Goal: Task Accomplishment & Management: Manage account settings

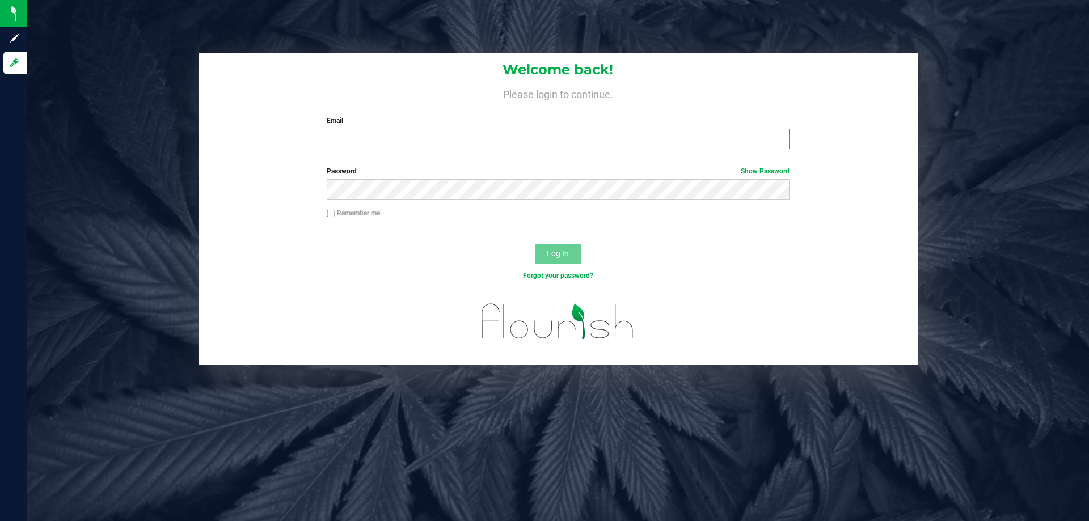
click at [395, 144] on input "Email" at bounding box center [558, 139] width 462 height 20
type input "[EMAIL_ADDRESS][DOMAIN_NAME]"
click at [536, 244] on button "Log In" at bounding box center [558, 254] width 45 height 20
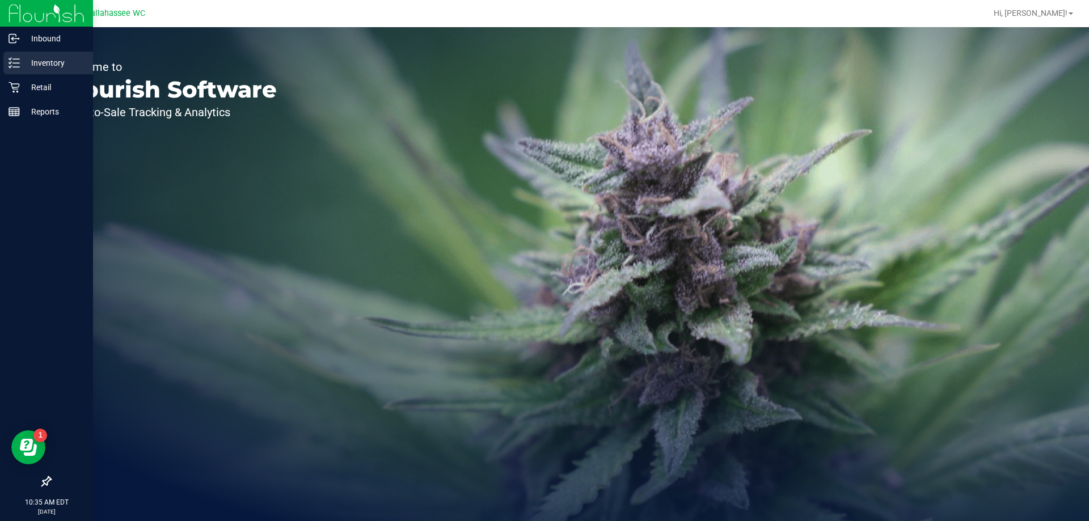
click at [18, 58] on icon at bounding box center [14, 62] width 11 height 11
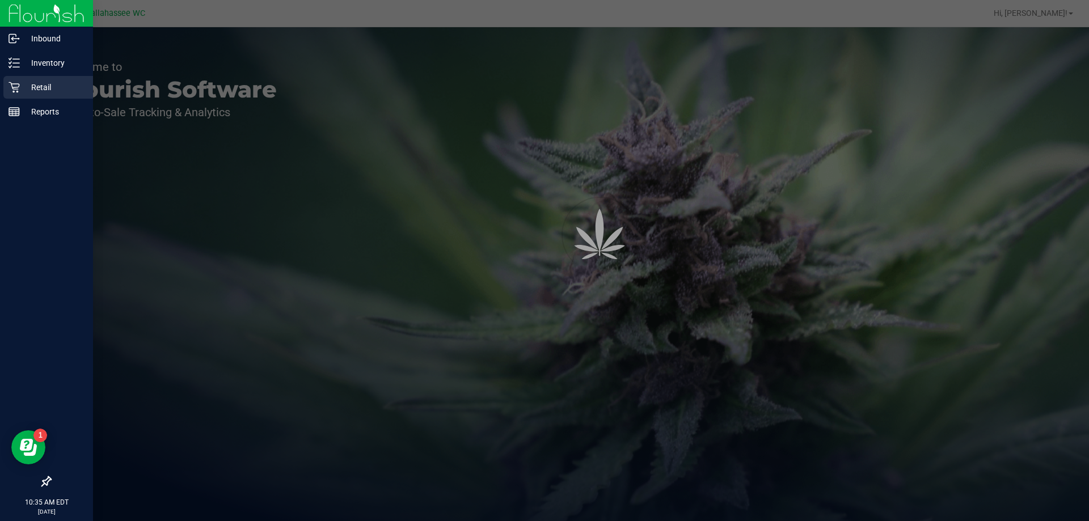
click at [30, 81] on p "Retail" at bounding box center [54, 88] width 68 height 14
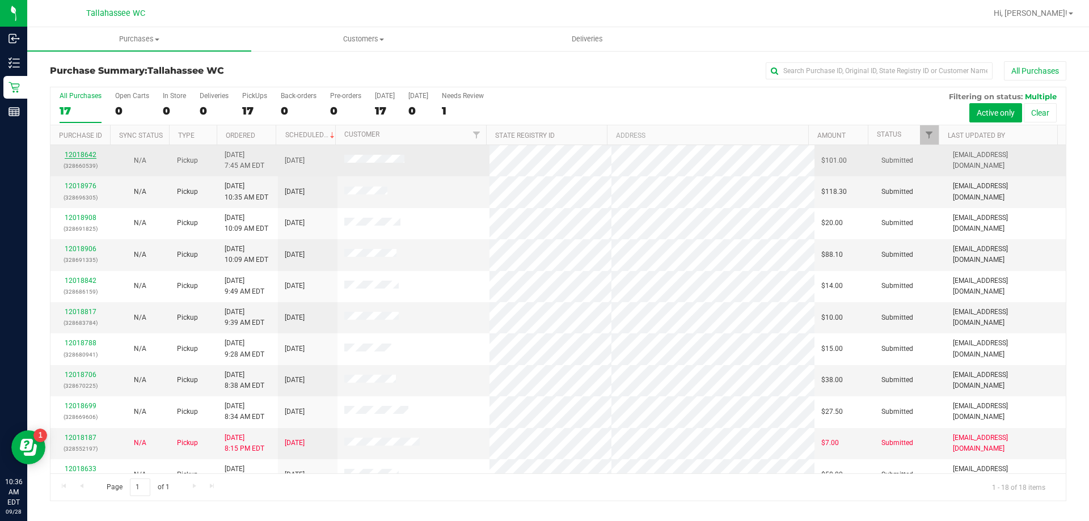
click at [73, 154] on link "12018642" at bounding box center [81, 155] width 32 height 8
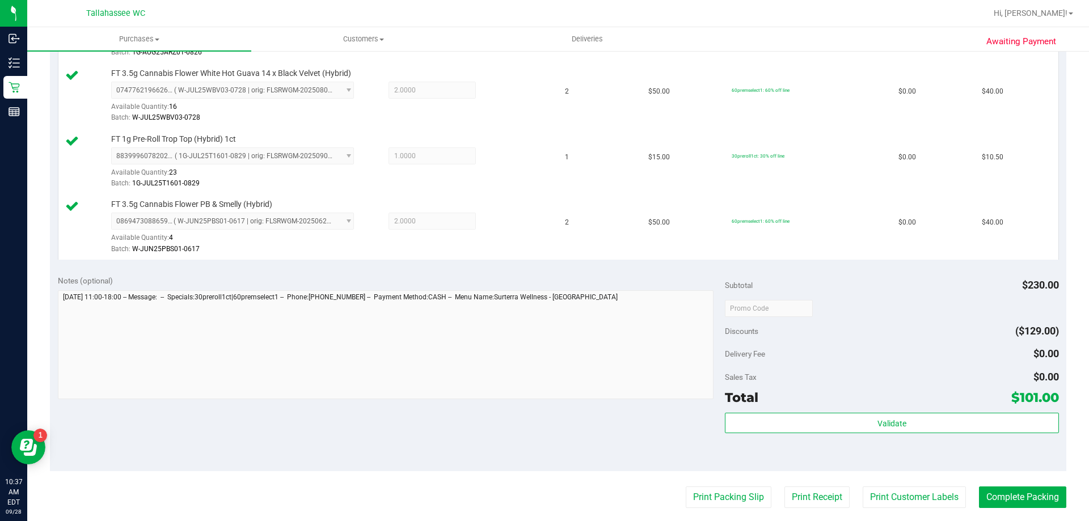
scroll to position [454, 0]
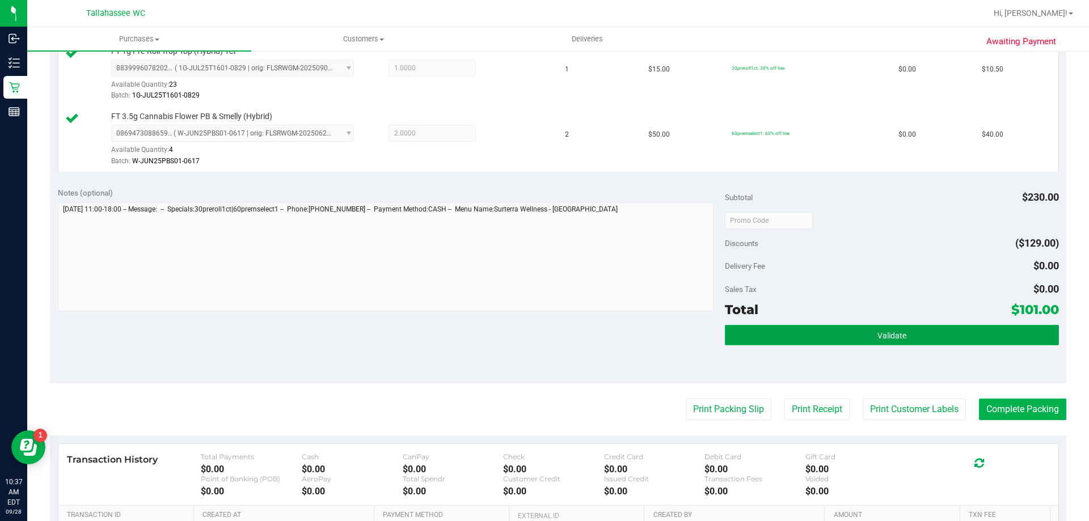
click at [780, 328] on button "Validate" at bounding box center [892, 335] width 334 height 20
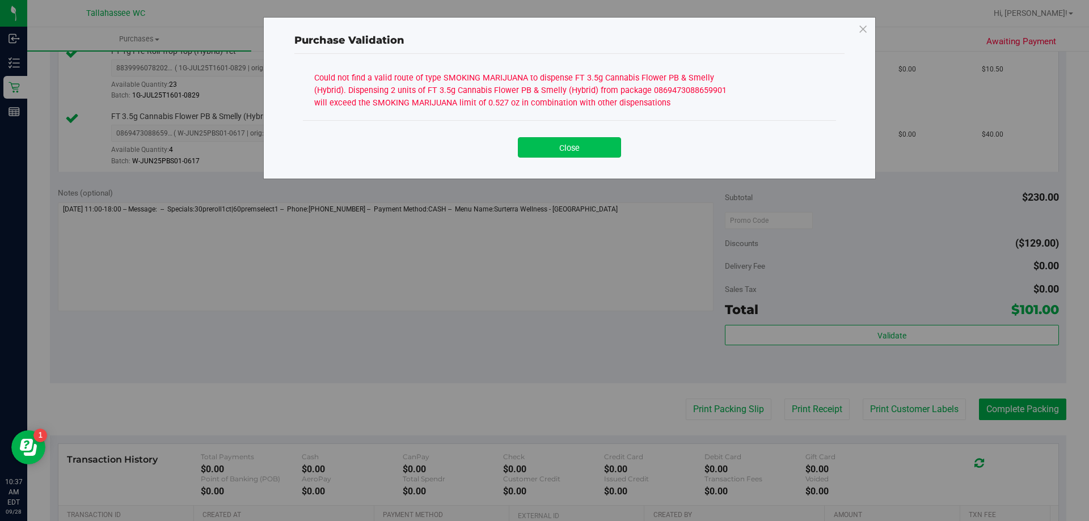
click at [596, 140] on button "Close" at bounding box center [569, 147] width 103 height 20
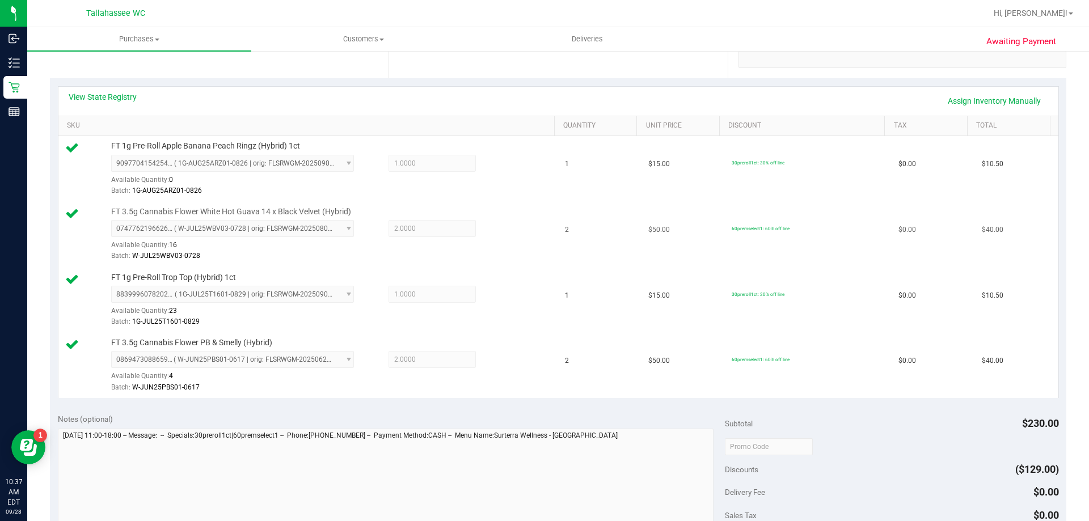
scroll to position [227, 0]
click at [124, 103] on div "View State Registry Assign Inventory Manually" at bounding box center [559, 101] width 980 height 19
click at [125, 101] on link "View State Registry" at bounding box center [103, 97] width 68 height 11
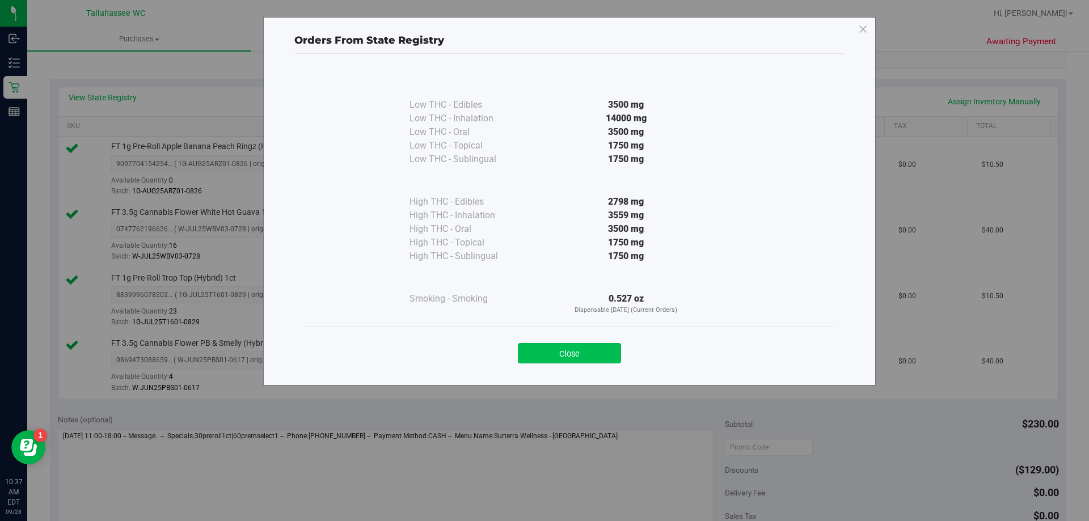
click at [542, 347] on button "Close" at bounding box center [569, 353] width 103 height 20
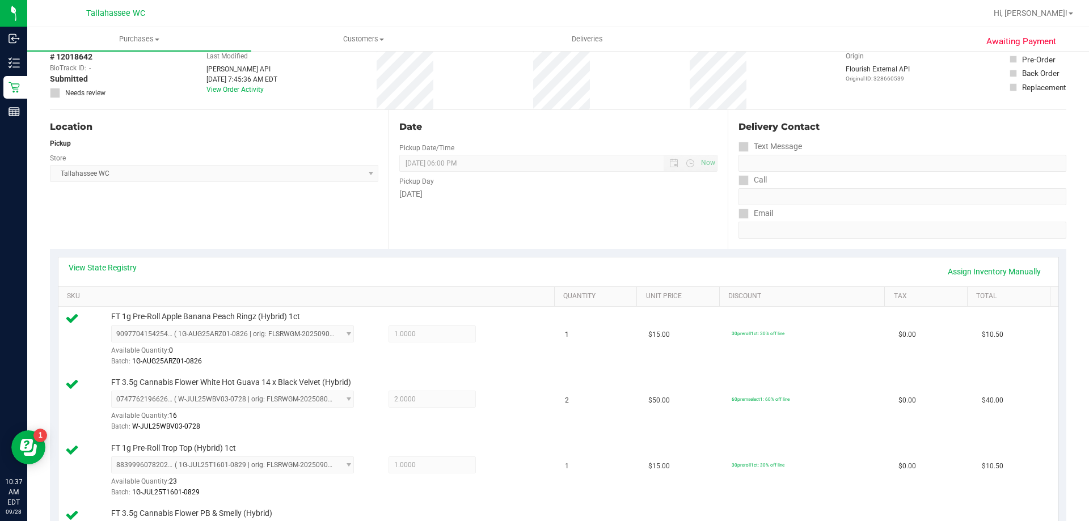
scroll to position [0, 0]
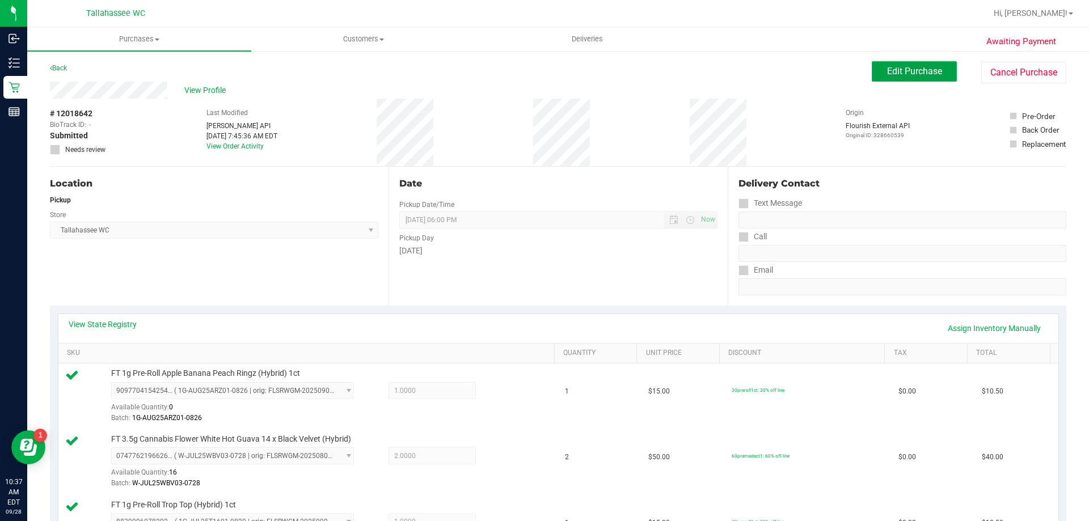
click at [913, 73] on span "Edit Purchase" at bounding box center [914, 71] width 55 height 11
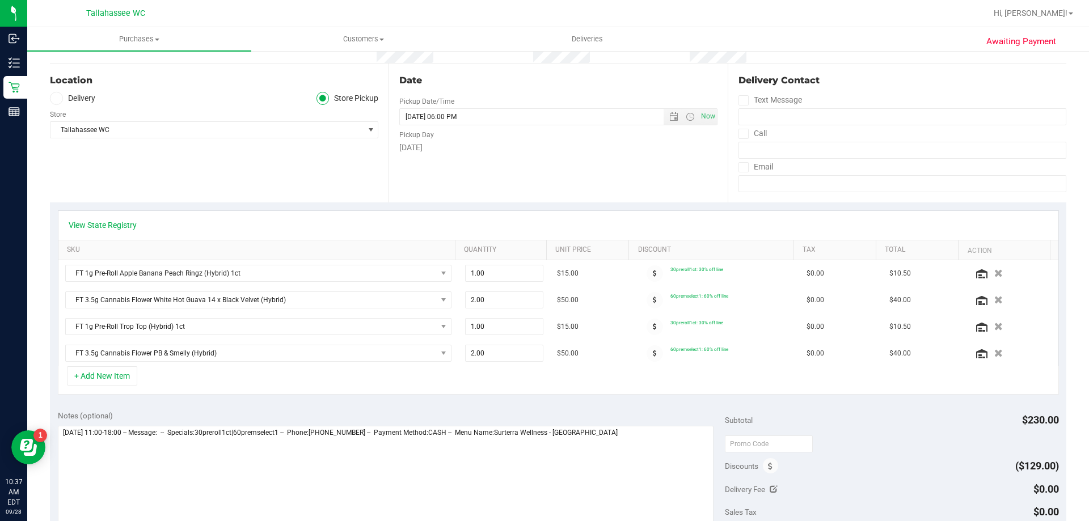
scroll to position [113, 0]
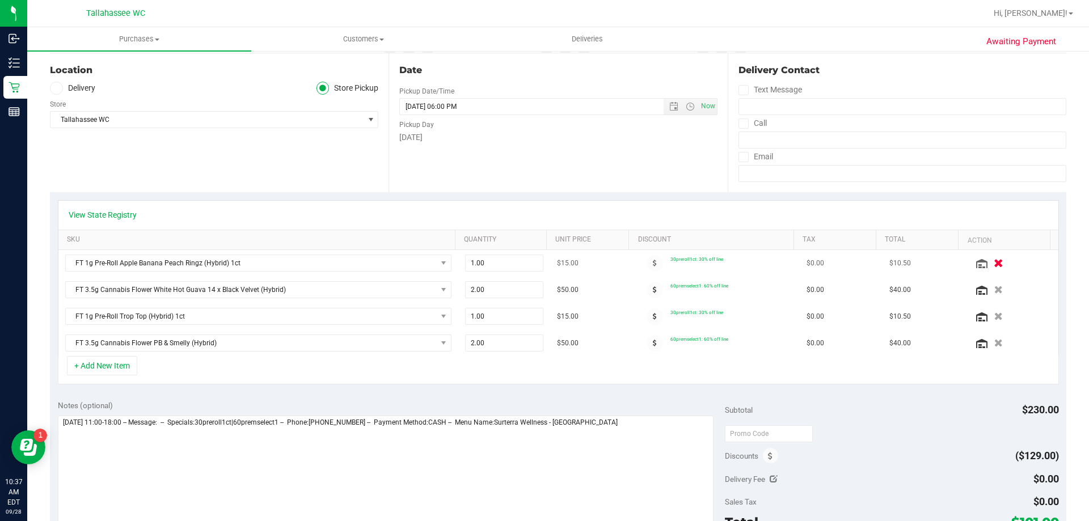
click at [994, 264] on icon "button" at bounding box center [999, 263] width 10 height 9
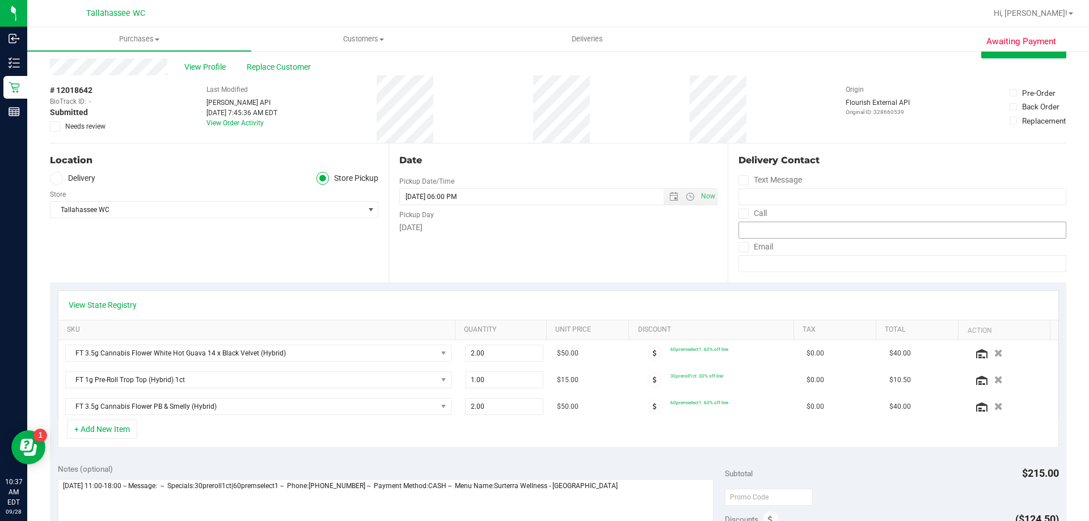
scroll to position [0, 0]
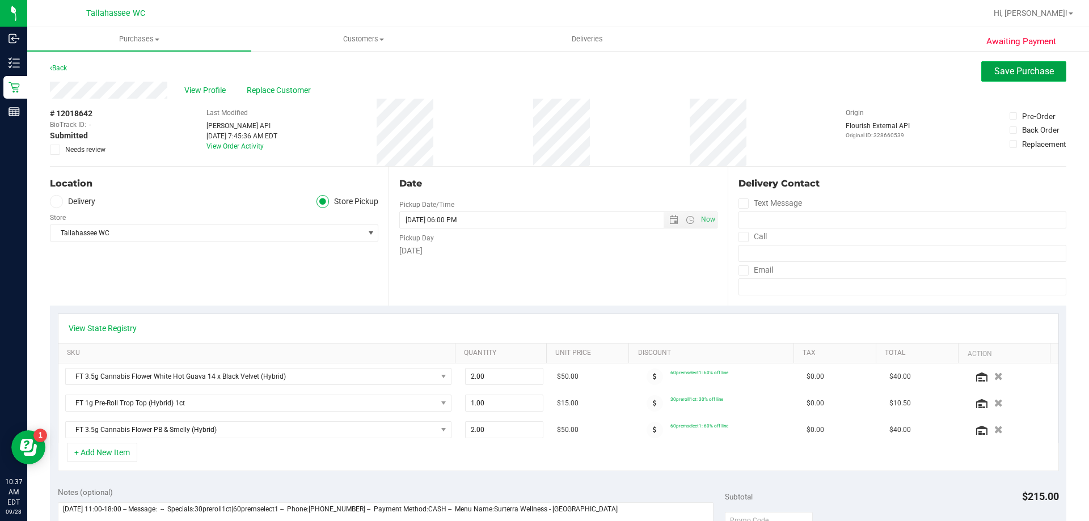
click at [991, 77] on button "Save Purchase" at bounding box center [1024, 71] width 85 height 20
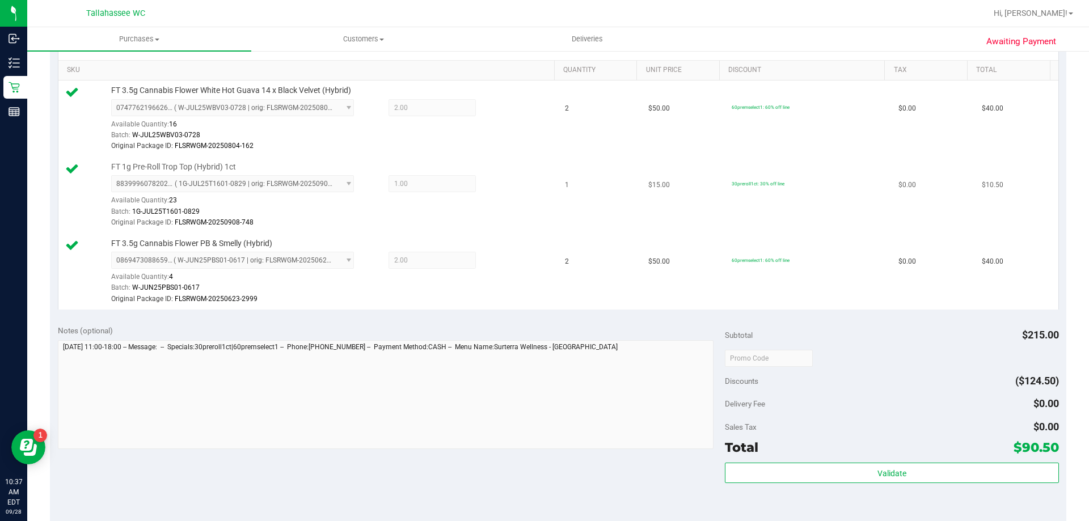
scroll to position [397, 0]
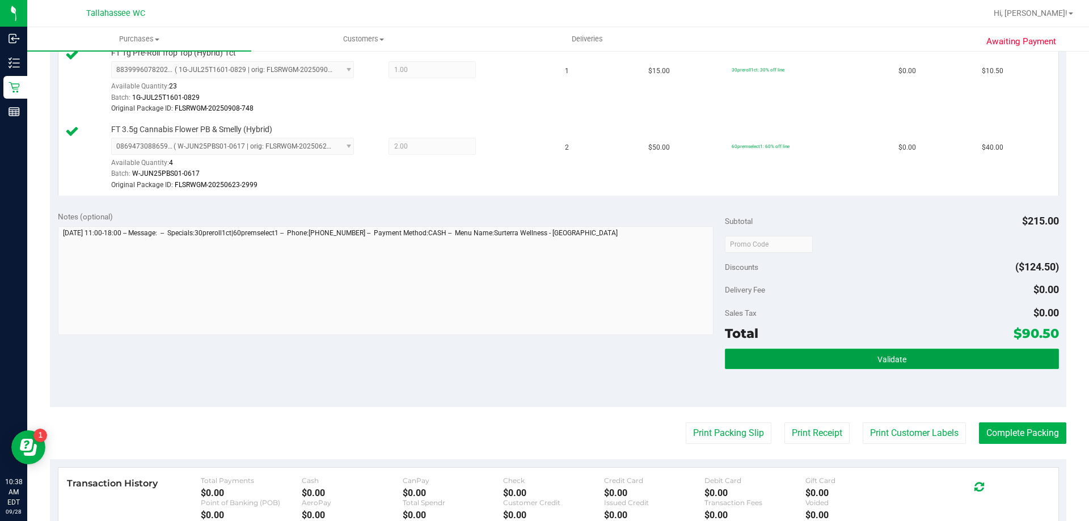
click at [839, 359] on button "Validate" at bounding box center [892, 359] width 334 height 20
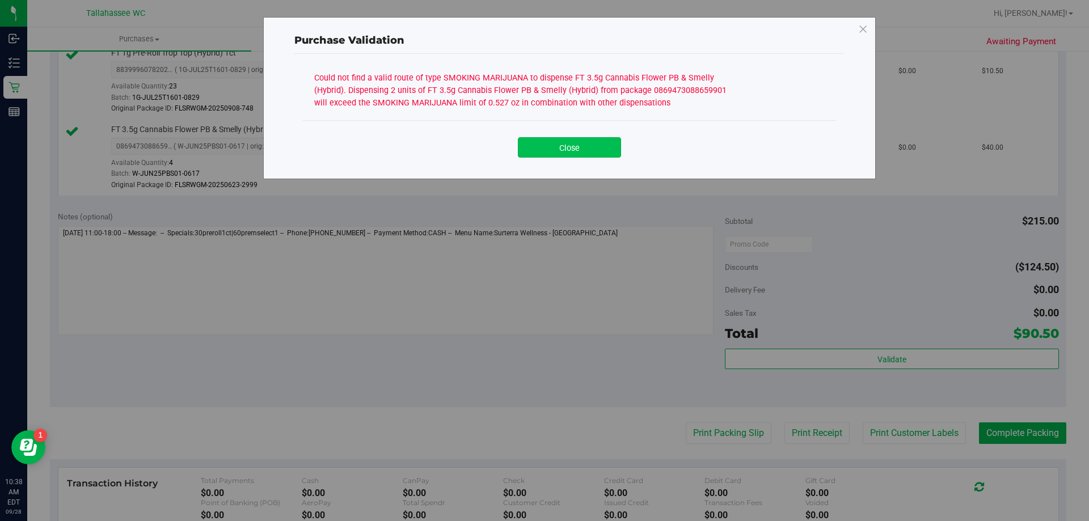
click at [578, 143] on button "Close" at bounding box center [569, 147] width 103 height 20
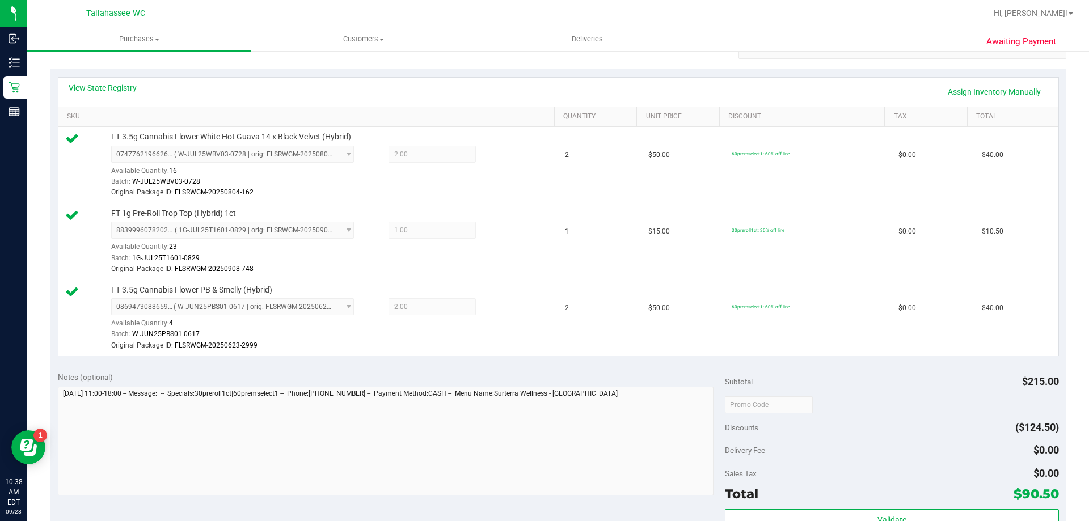
scroll to position [0, 0]
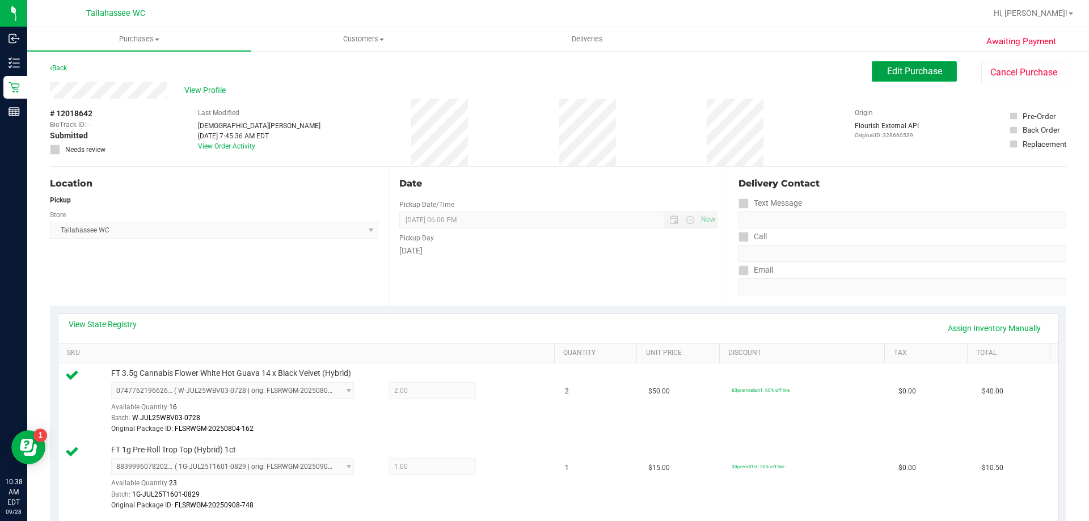
click at [930, 72] on span "Edit Purchase" at bounding box center [914, 71] width 55 height 11
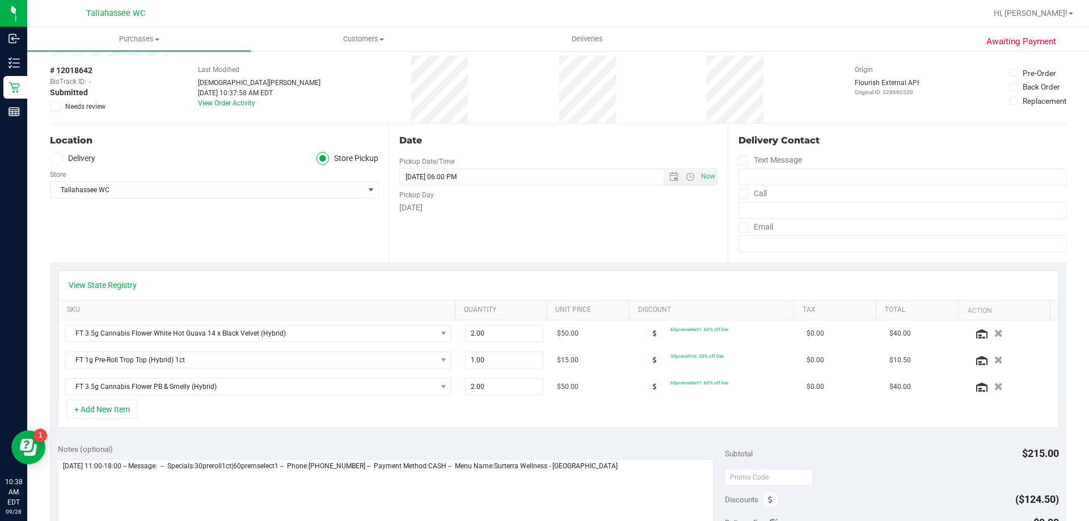
scroll to position [113, 0]
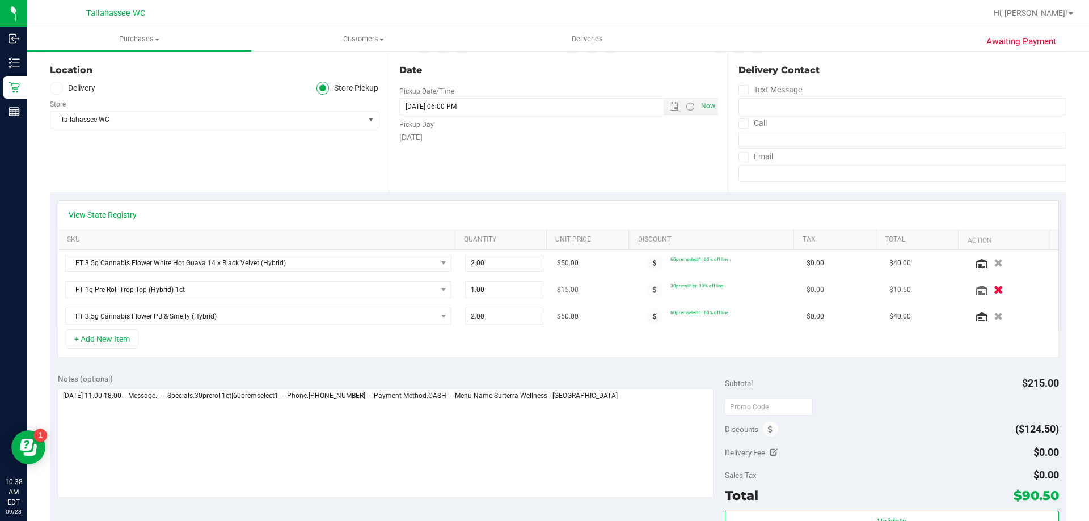
click at [994, 286] on icon "button" at bounding box center [999, 290] width 10 height 9
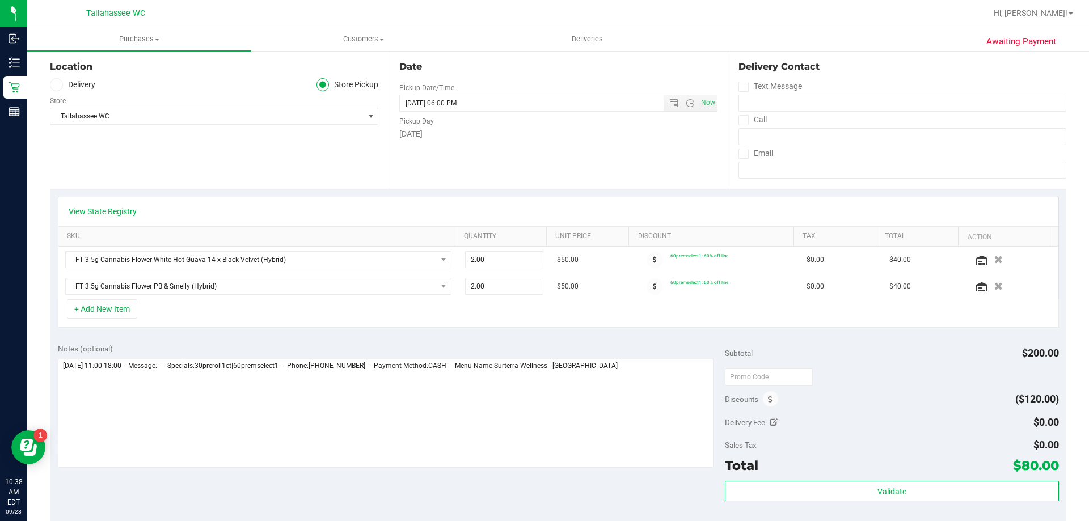
scroll to position [0, 0]
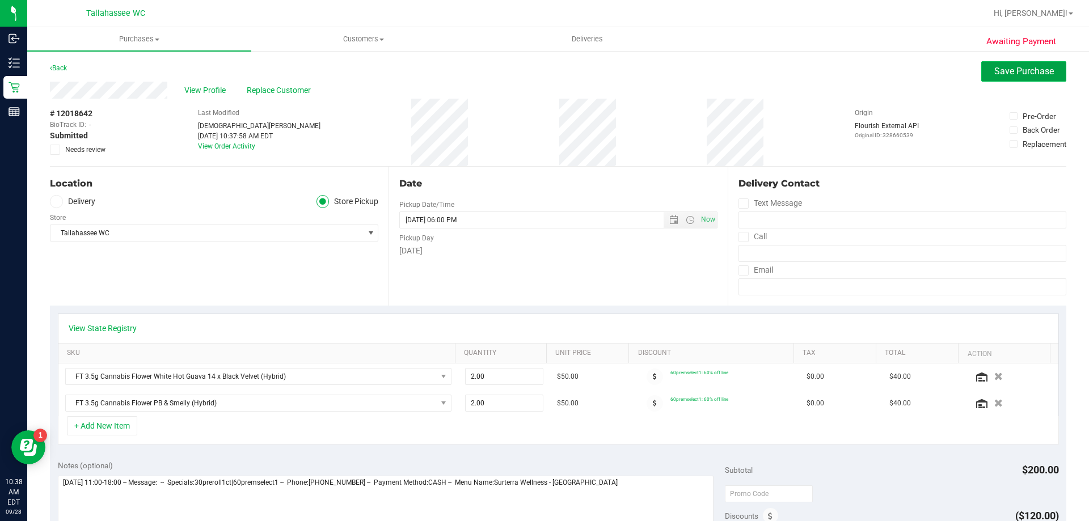
click at [1015, 68] on span "Save Purchase" at bounding box center [1025, 71] width 60 height 11
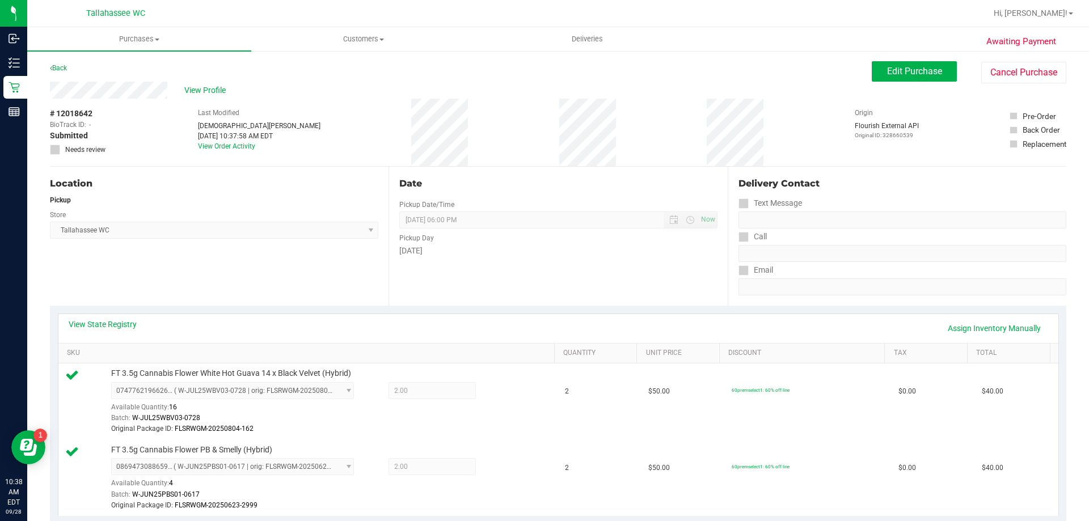
scroll to position [340, 0]
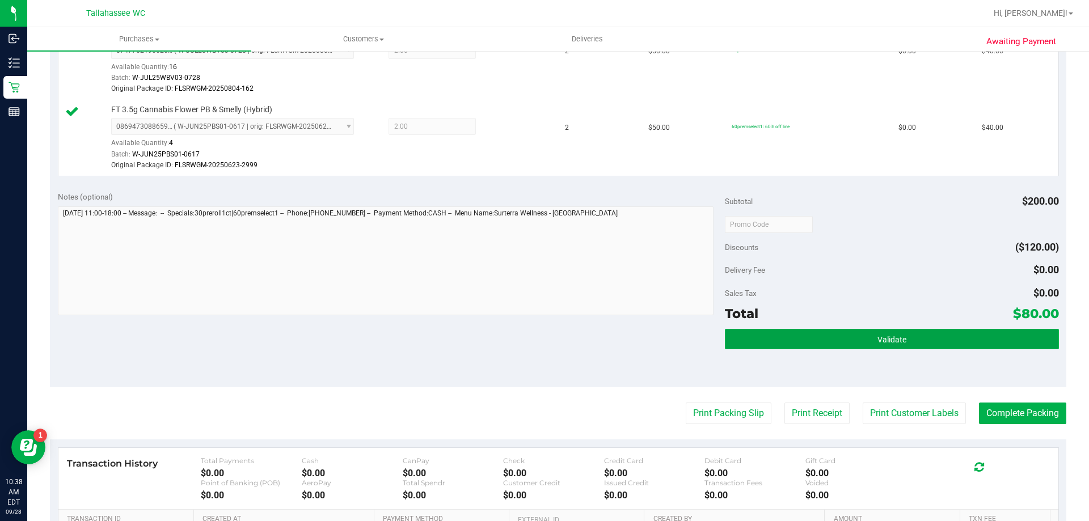
click at [768, 331] on button "Validate" at bounding box center [892, 339] width 334 height 20
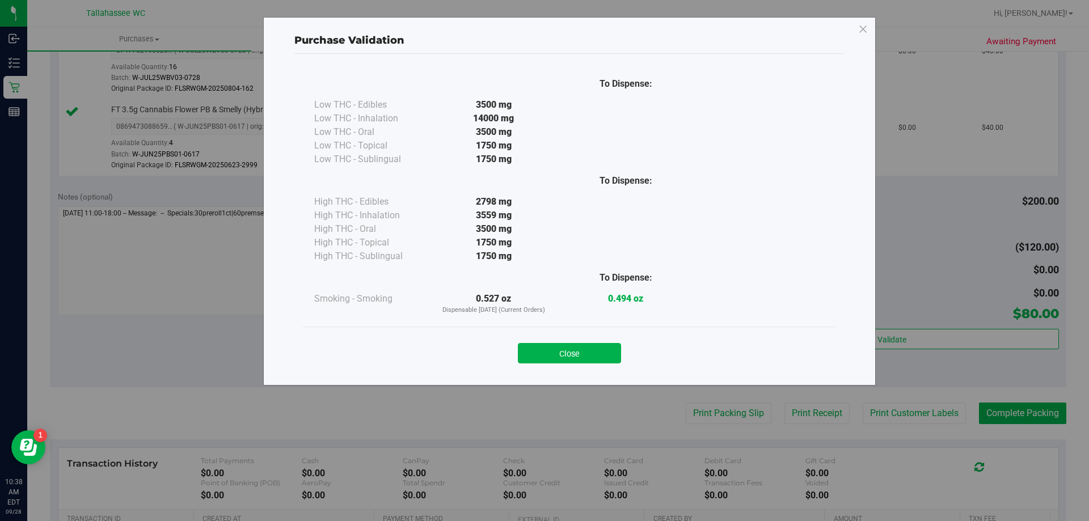
drag, startPoint x: 596, startPoint y: 351, endPoint x: 603, endPoint y: 351, distance: 6.8
click at [597, 351] on button "Close" at bounding box center [569, 353] width 103 height 20
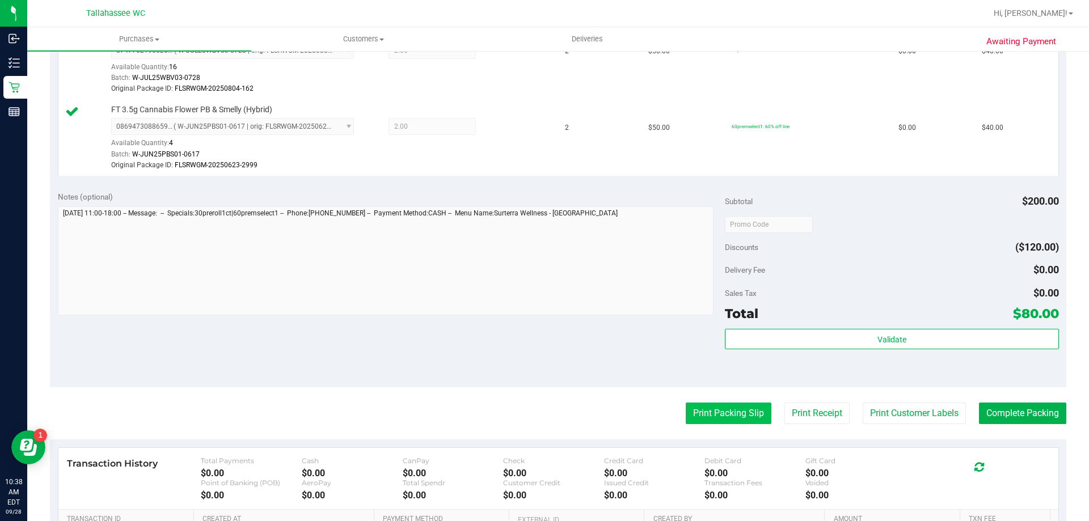
click at [717, 411] on button "Print Packing Slip" at bounding box center [729, 414] width 86 height 22
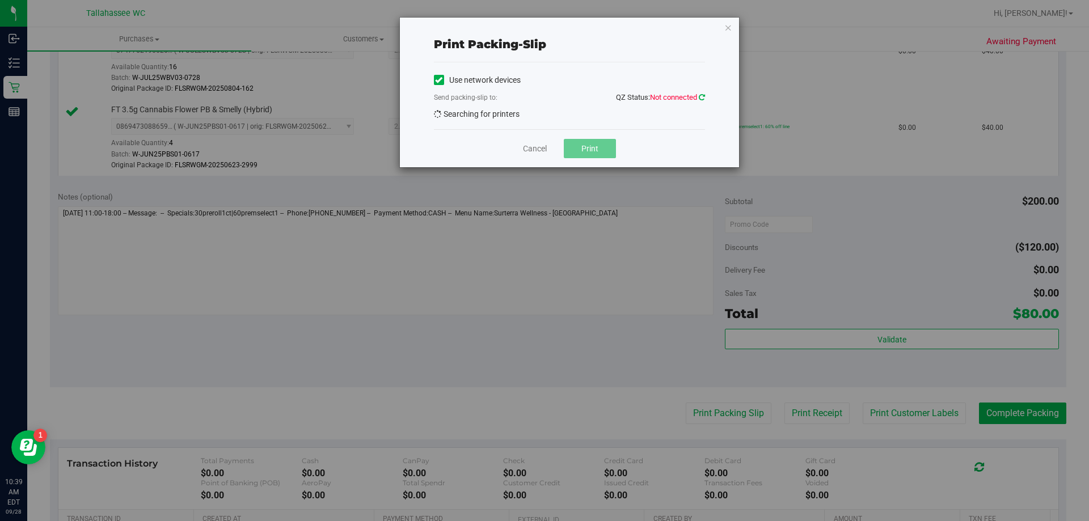
click at [700, 95] on icon at bounding box center [702, 97] width 6 height 7
click at [545, 147] on link "Cancel" at bounding box center [535, 149] width 24 height 12
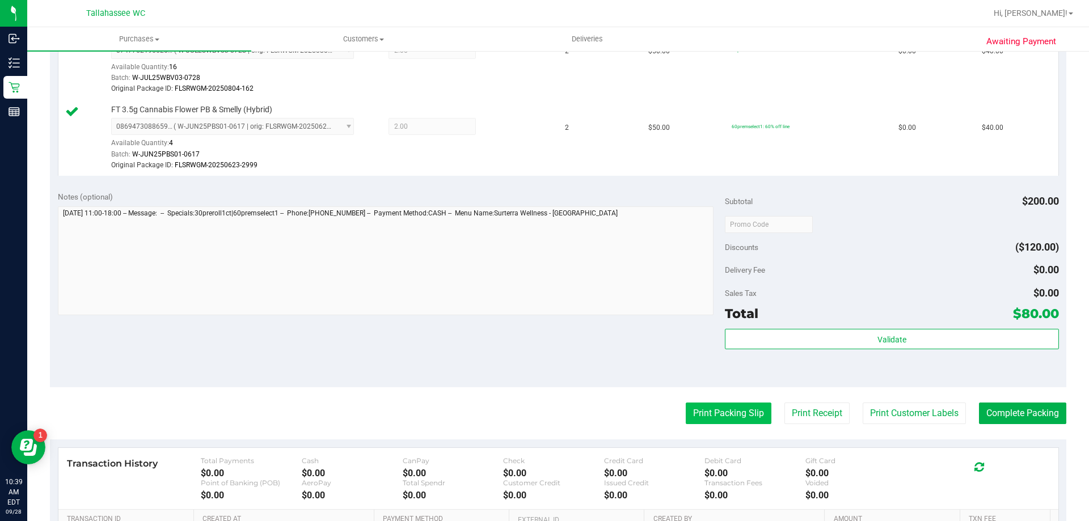
click at [710, 411] on button "Print Packing Slip" at bounding box center [729, 414] width 86 height 22
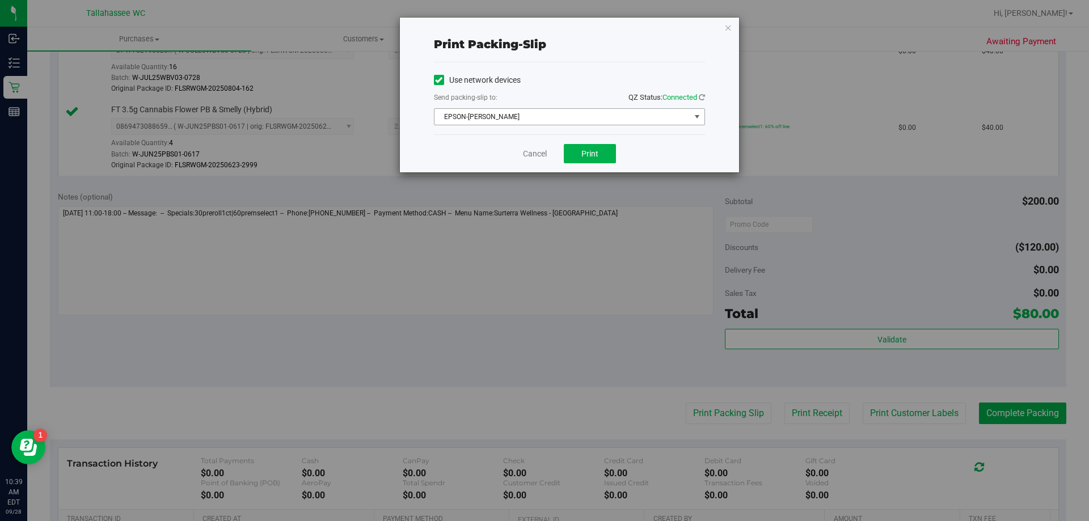
click at [518, 119] on span "EPSON-[PERSON_NAME]" at bounding box center [563, 117] width 256 height 16
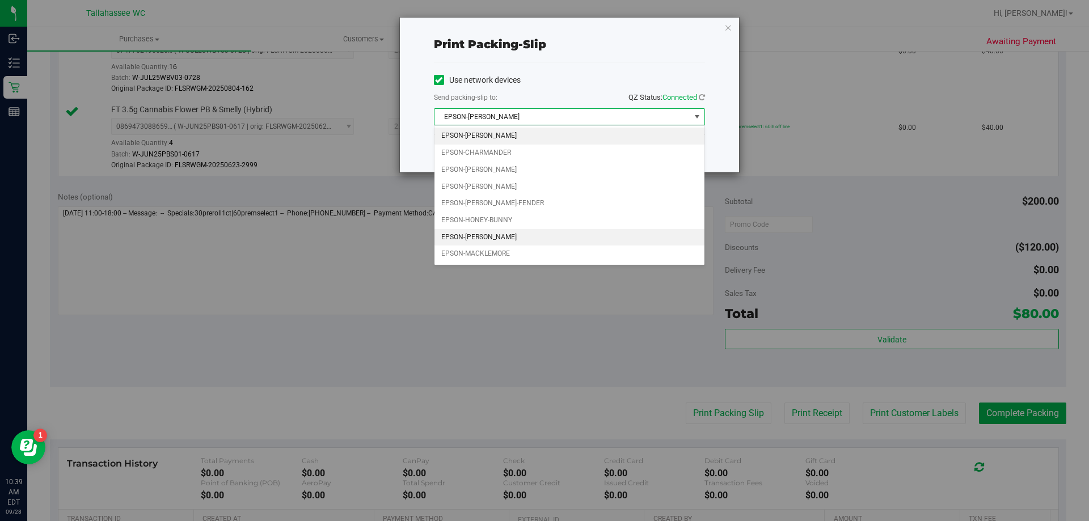
click at [487, 236] on li "EPSON-[PERSON_NAME]" at bounding box center [570, 237] width 270 height 17
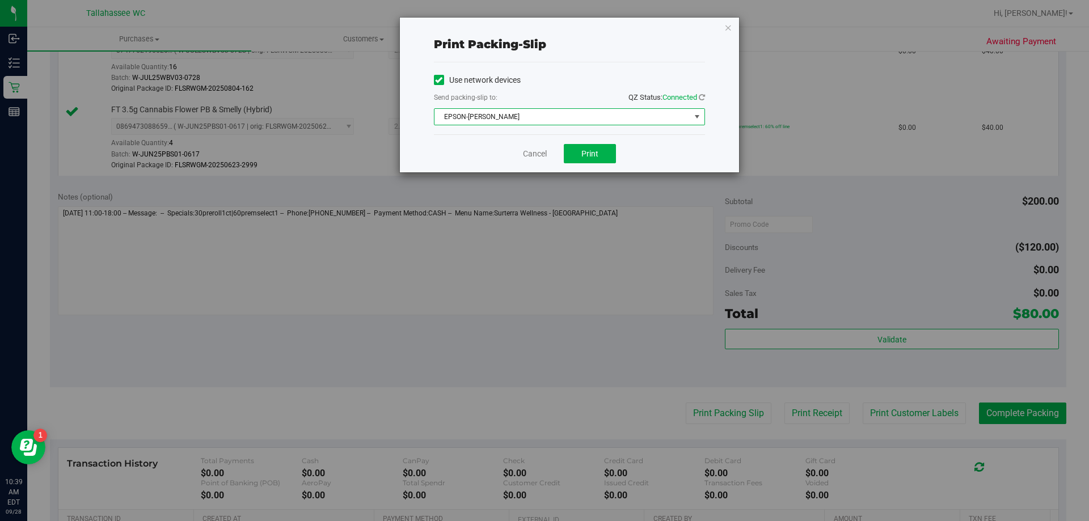
click at [504, 113] on span "EPSON-[PERSON_NAME]" at bounding box center [563, 117] width 256 height 16
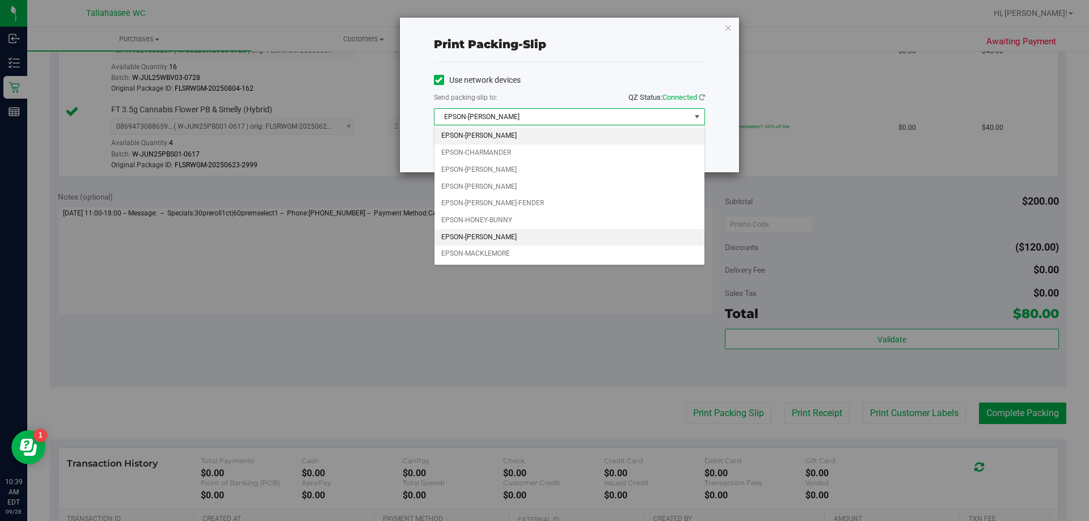
click at [470, 133] on li "EPSON-[PERSON_NAME]" at bounding box center [570, 136] width 270 height 17
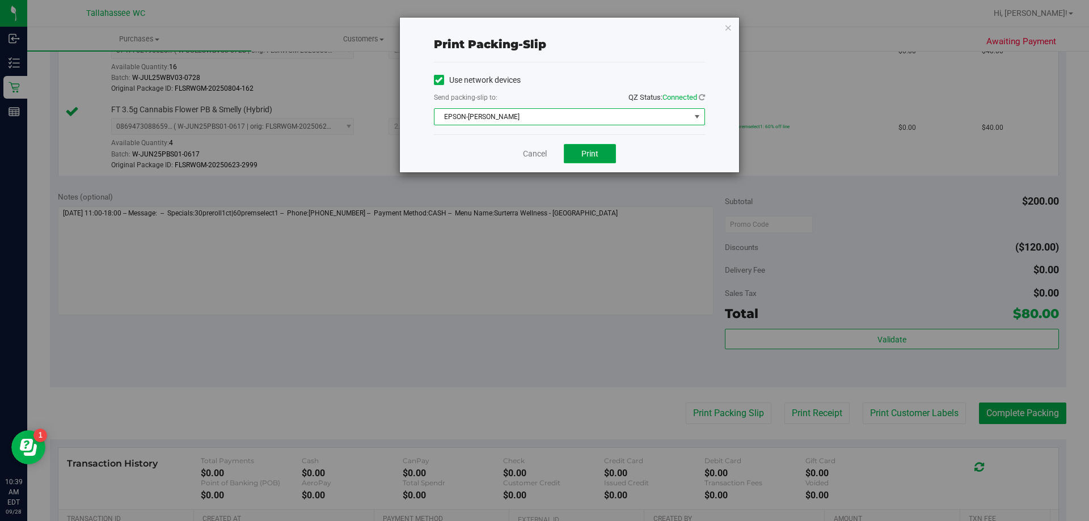
click at [584, 159] on button "Print" at bounding box center [590, 153] width 52 height 19
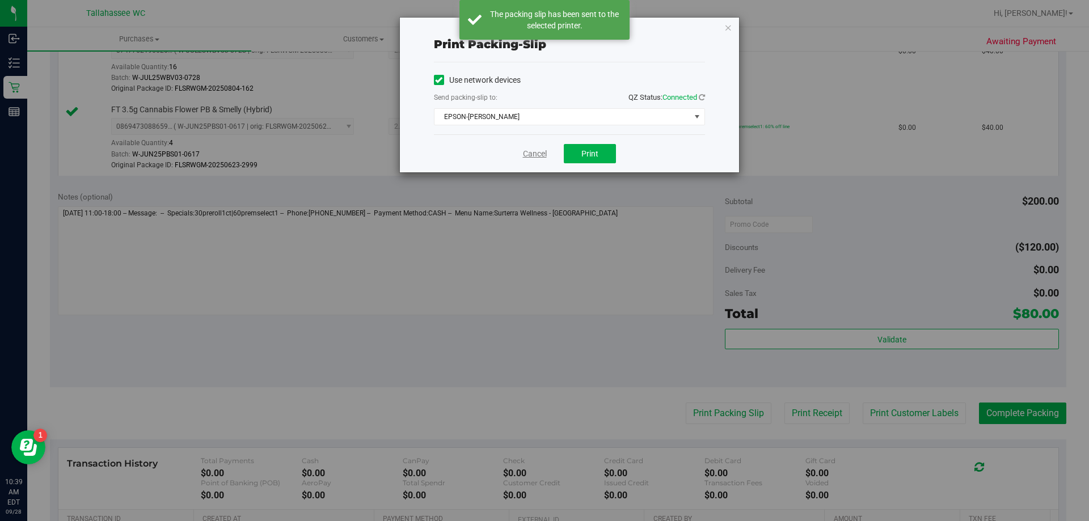
click at [533, 151] on link "Cancel" at bounding box center [535, 154] width 24 height 12
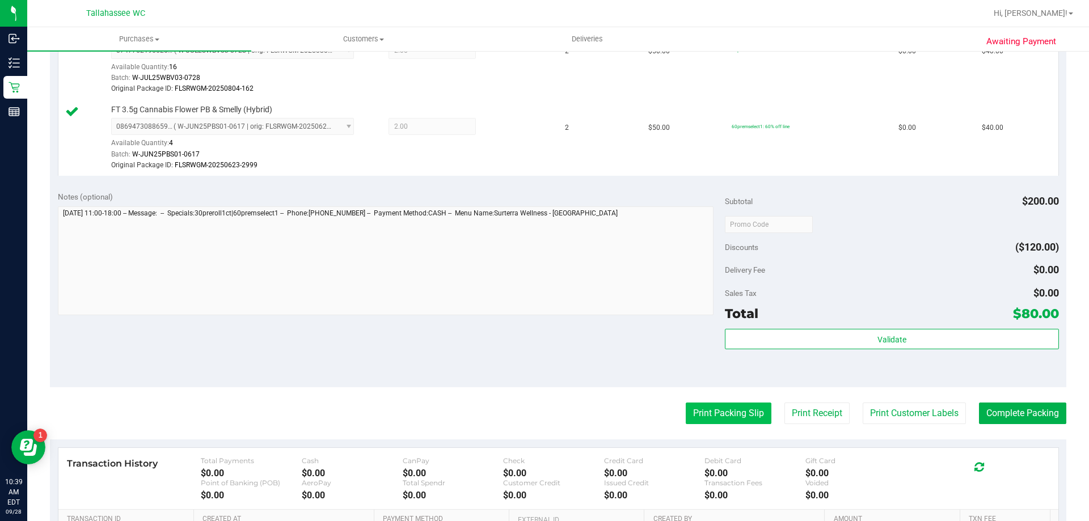
click at [729, 413] on button "Print Packing Slip" at bounding box center [729, 414] width 86 height 22
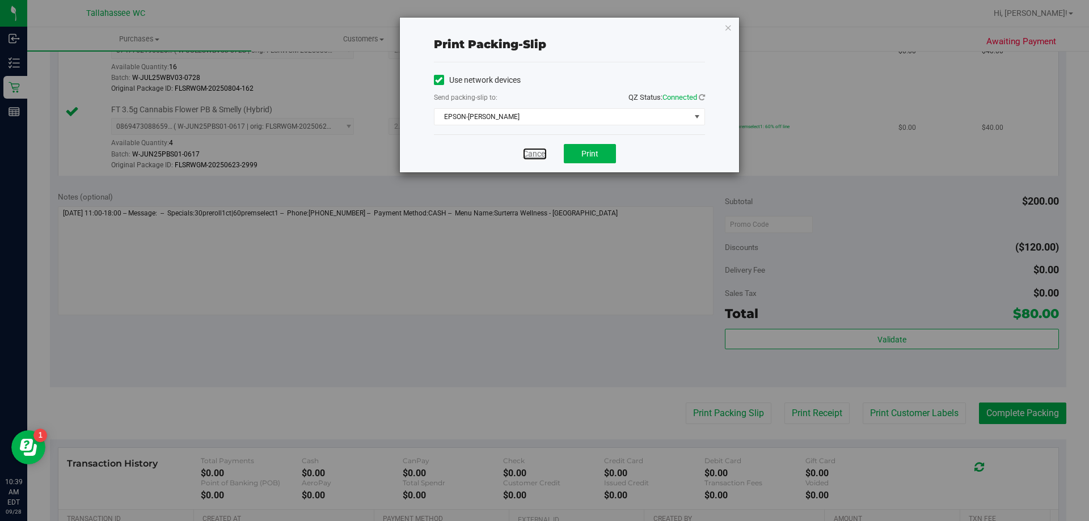
click at [527, 158] on link "Cancel" at bounding box center [535, 154] width 24 height 12
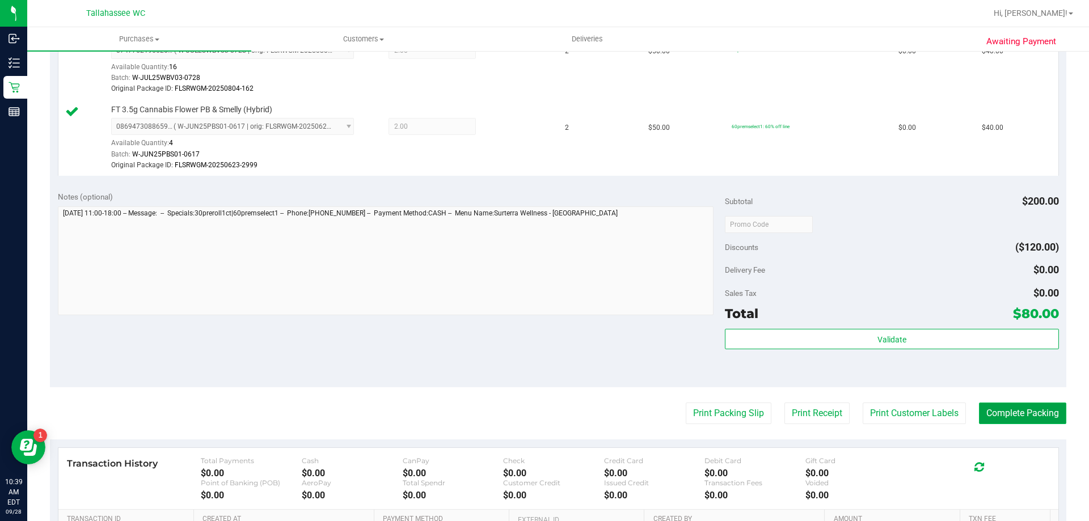
click at [1018, 413] on button "Complete Packing" at bounding box center [1022, 414] width 87 height 22
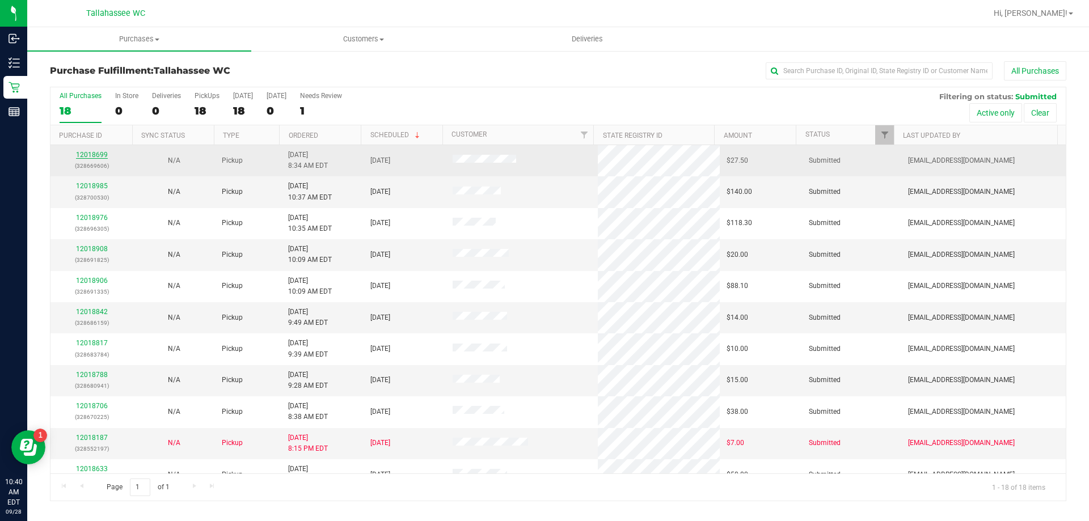
click at [99, 152] on link "12018699" at bounding box center [92, 155] width 32 height 8
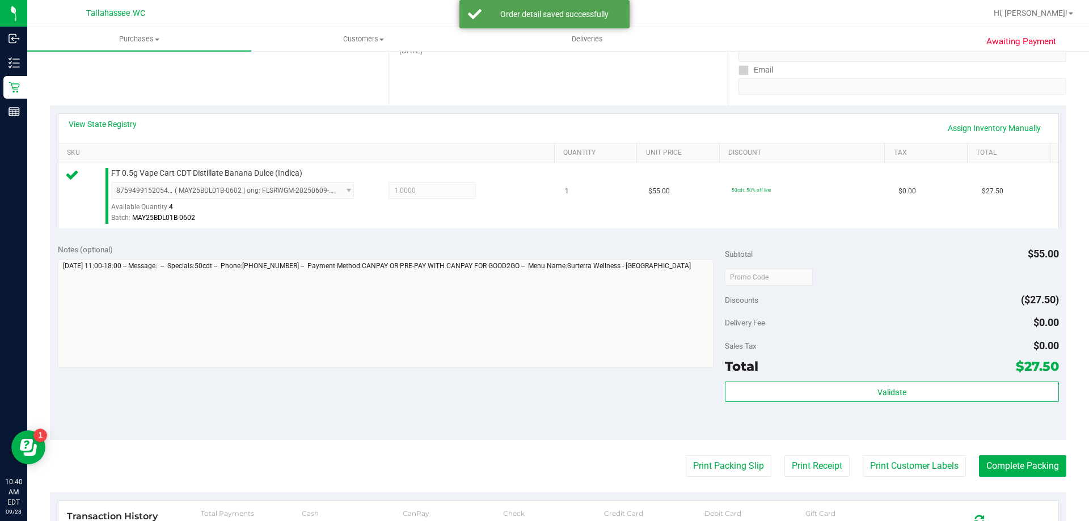
scroll to position [227, 0]
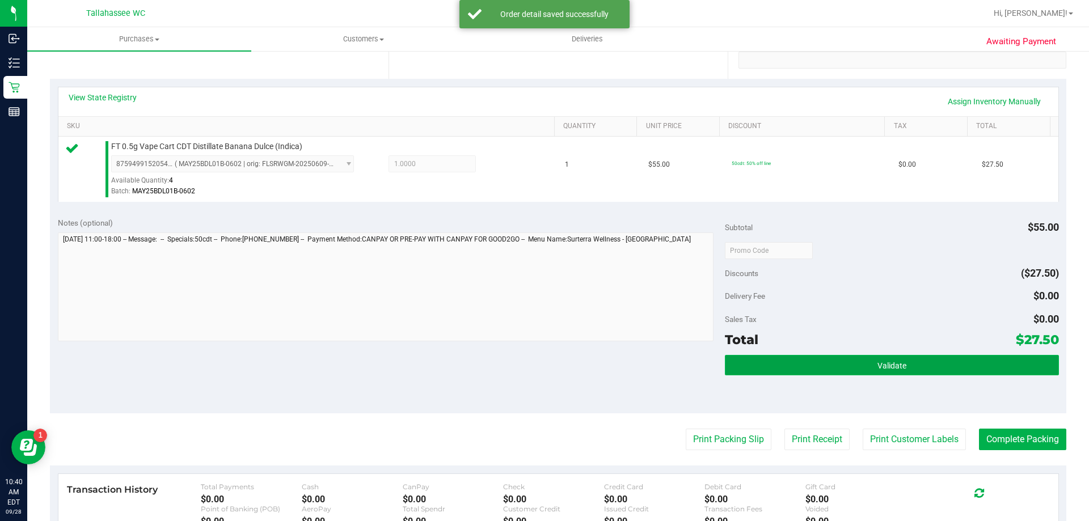
click at [792, 369] on button "Validate" at bounding box center [892, 365] width 334 height 20
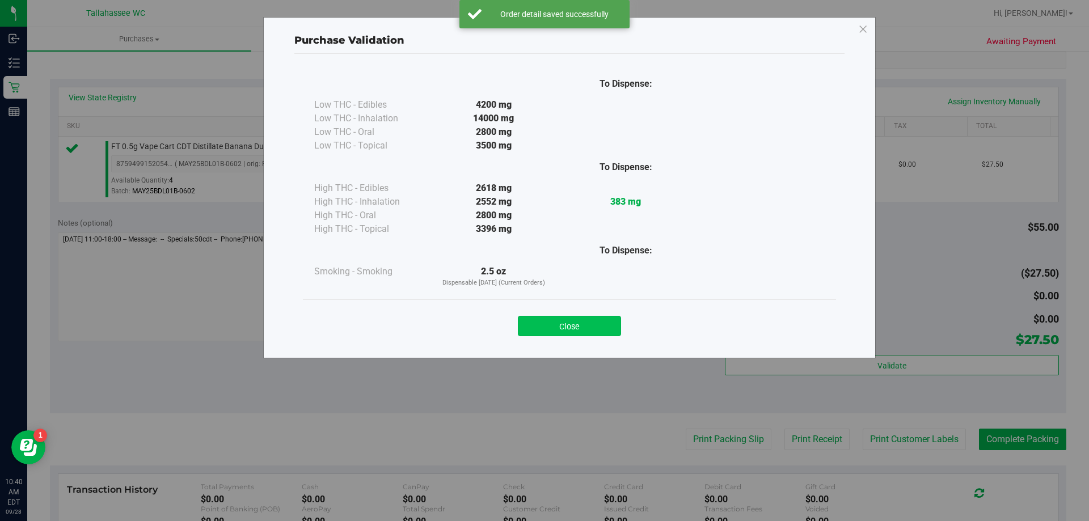
click at [608, 326] on button "Close" at bounding box center [569, 326] width 103 height 20
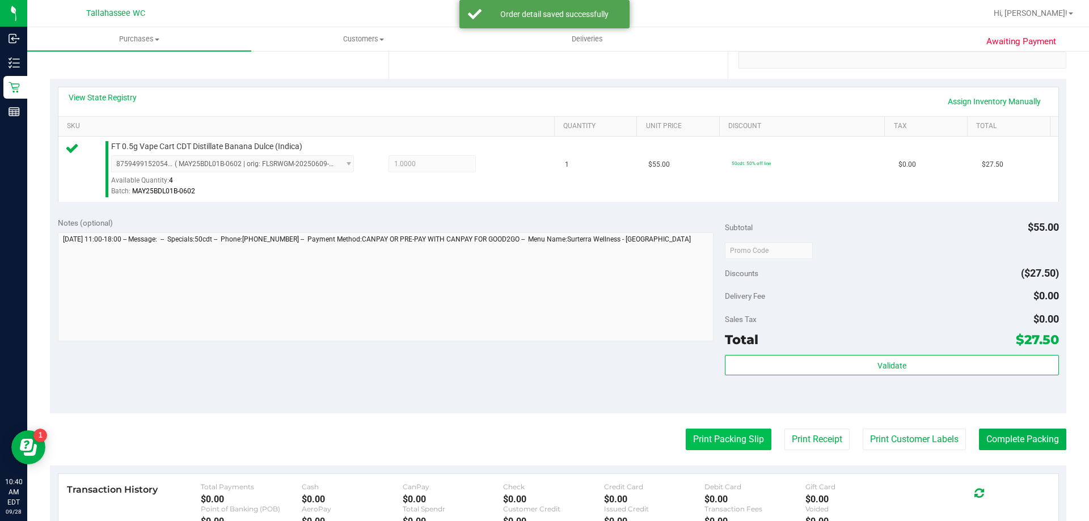
click at [706, 437] on button "Print Packing Slip" at bounding box center [729, 440] width 86 height 22
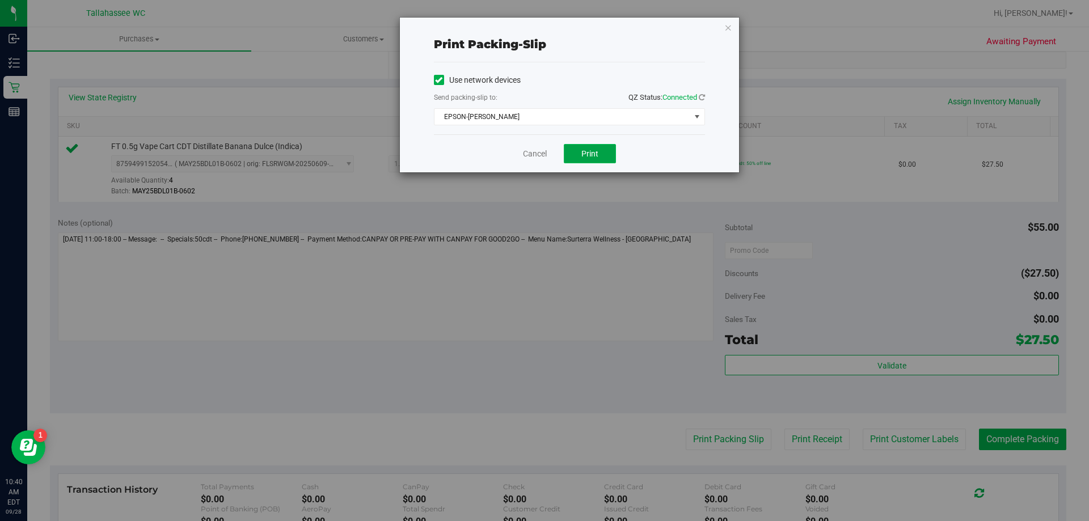
click at [591, 153] on span "Print" at bounding box center [590, 153] width 17 height 9
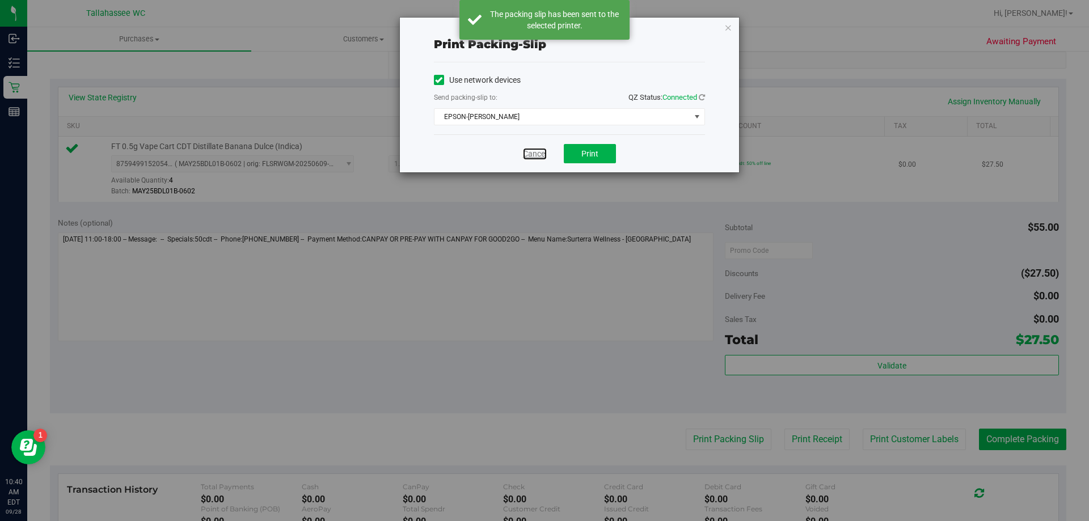
click at [532, 153] on link "Cancel" at bounding box center [535, 154] width 24 height 12
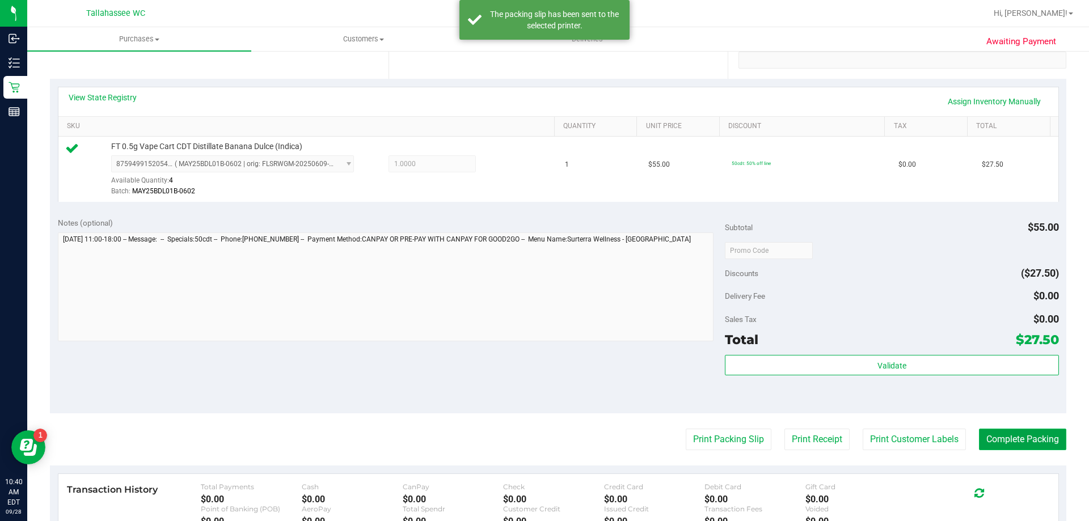
click at [1005, 437] on button "Complete Packing" at bounding box center [1022, 440] width 87 height 22
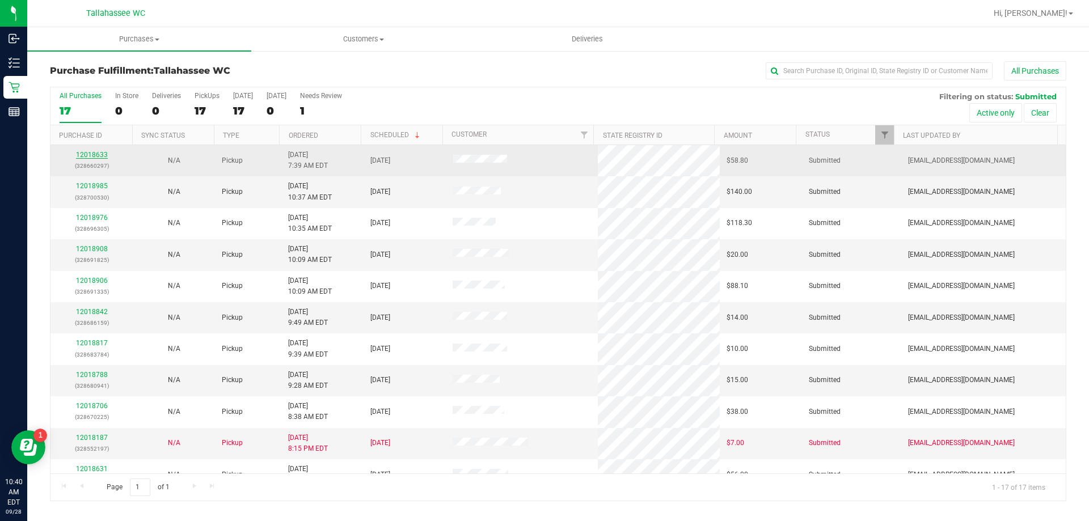
click at [95, 154] on link "12018633" at bounding box center [92, 155] width 32 height 8
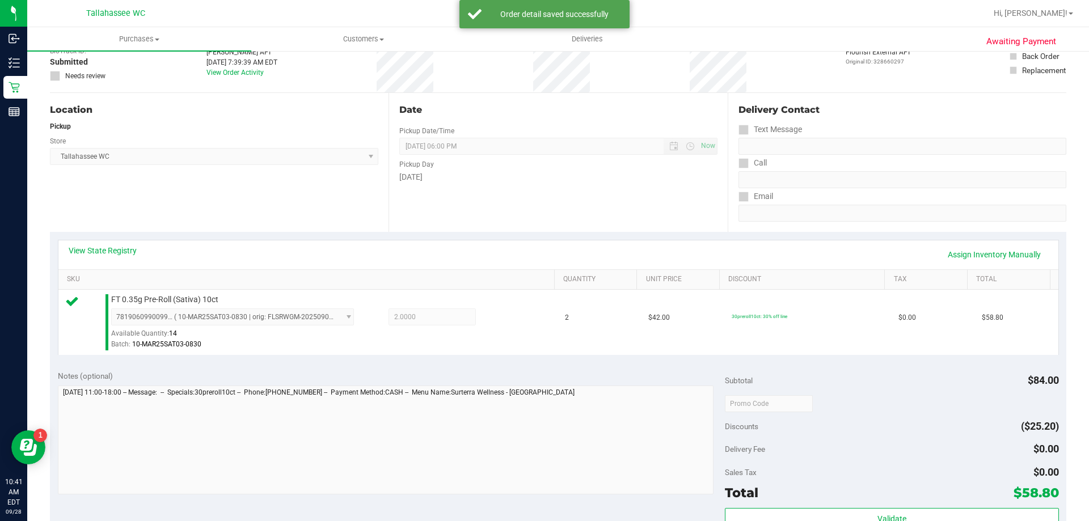
scroll to position [227, 0]
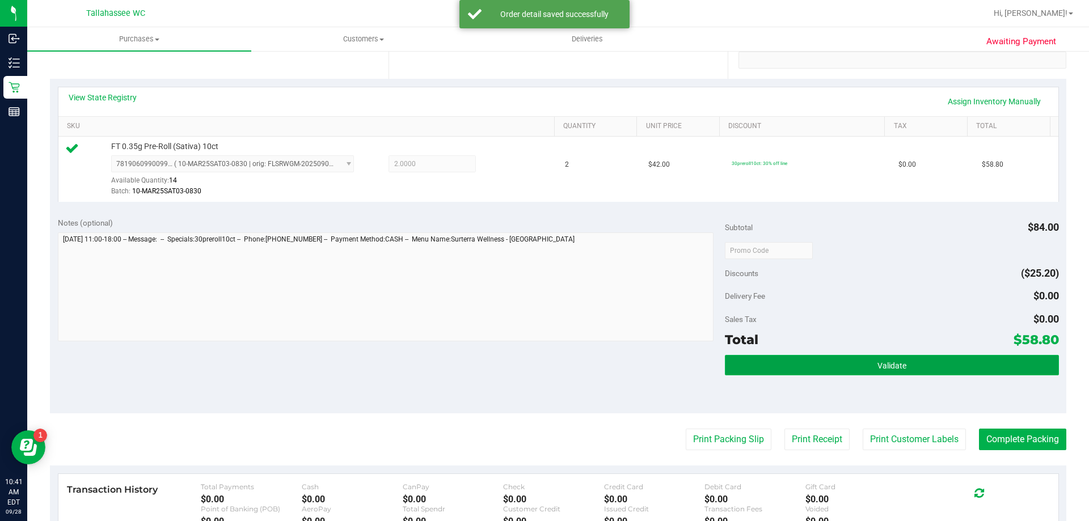
click at [780, 373] on button "Validate" at bounding box center [892, 365] width 334 height 20
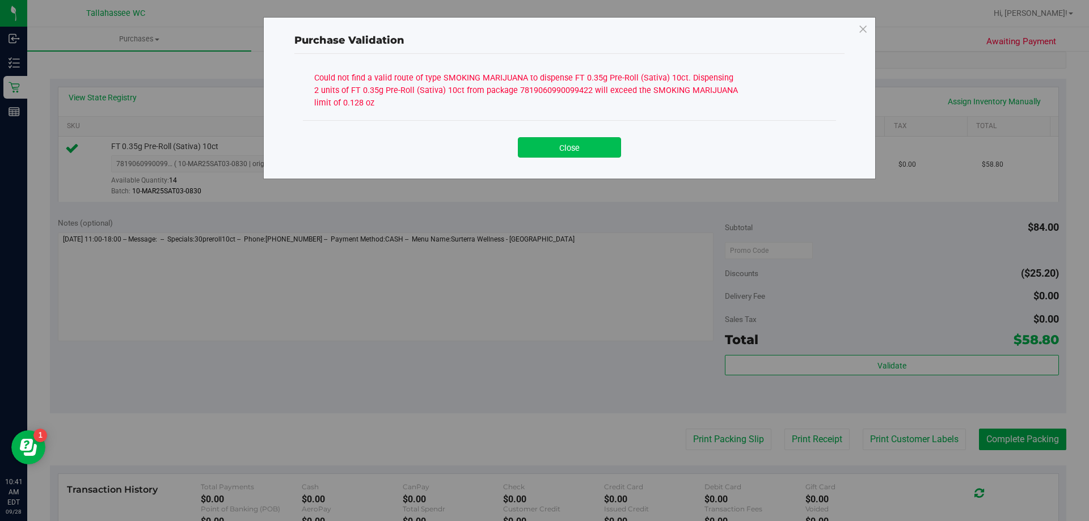
click at [595, 149] on button "Close" at bounding box center [569, 147] width 103 height 20
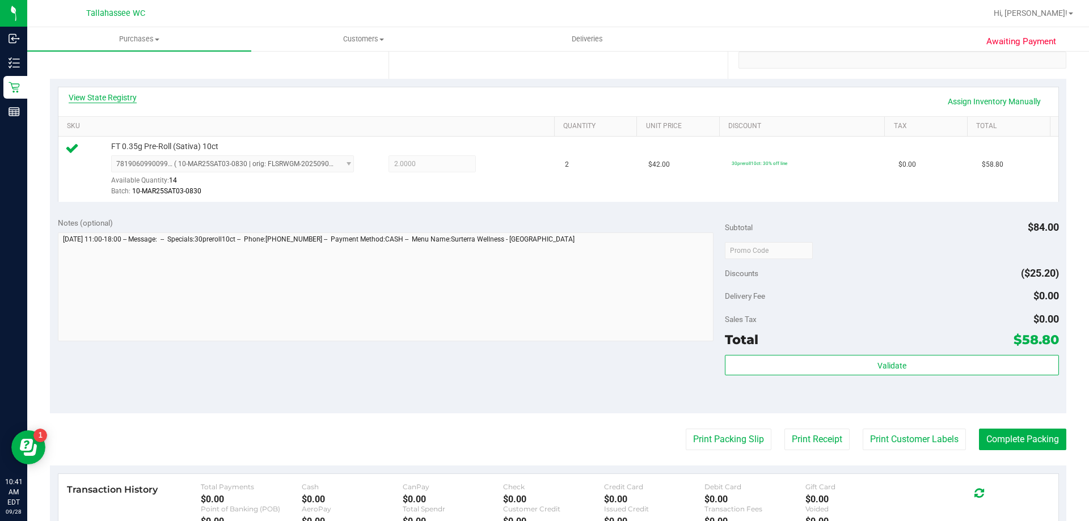
click at [131, 98] on link "View State Registry" at bounding box center [103, 97] width 68 height 11
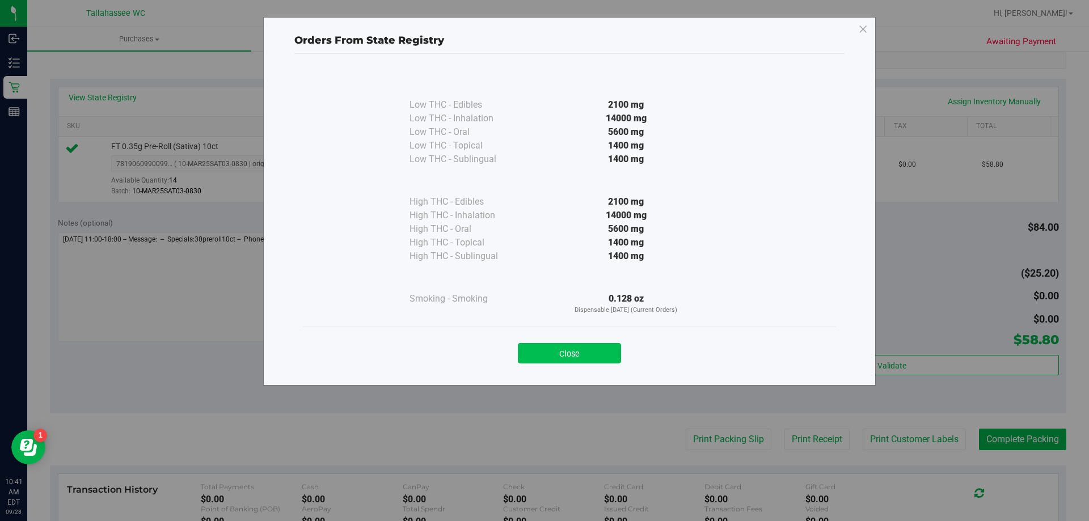
click at [571, 345] on button "Close" at bounding box center [569, 353] width 103 height 20
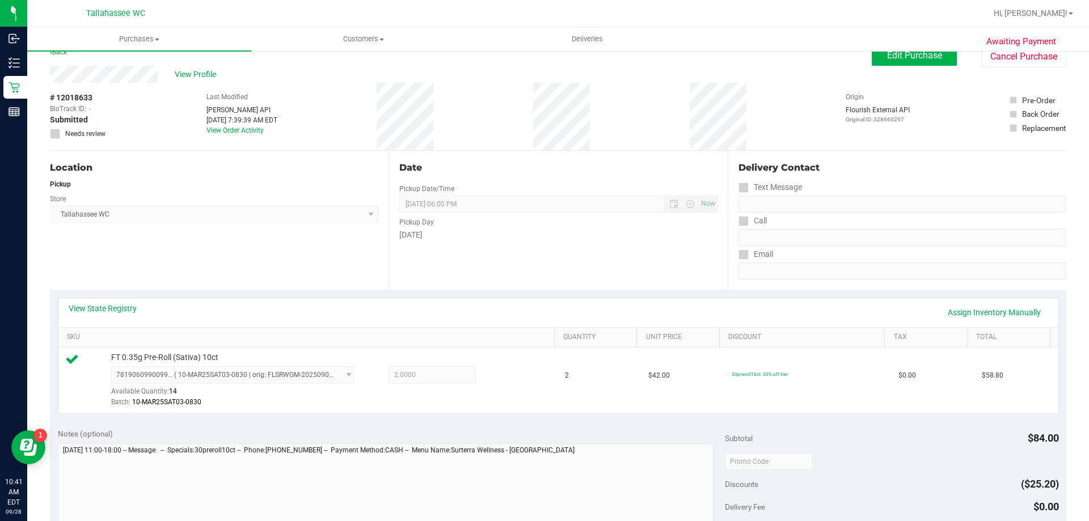
scroll to position [0, 0]
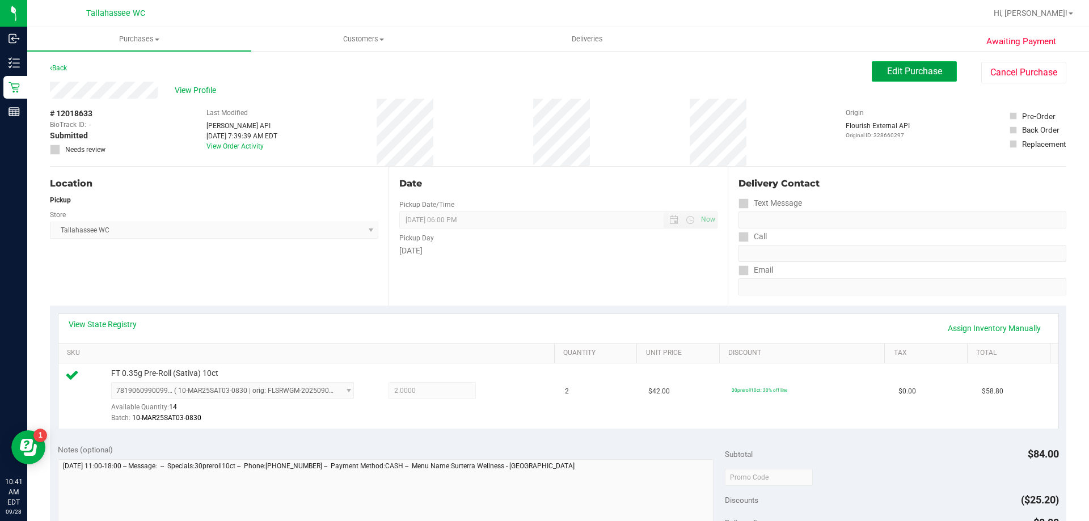
click at [916, 71] on span "Edit Purchase" at bounding box center [914, 71] width 55 height 11
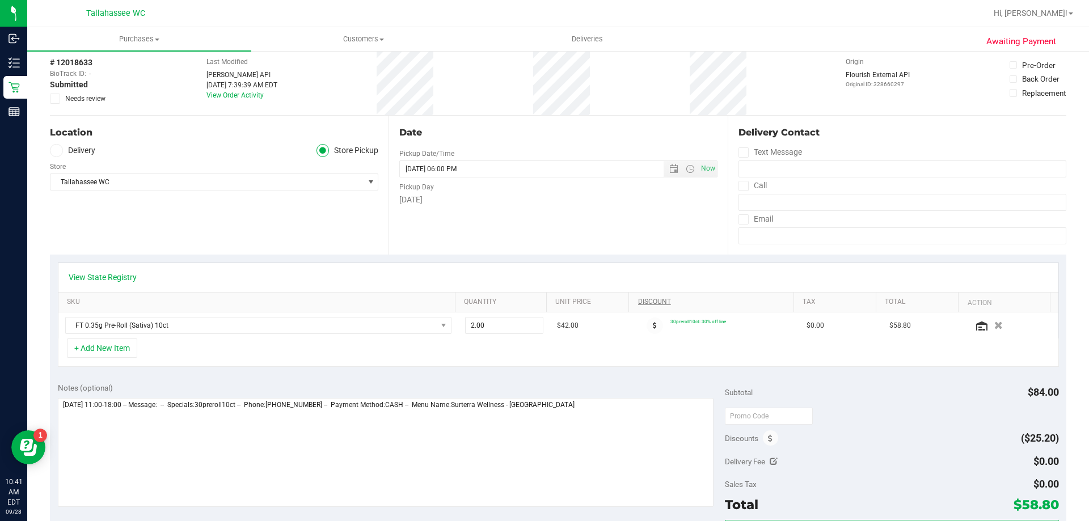
scroll to position [113, 0]
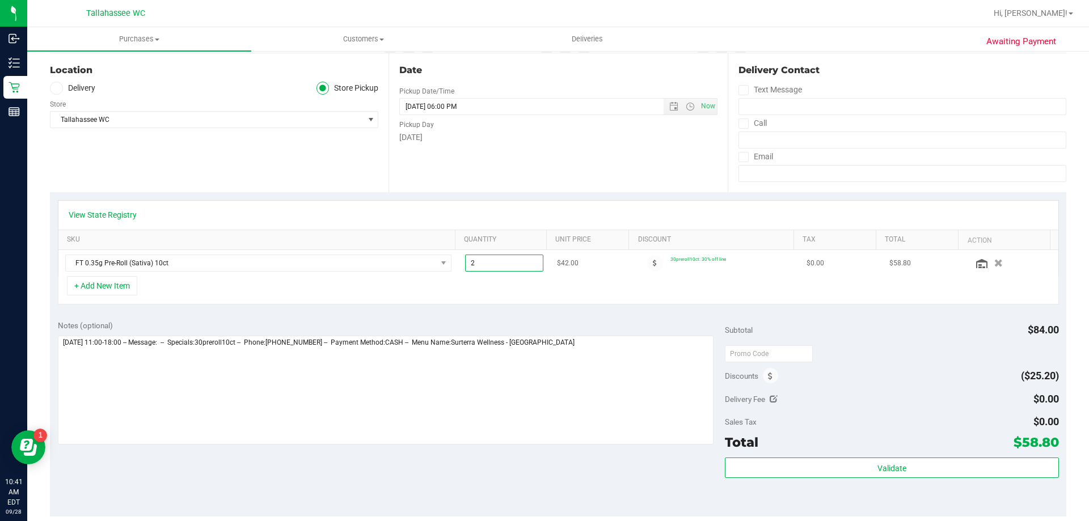
drag, startPoint x: 489, startPoint y: 268, endPoint x: 452, endPoint y: 276, distance: 38.2
click at [458, 276] on td "2.00 2" at bounding box center [504, 263] width 92 height 26
type input "1"
type input "2.00"
click at [479, 301] on div "+ Add New Item" at bounding box center [559, 290] width 1002 height 28
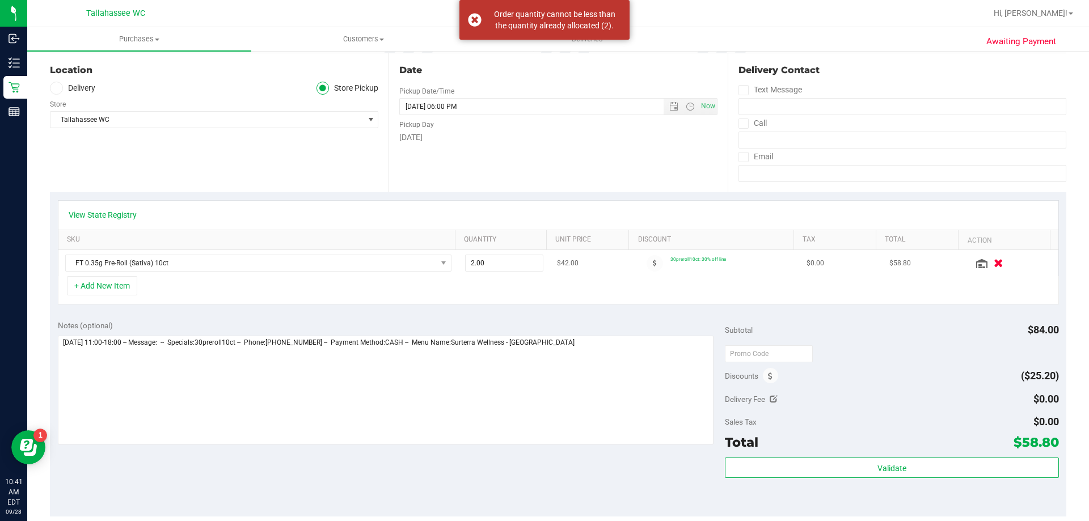
click at [994, 260] on icon "button" at bounding box center [999, 263] width 10 height 9
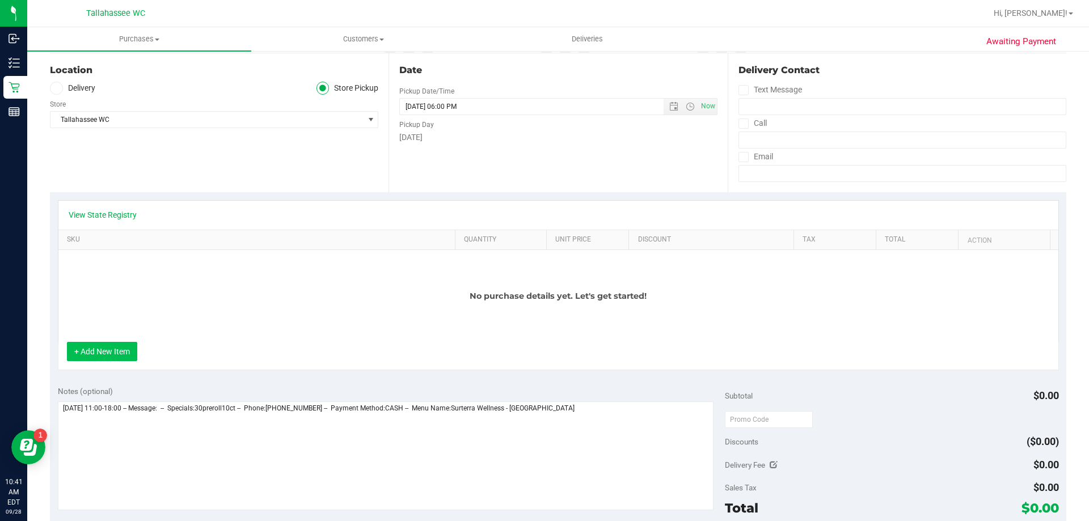
click at [98, 356] on button "+ Add New Item" at bounding box center [102, 351] width 70 height 19
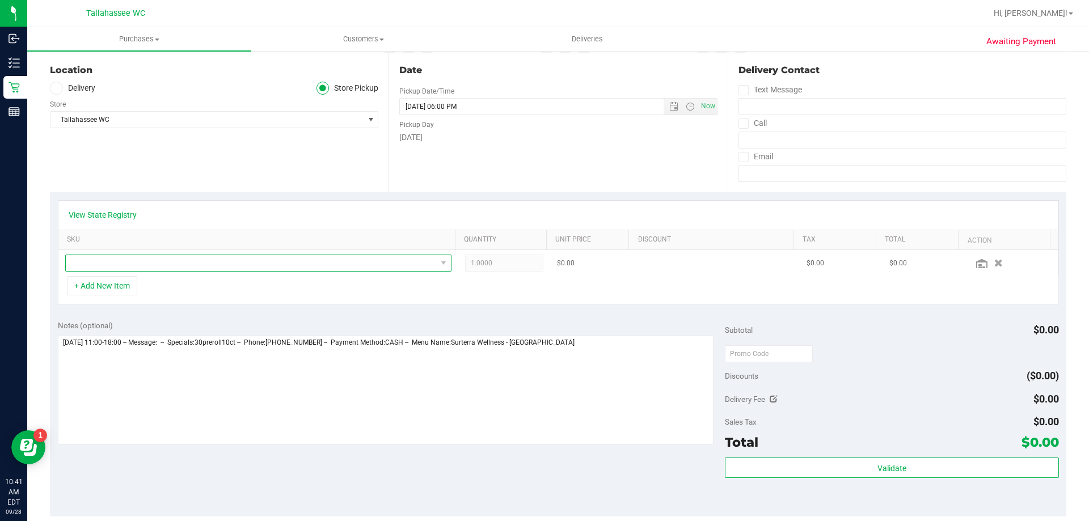
click at [125, 268] on span "NO DATA FOUND" at bounding box center [251, 263] width 371 height 16
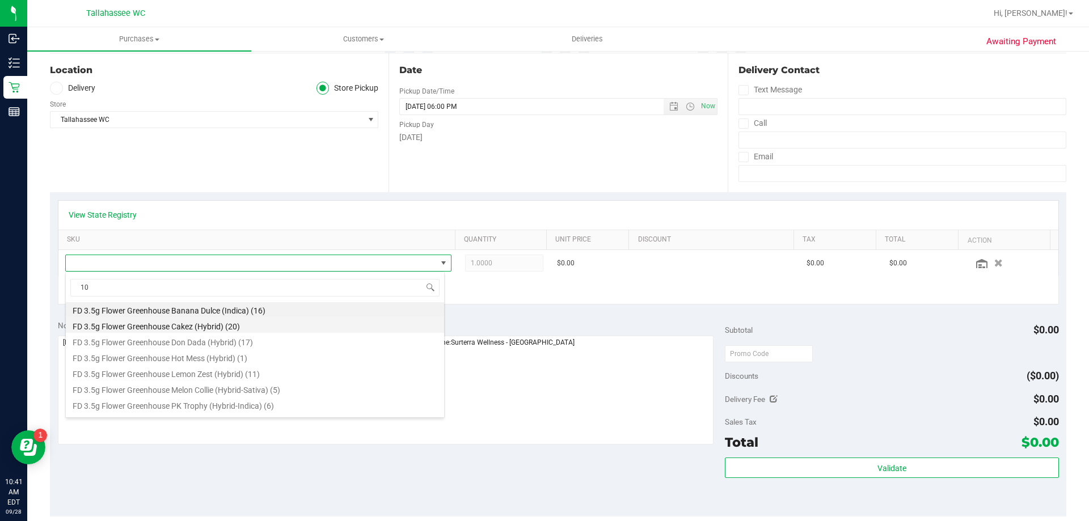
scroll to position [0, 0]
drag, startPoint x: 117, startPoint y: 291, endPoint x: 82, endPoint y: 298, distance: 35.9
click at [82, 298] on span "10" at bounding box center [255, 288] width 378 height 27
click at [79, 298] on span "10" at bounding box center [255, 288] width 378 height 27
type input "sati"
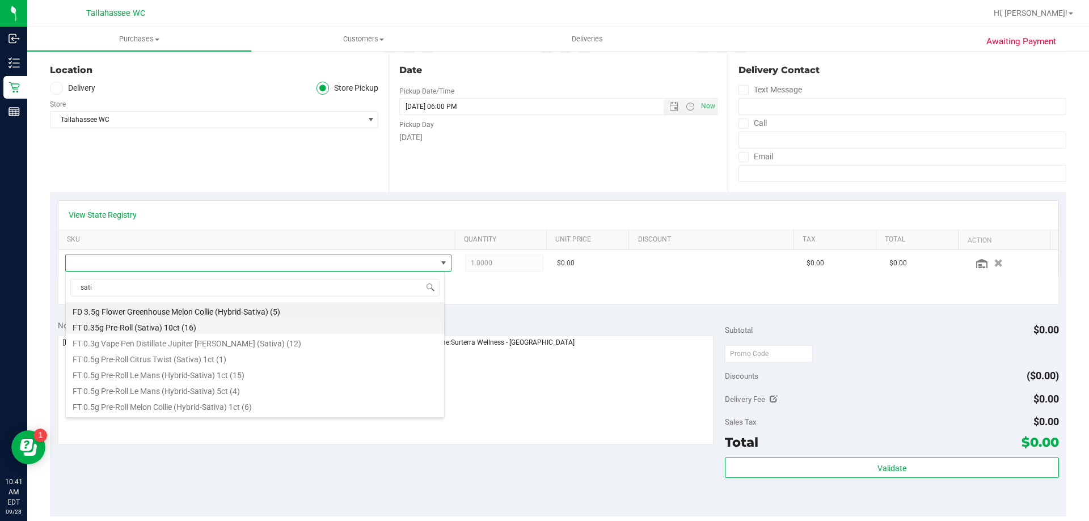
click at [161, 328] on li "FT 0.35g Pre-Roll (Sativa) 10ct (16)" at bounding box center [255, 326] width 378 height 16
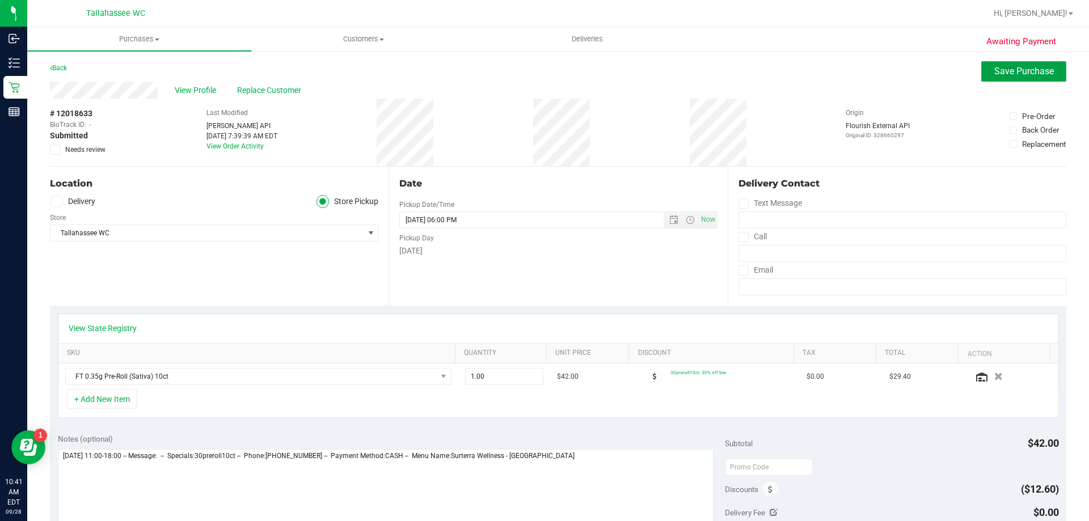
click at [996, 66] on span "Save Purchase" at bounding box center [1025, 71] width 60 height 11
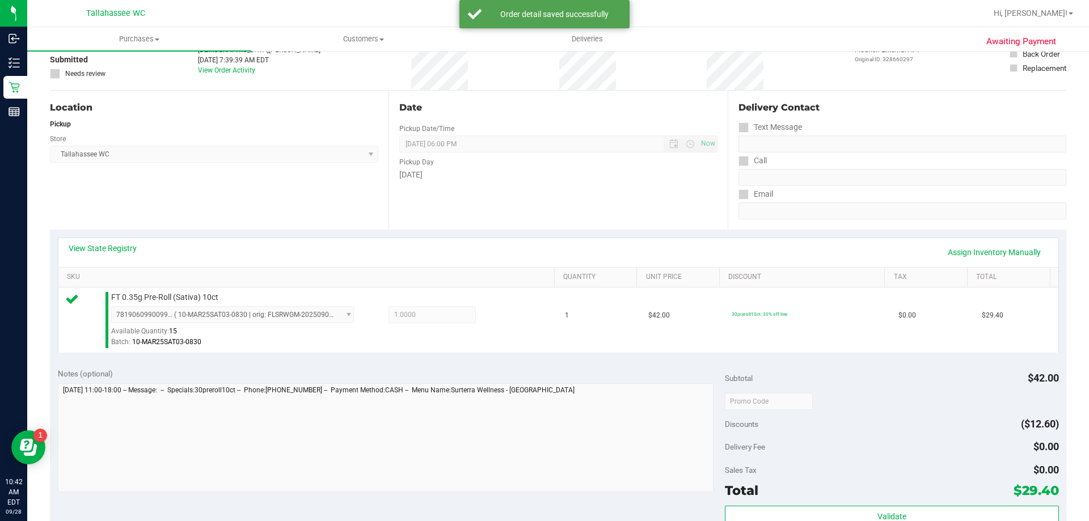
scroll to position [227, 0]
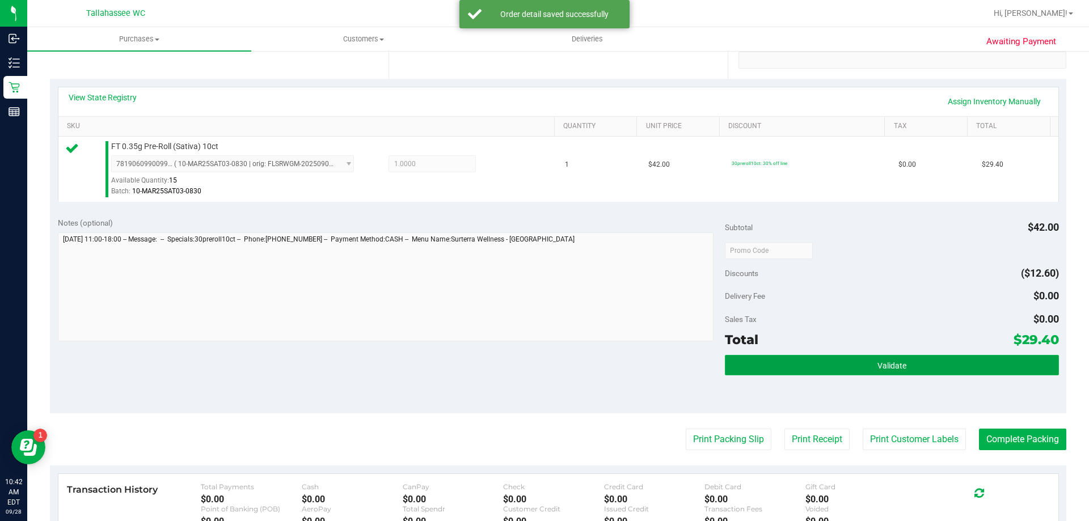
click at [866, 361] on button "Validate" at bounding box center [892, 365] width 334 height 20
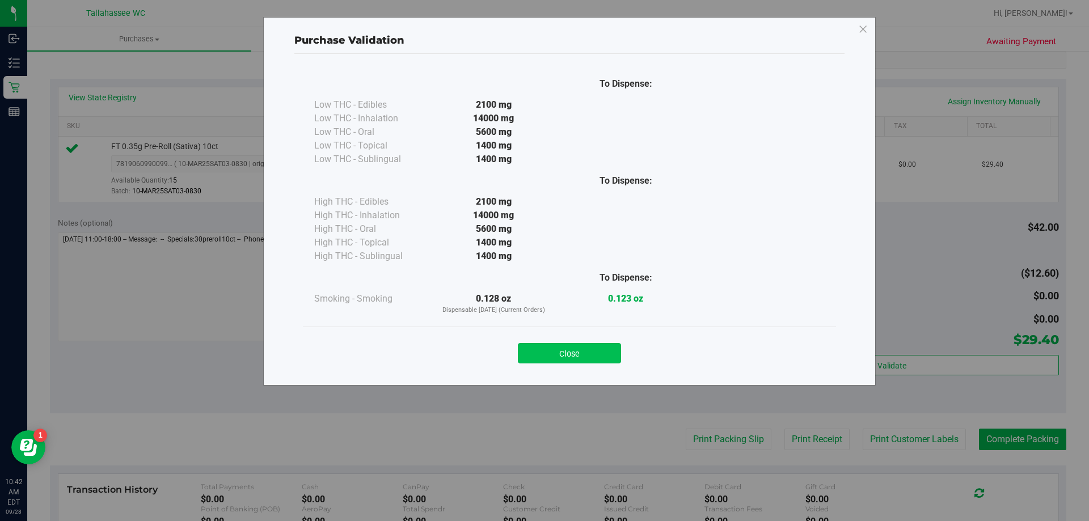
click at [600, 346] on button "Close" at bounding box center [569, 353] width 103 height 20
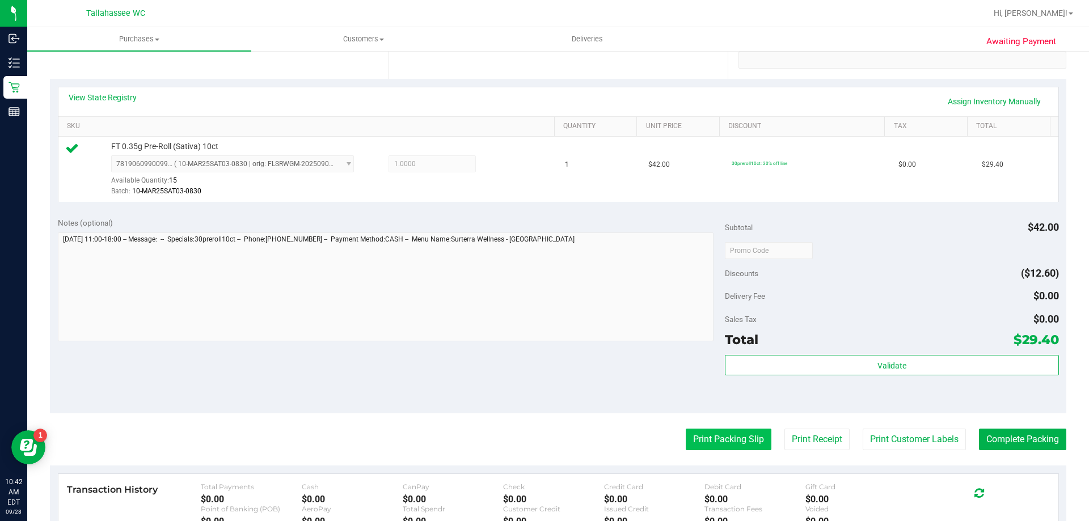
click at [713, 441] on button "Print Packing Slip" at bounding box center [729, 440] width 86 height 22
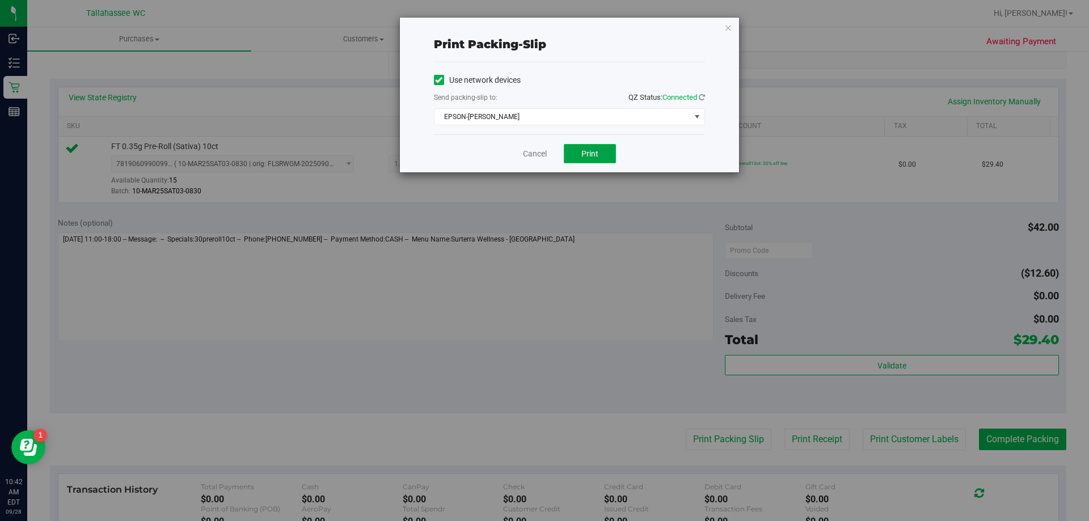
click at [594, 153] on span "Print" at bounding box center [590, 153] width 17 height 9
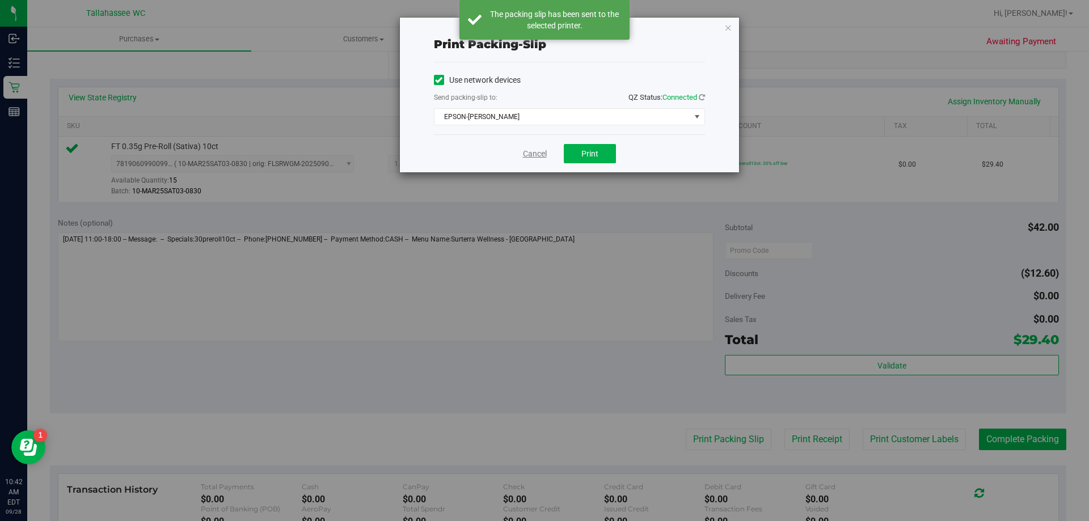
click at [531, 150] on link "Cancel" at bounding box center [535, 154] width 24 height 12
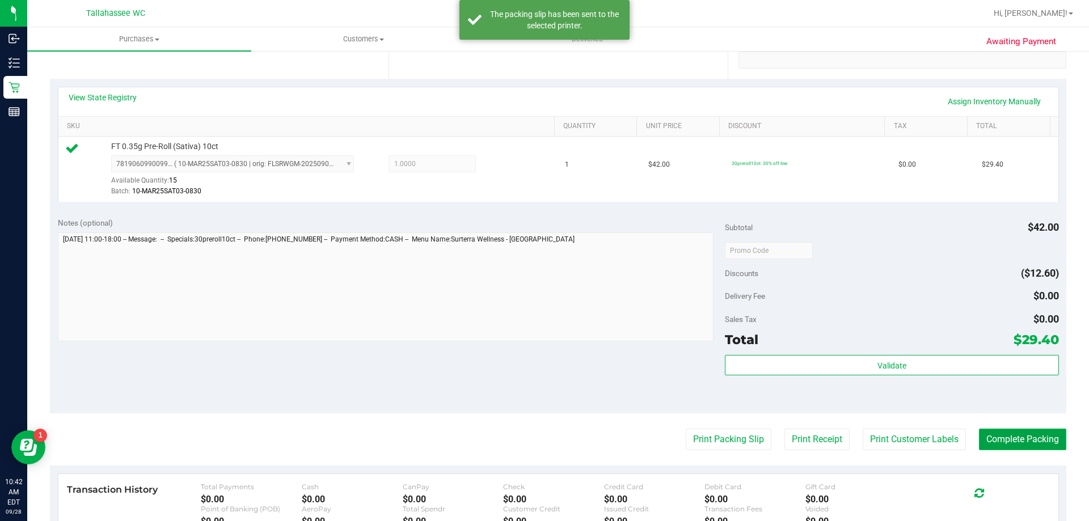
click at [990, 440] on button "Complete Packing" at bounding box center [1022, 440] width 87 height 22
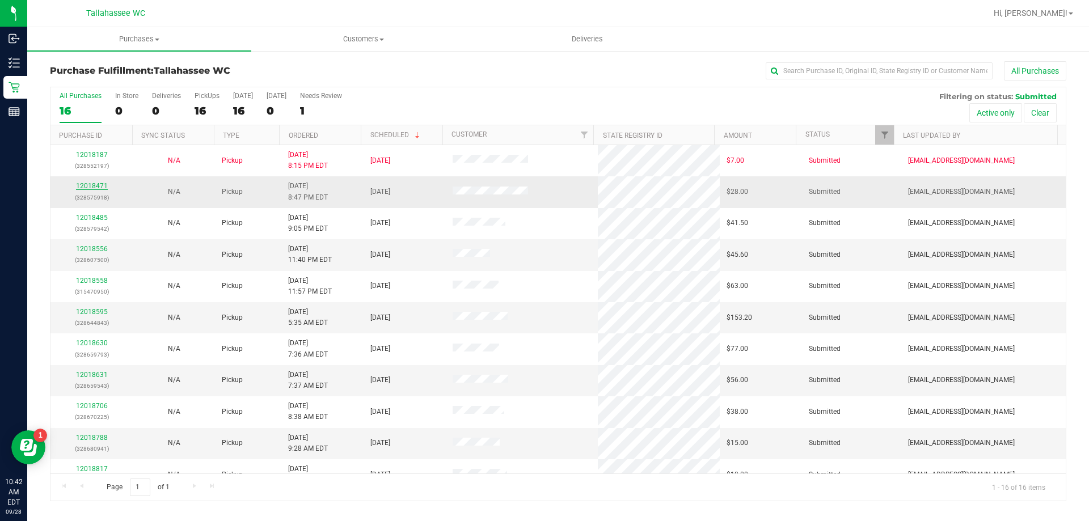
click at [96, 183] on link "12018471" at bounding box center [92, 186] width 32 height 8
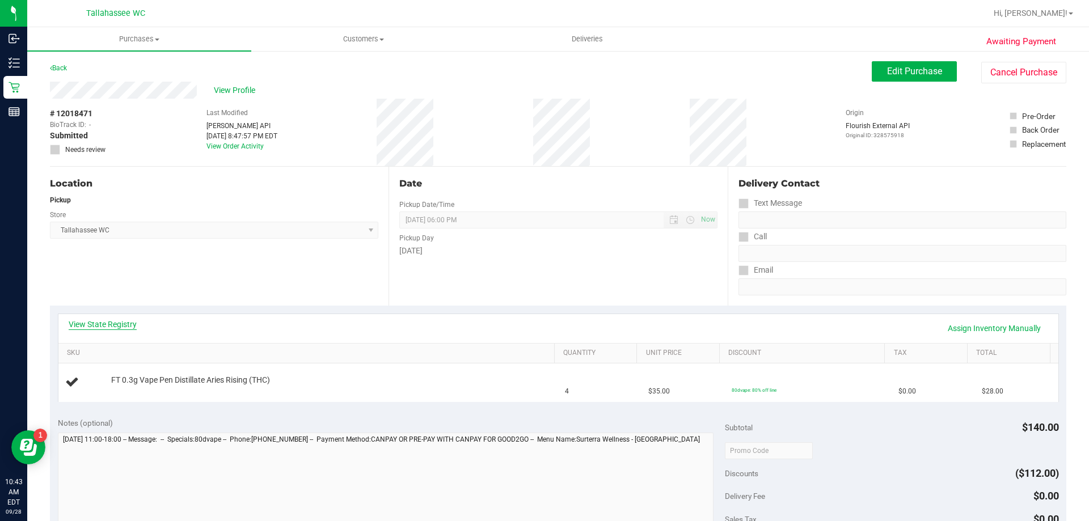
click at [116, 320] on link "View State Registry" at bounding box center [103, 324] width 68 height 11
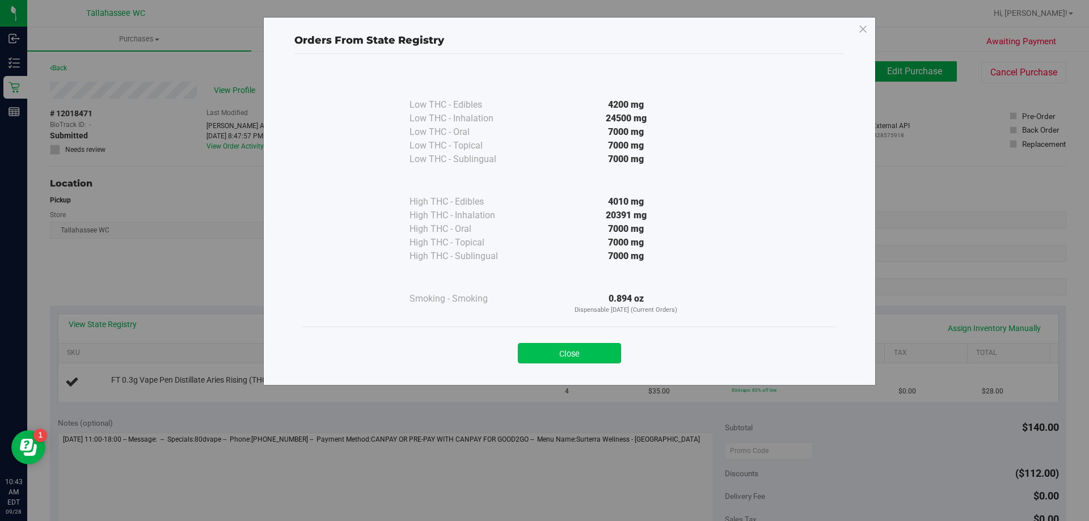
click at [540, 360] on button "Close" at bounding box center [569, 353] width 103 height 20
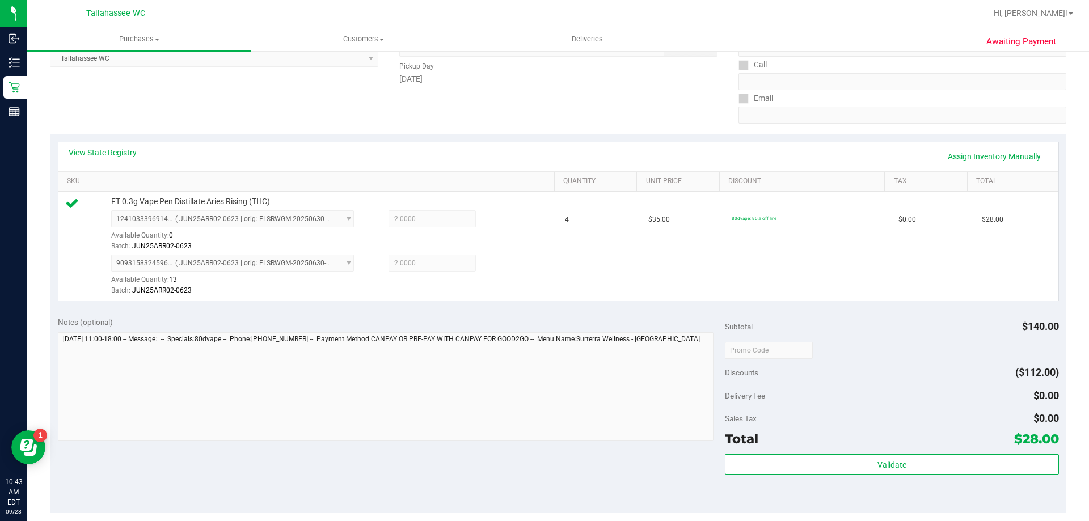
scroll to position [284, 0]
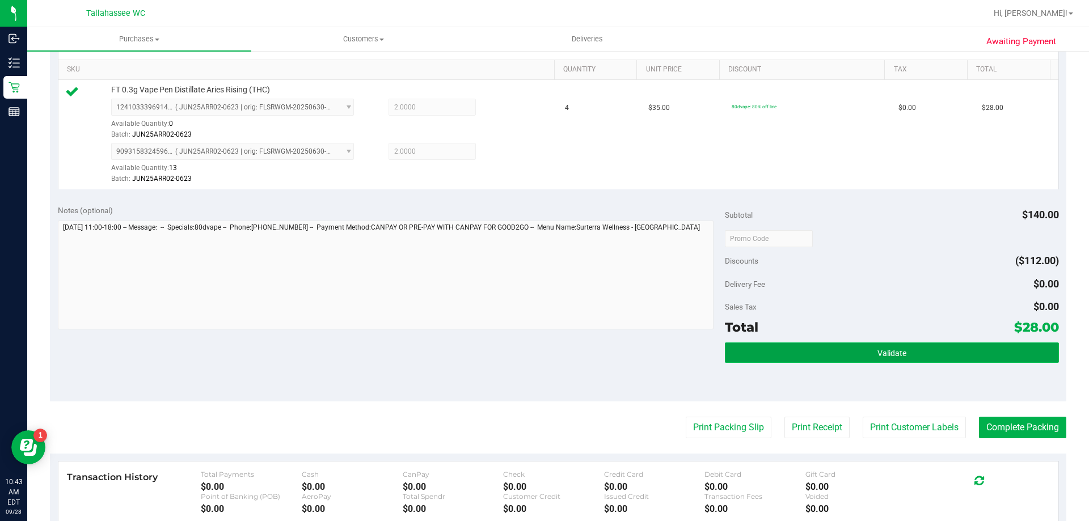
click at [809, 351] on button "Validate" at bounding box center [892, 353] width 334 height 20
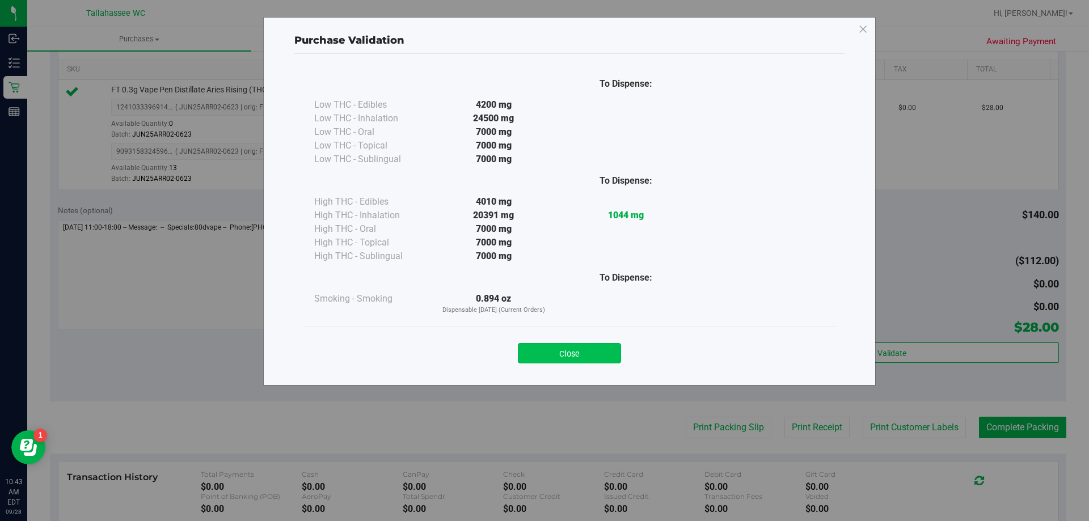
click at [584, 346] on button "Close" at bounding box center [569, 353] width 103 height 20
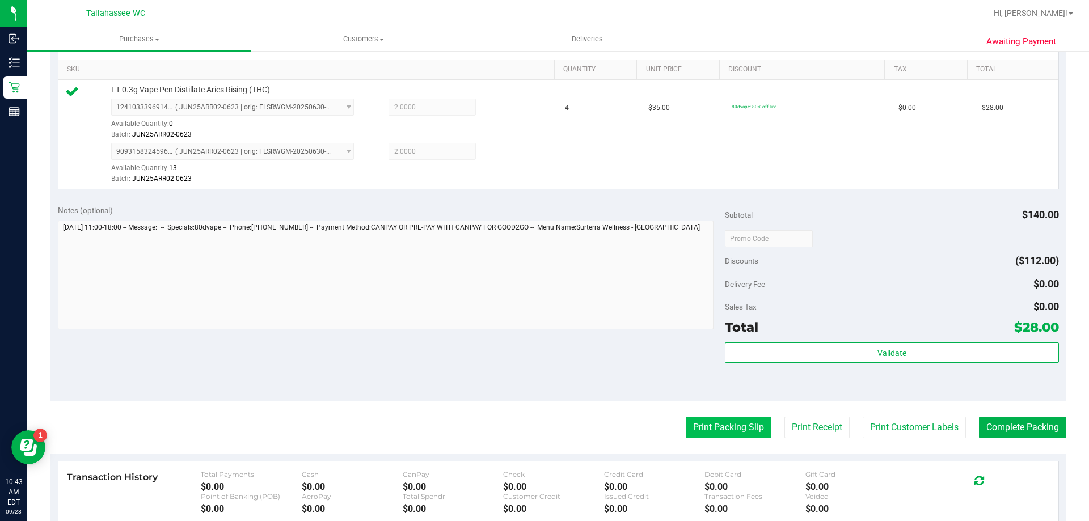
click at [734, 420] on button "Print Packing Slip" at bounding box center [729, 428] width 86 height 22
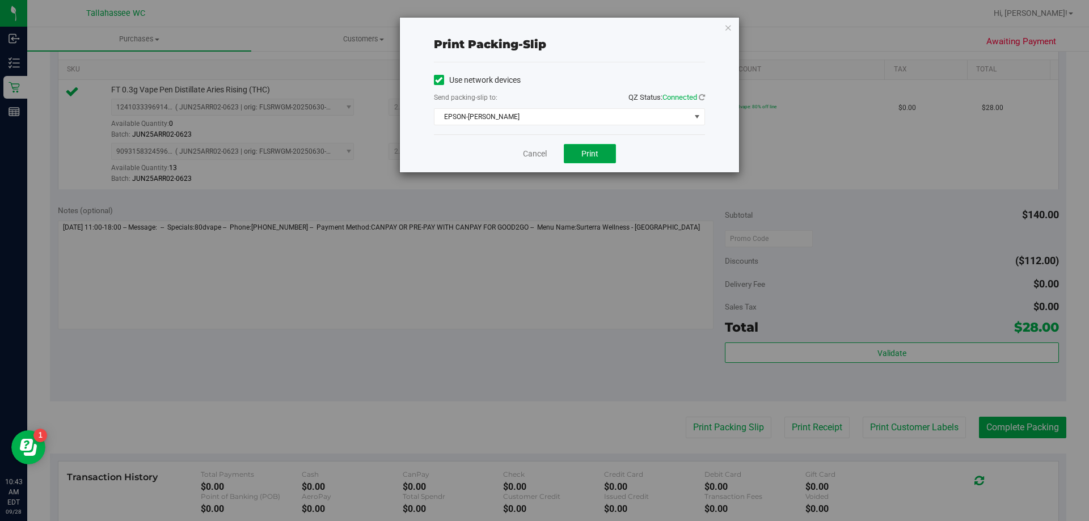
click at [595, 155] on span "Print" at bounding box center [590, 153] width 17 height 9
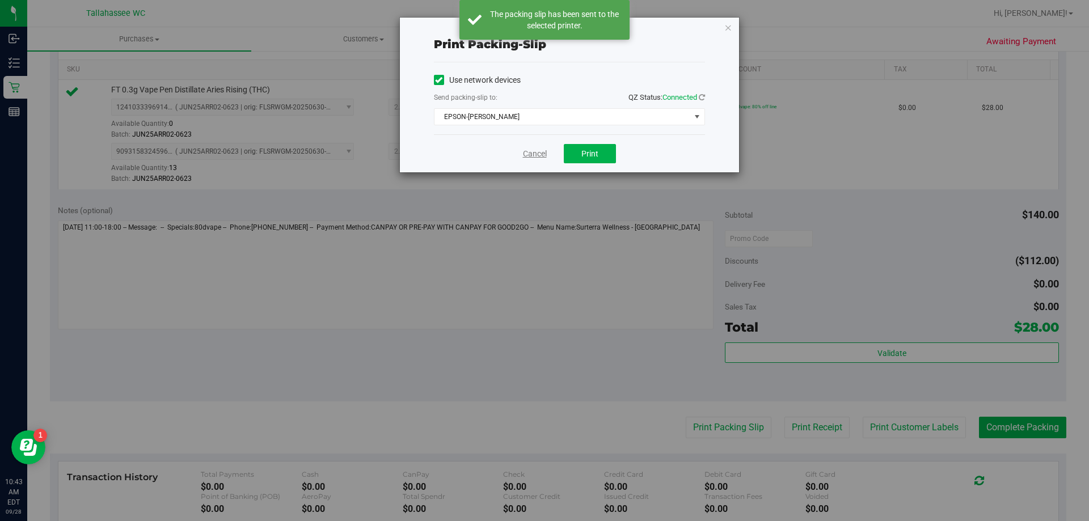
click at [532, 153] on link "Cancel" at bounding box center [535, 154] width 24 height 12
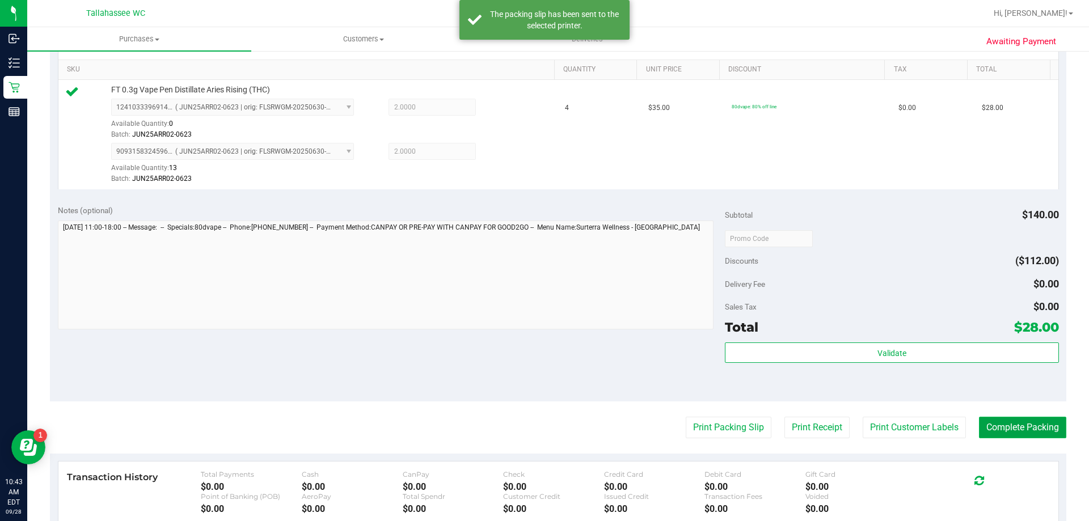
click at [1015, 420] on button "Complete Packing" at bounding box center [1022, 428] width 87 height 22
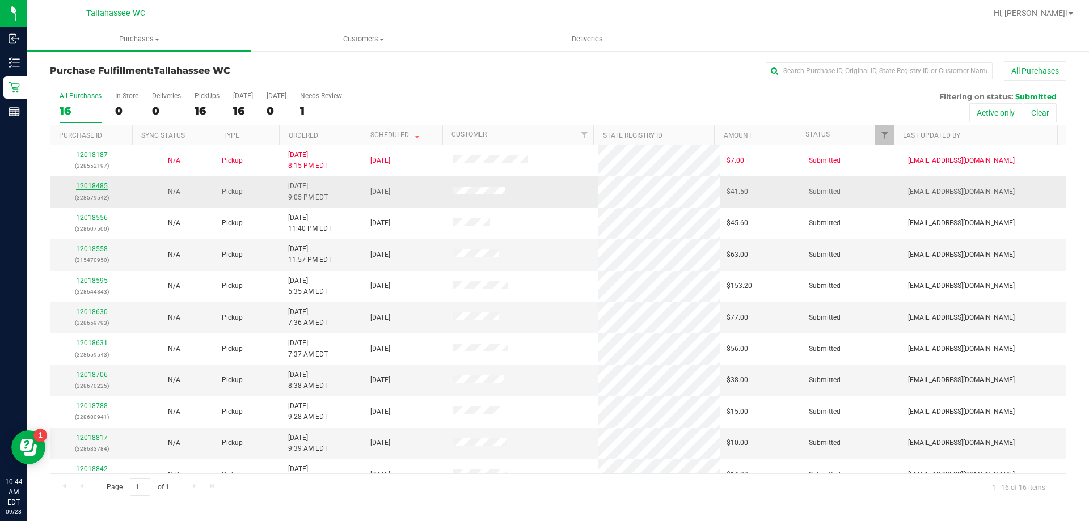
click at [96, 186] on link "12018485" at bounding box center [92, 186] width 32 height 8
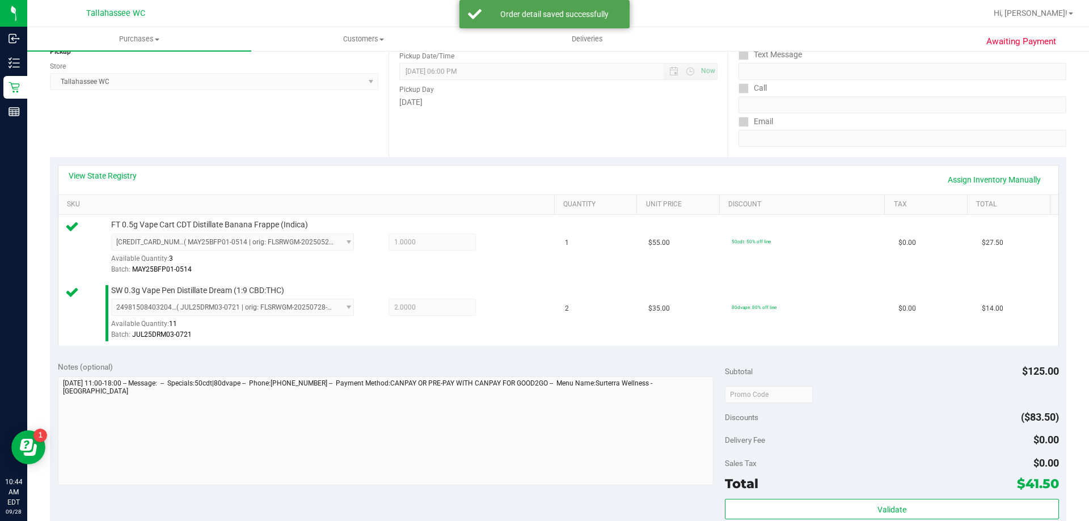
scroll to position [340, 0]
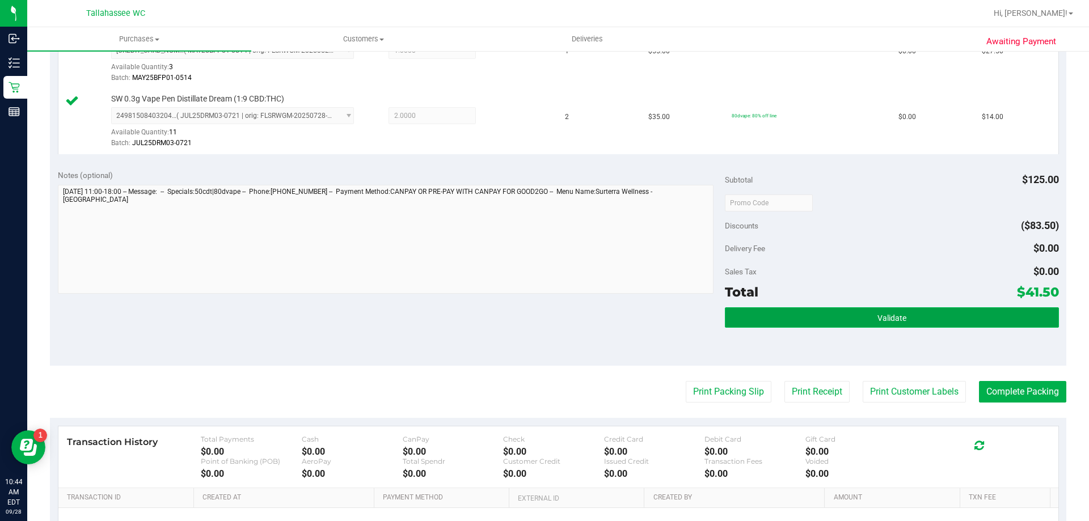
click at [755, 317] on button "Validate" at bounding box center [892, 318] width 334 height 20
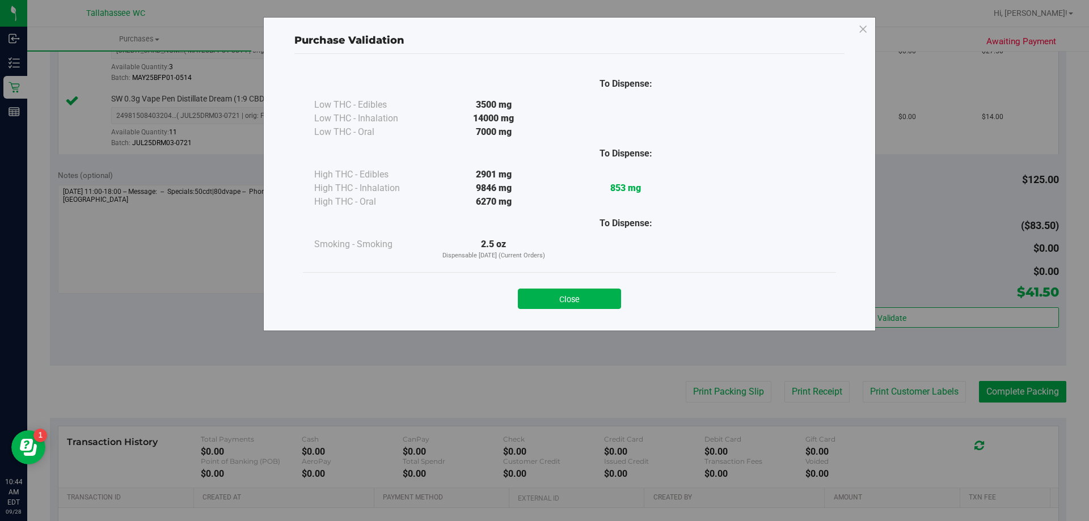
click at [553, 297] on button "Close" at bounding box center [569, 299] width 103 height 20
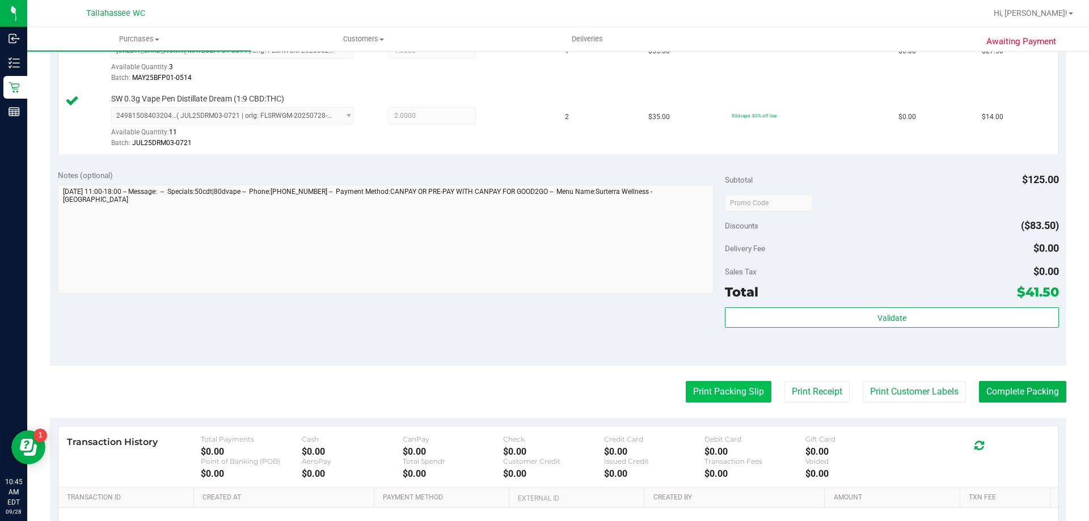
click at [699, 395] on button "Print Packing Slip" at bounding box center [729, 392] width 86 height 22
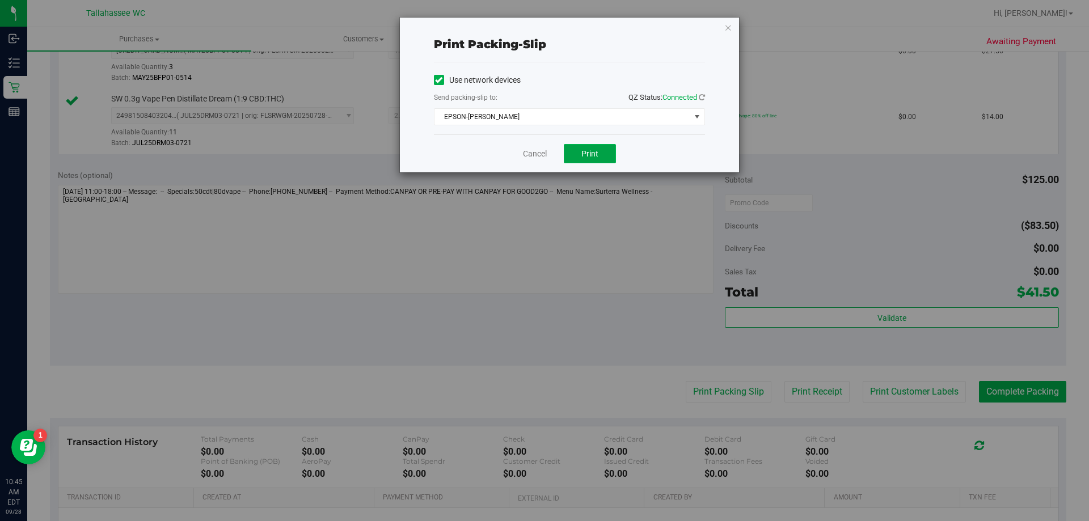
click at [600, 157] on button "Print" at bounding box center [590, 153] width 52 height 19
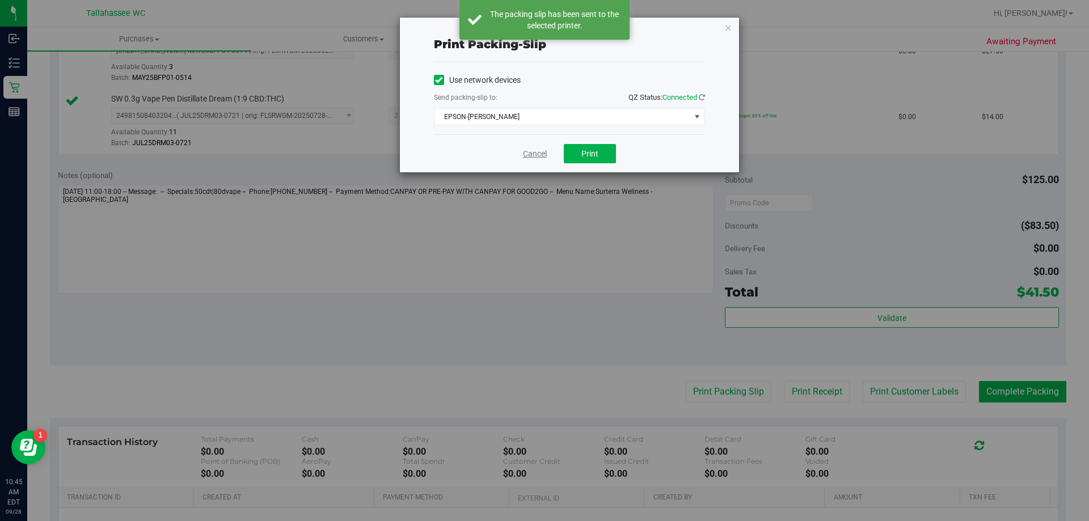
click at [531, 153] on link "Cancel" at bounding box center [535, 154] width 24 height 12
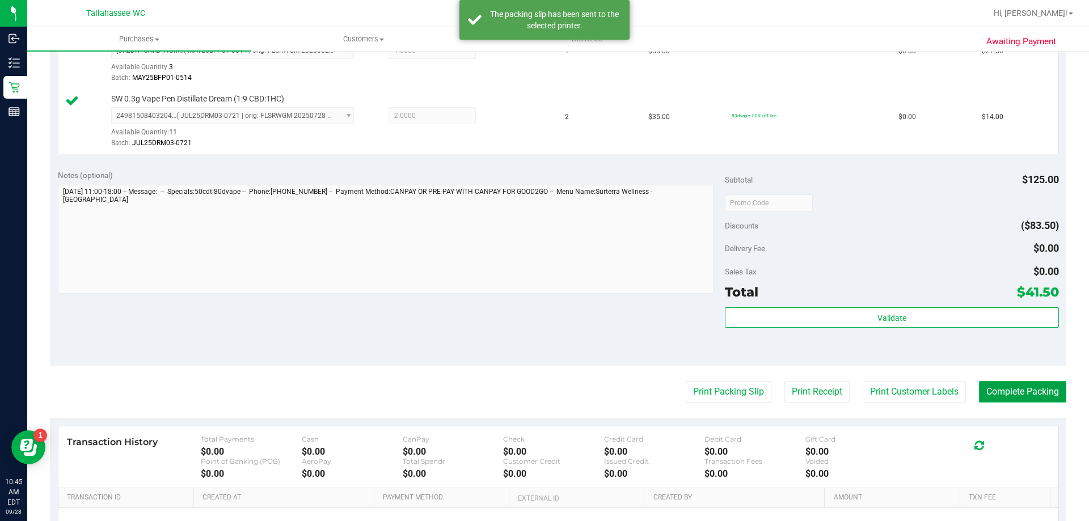
click at [980, 382] on button "Complete Packing" at bounding box center [1022, 392] width 87 height 22
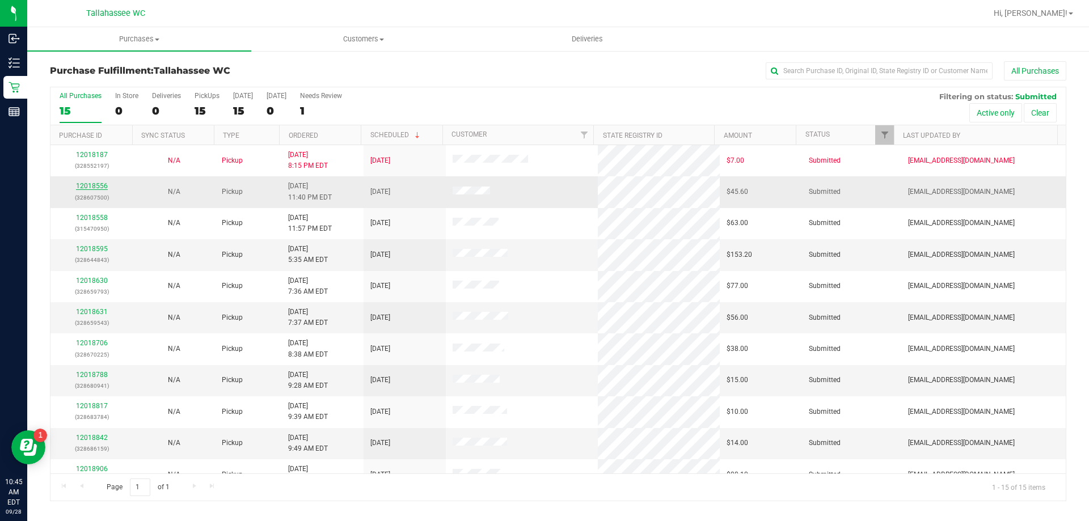
click at [95, 185] on link "12018556" at bounding box center [92, 186] width 32 height 8
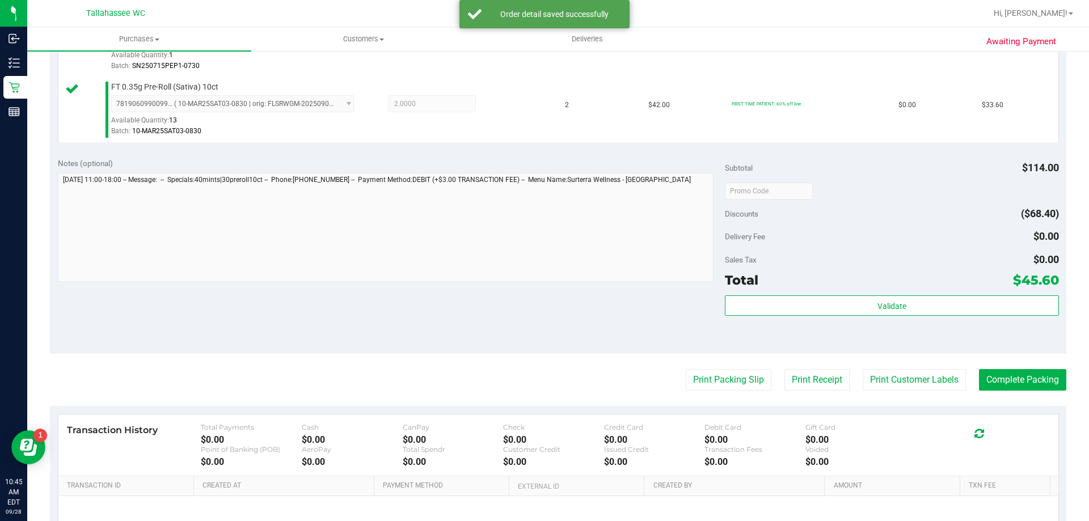
scroll to position [397, 0]
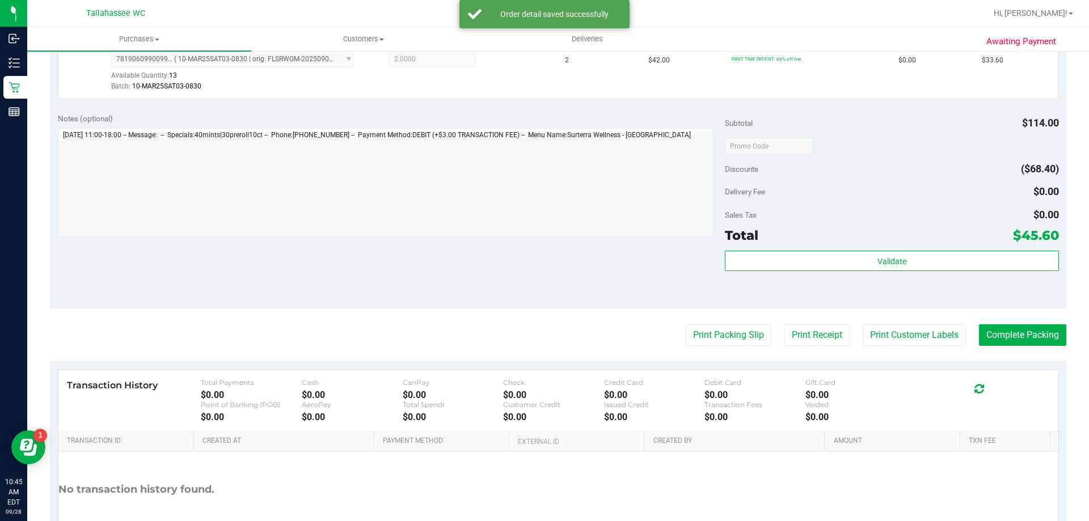
click at [743, 249] on div "Subtotal $114.00 Discounts ($68.40) Delivery Fee $0.00 Sales Tax $0.00 Total $4…" at bounding box center [892, 207] width 334 height 189
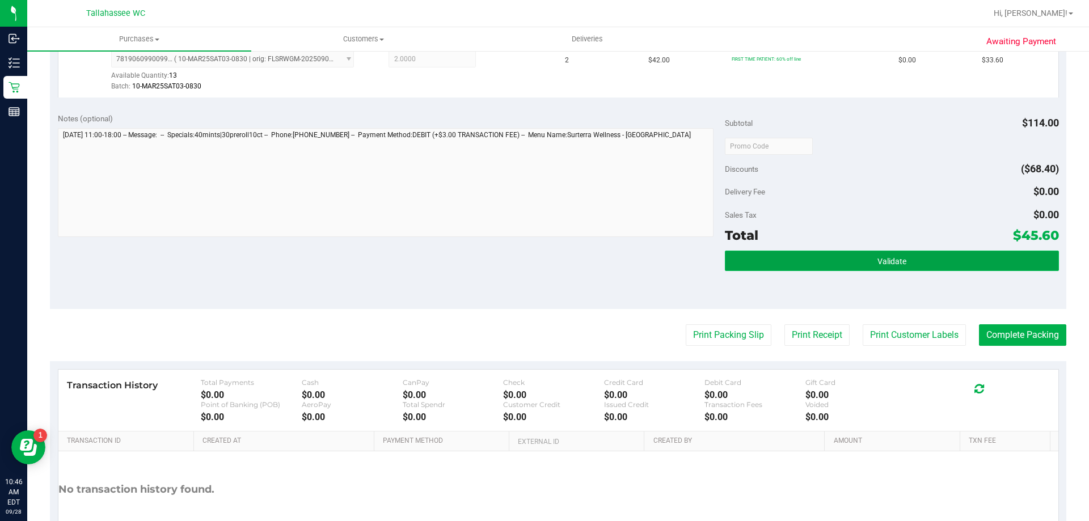
click at [745, 254] on button "Validate" at bounding box center [892, 261] width 334 height 20
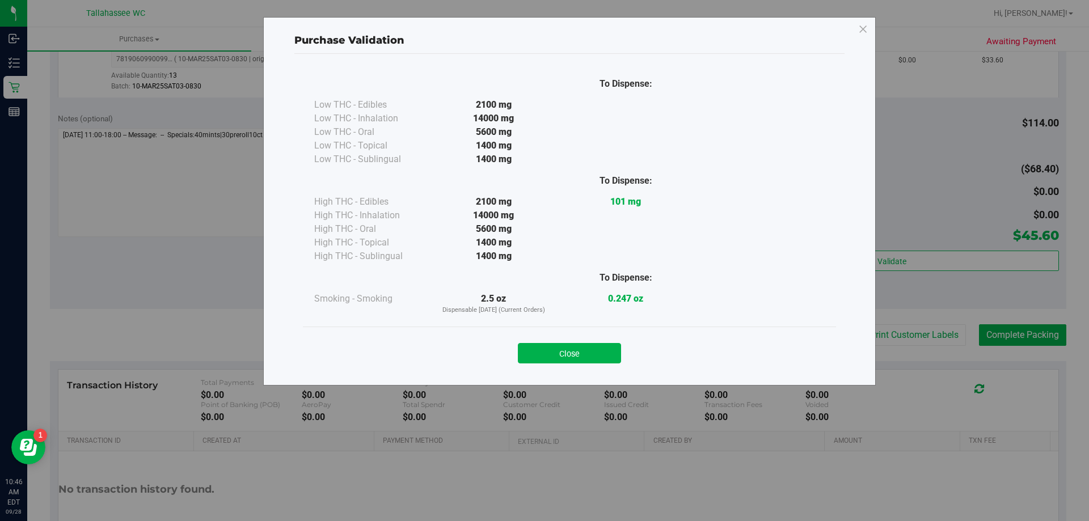
click at [600, 346] on button "Close" at bounding box center [569, 353] width 103 height 20
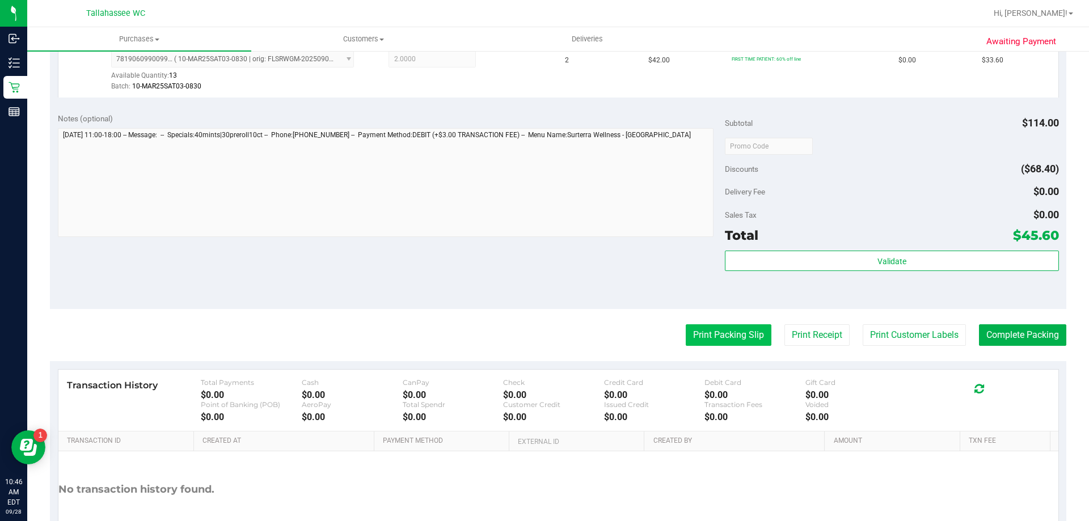
click at [689, 335] on button "Print Packing Slip" at bounding box center [729, 336] width 86 height 22
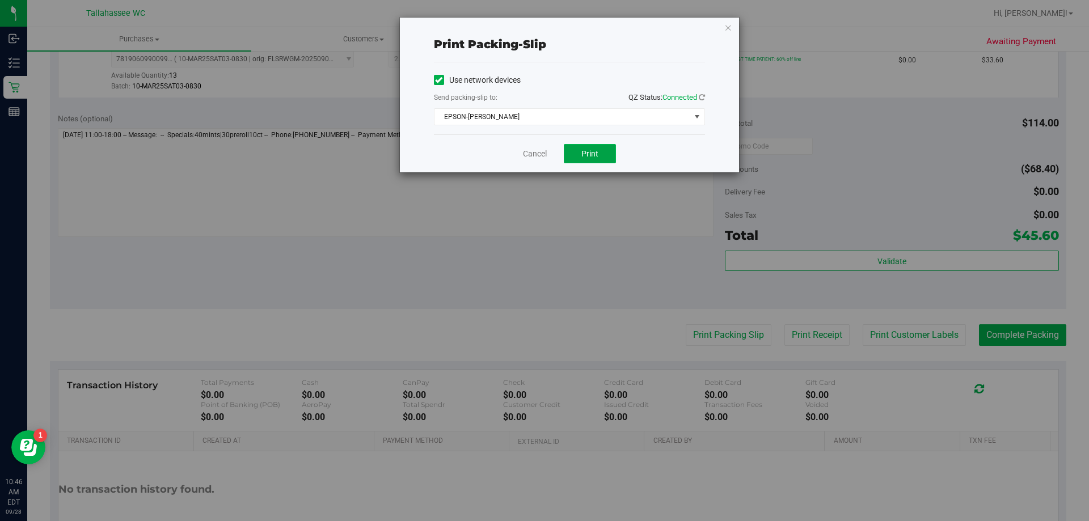
click at [596, 157] on span "Print" at bounding box center [590, 153] width 17 height 9
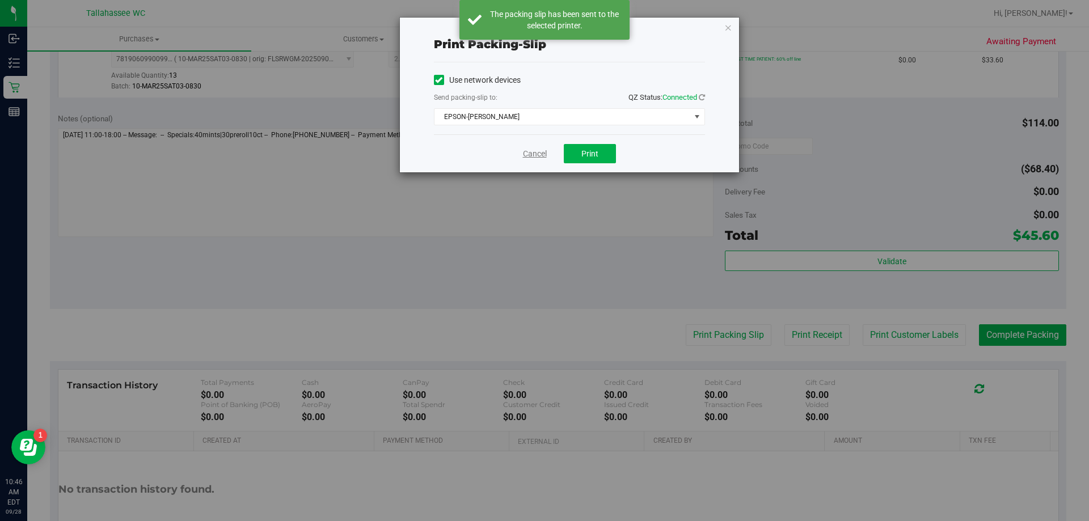
click at [533, 153] on link "Cancel" at bounding box center [535, 154] width 24 height 12
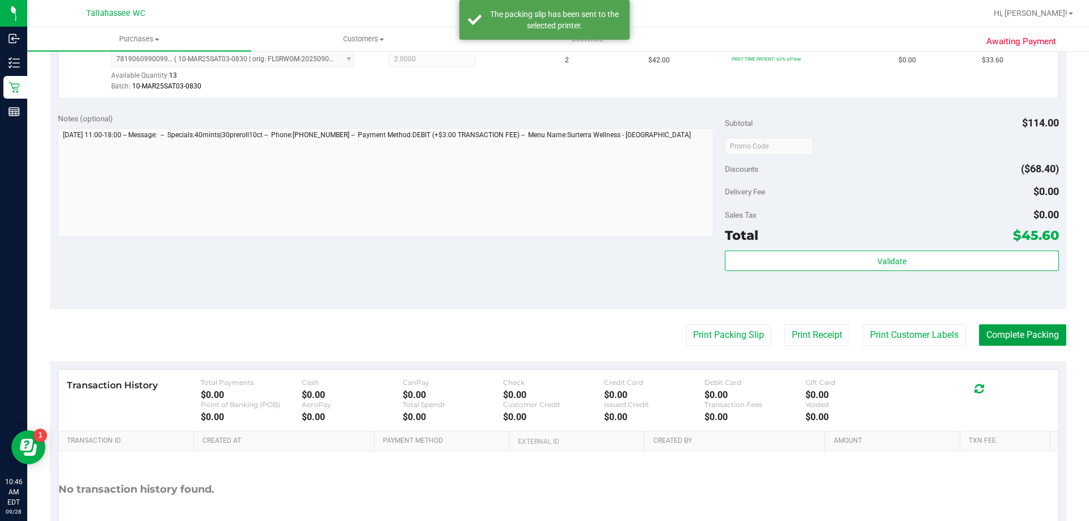
click at [982, 339] on button "Complete Packing" at bounding box center [1022, 336] width 87 height 22
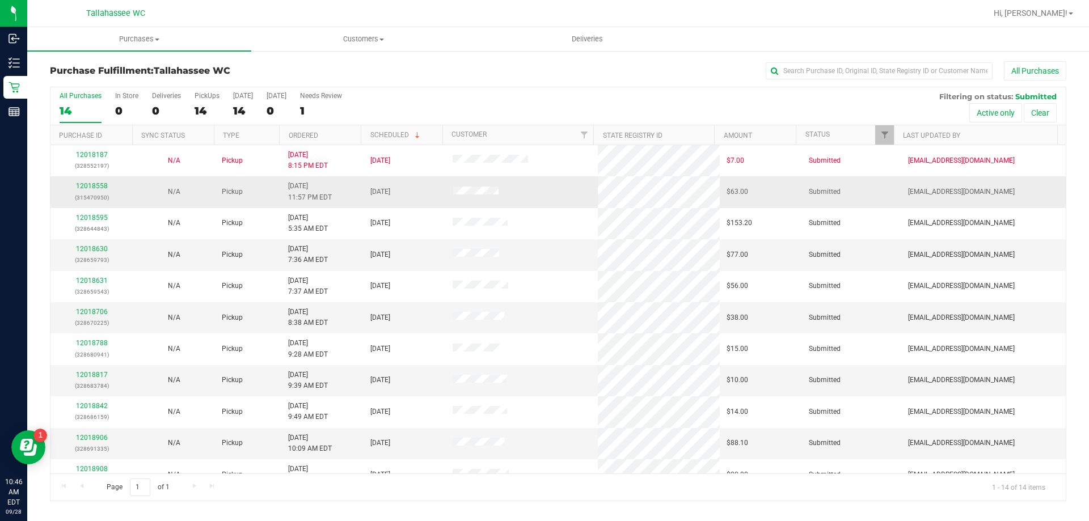
click at [96, 182] on div "12018558 (315470950)" at bounding box center [91, 192] width 69 height 22
click at [95, 185] on link "12018558" at bounding box center [92, 186] width 32 height 8
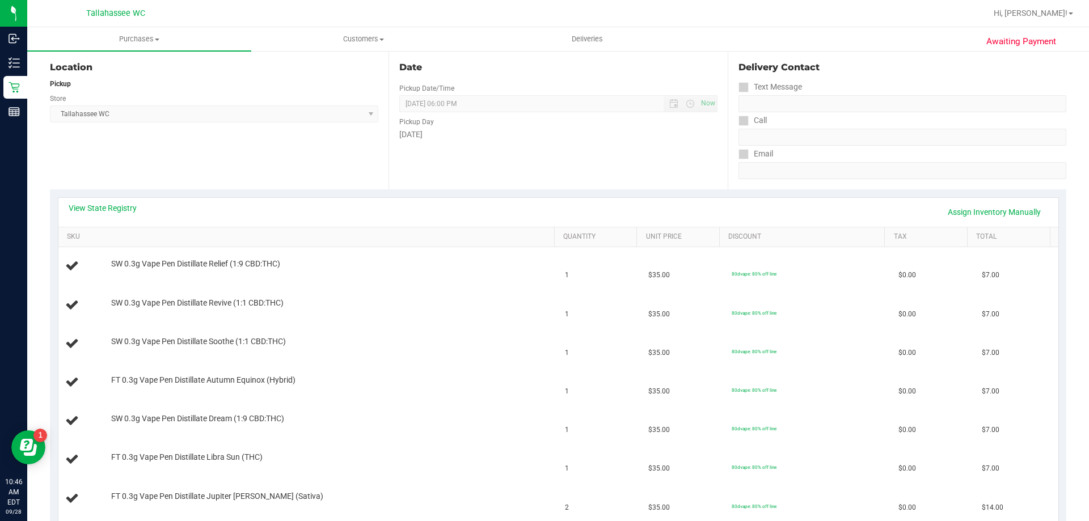
scroll to position [113, 0]
click at [135, 210] on link "View State Registry" at bounding box center [103, 210] width 68 height 11
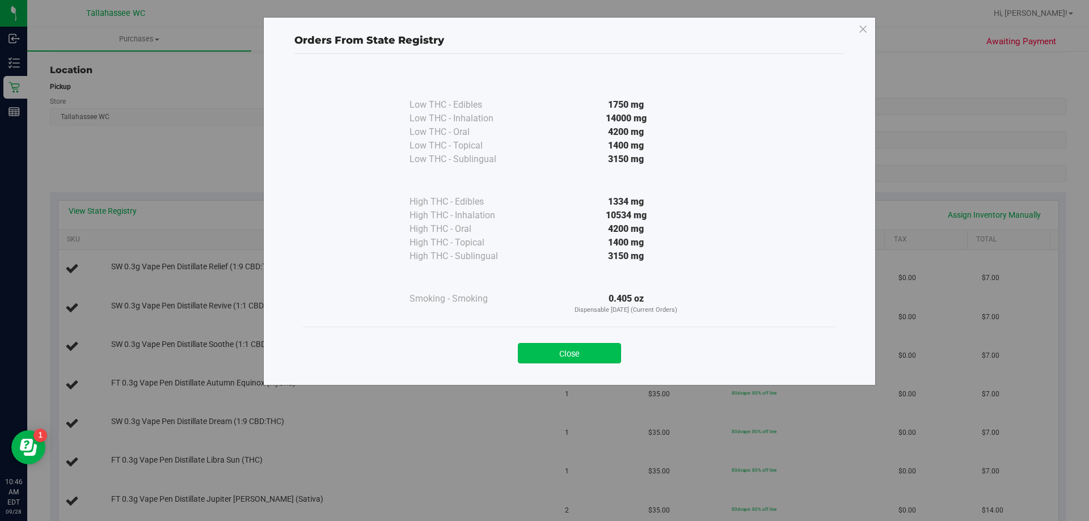
click at [584, 348] on button "Close" at bounding box center [569, 353] width 103 height 20
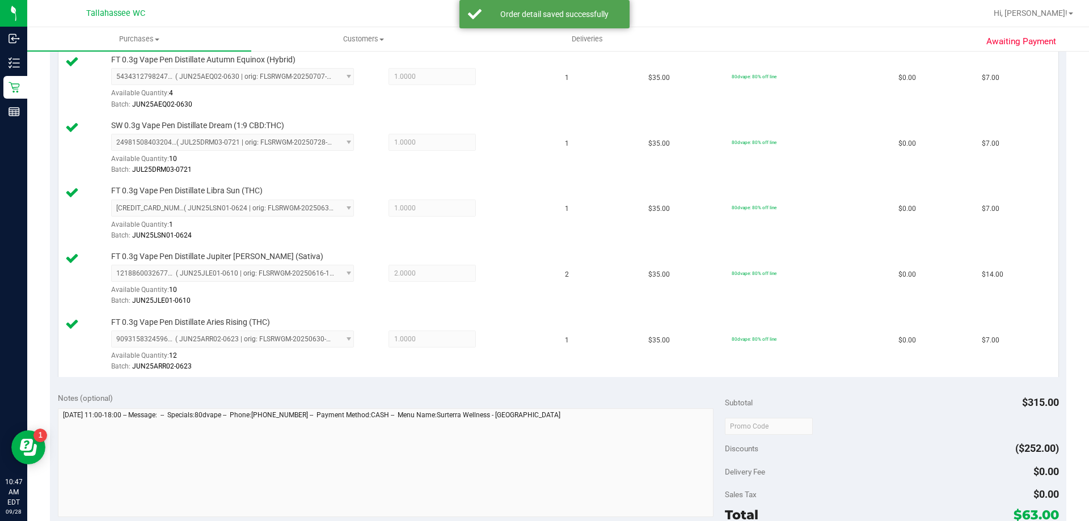
scroll to position [738, 0]
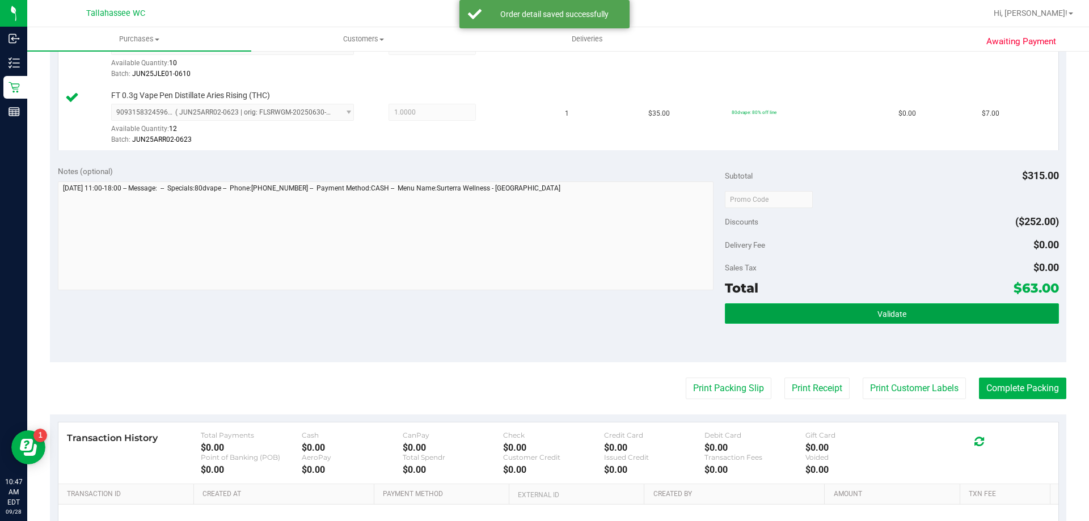
click at [735, 317] on button "Validate" at bounding box center [892, 314] width 334 height 20
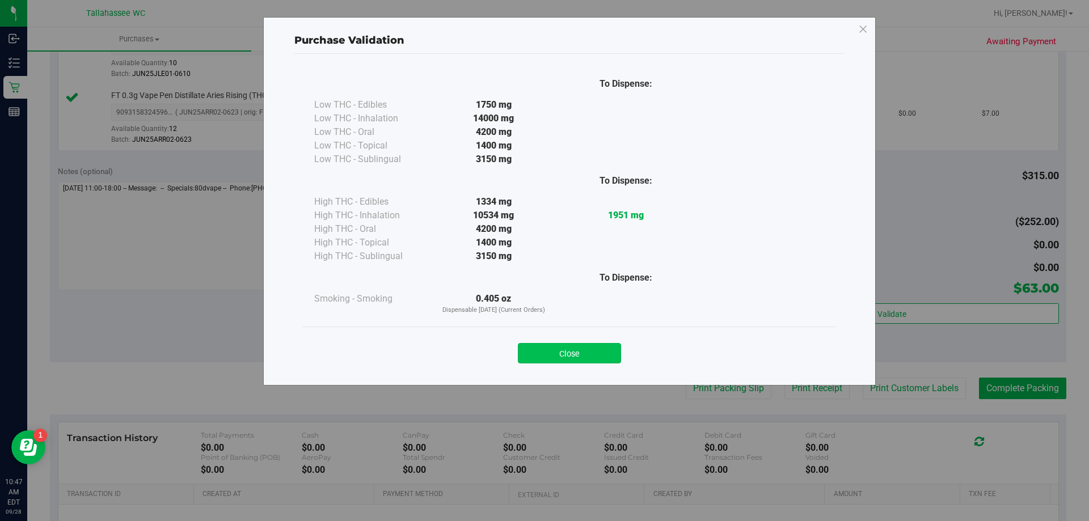
click at [603, 348] on button "Close" at bounding box center [569, 353] width 103 height 20
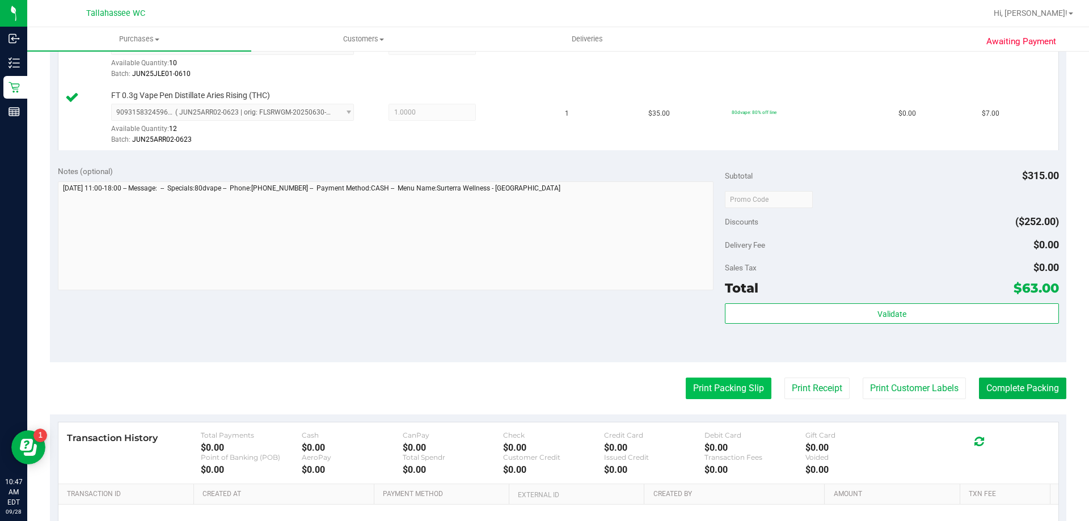
click at [746, 384] on button "Print Packing Slip" at bounding box center [729, 389] width 86 height 22
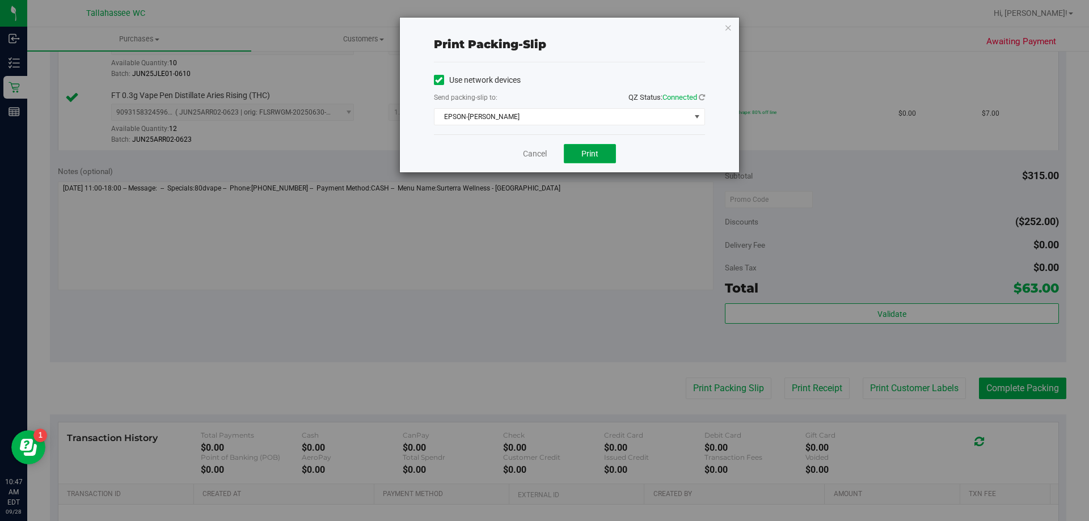
click at [580, 157] on button "Print" at bounding box center [590, 153] width 52 height 19
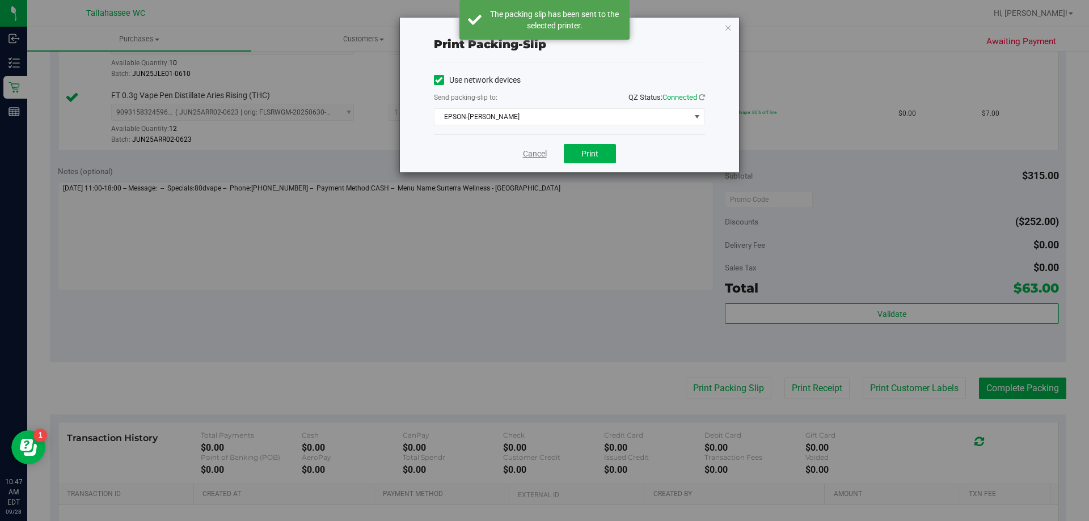
click at [529, 155] on link "Cancel" at bounding box center [535, 154] width 24 height 12
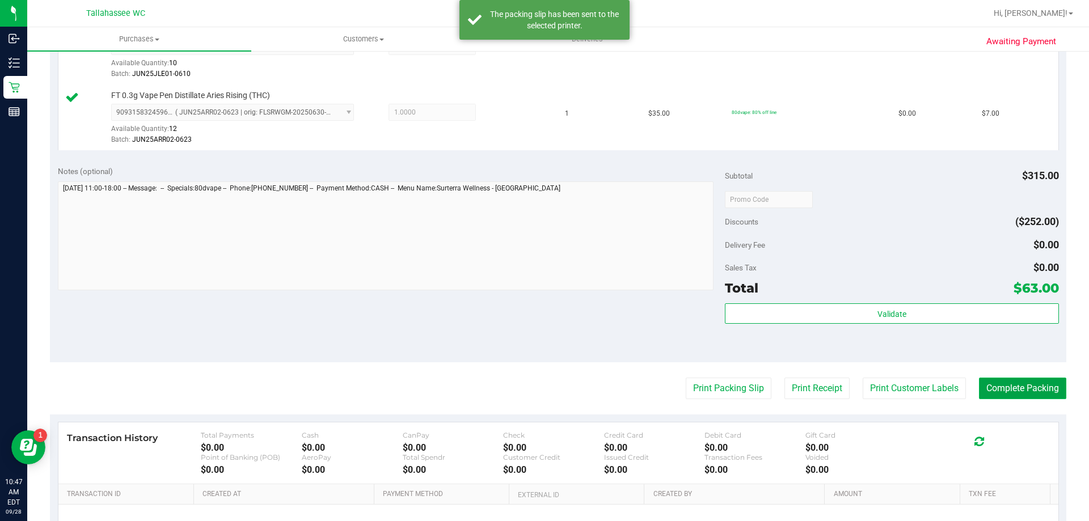
click at [999, 389] on button "Complete Packing" at bounding box center [1022, 389] width 87 height 22
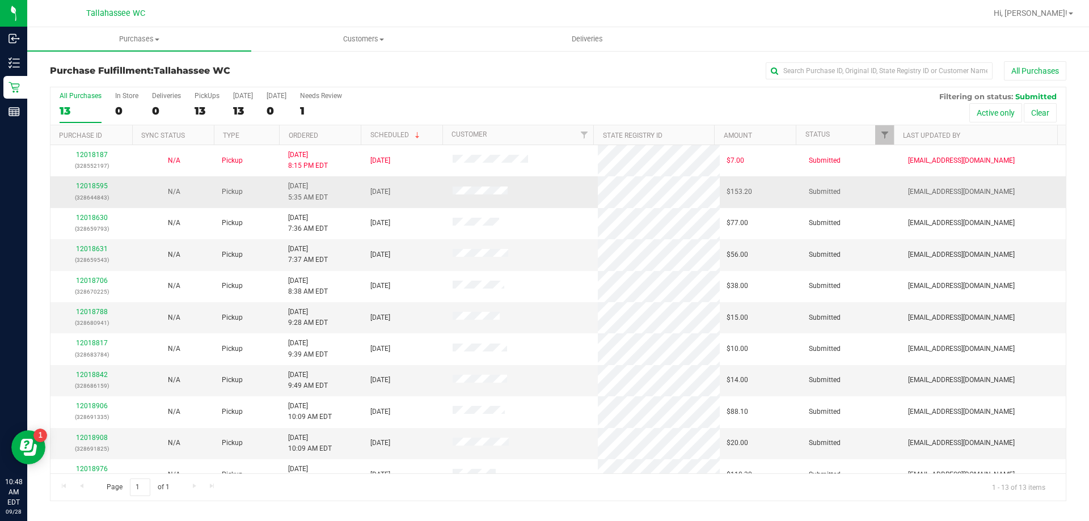
click at [95, 182] on div "12018595 (328644843)" at bounding box center [91, 192] width 69 height 22
click at [94, 186] on link "12018595" at bounding box center [92, 186] width 32 height 8
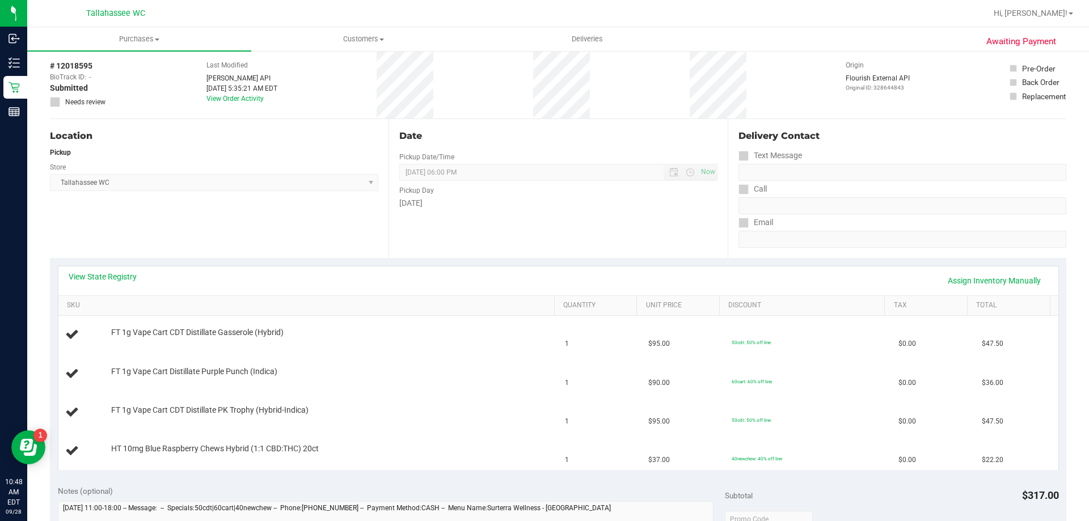
scroll to position [113, 0]
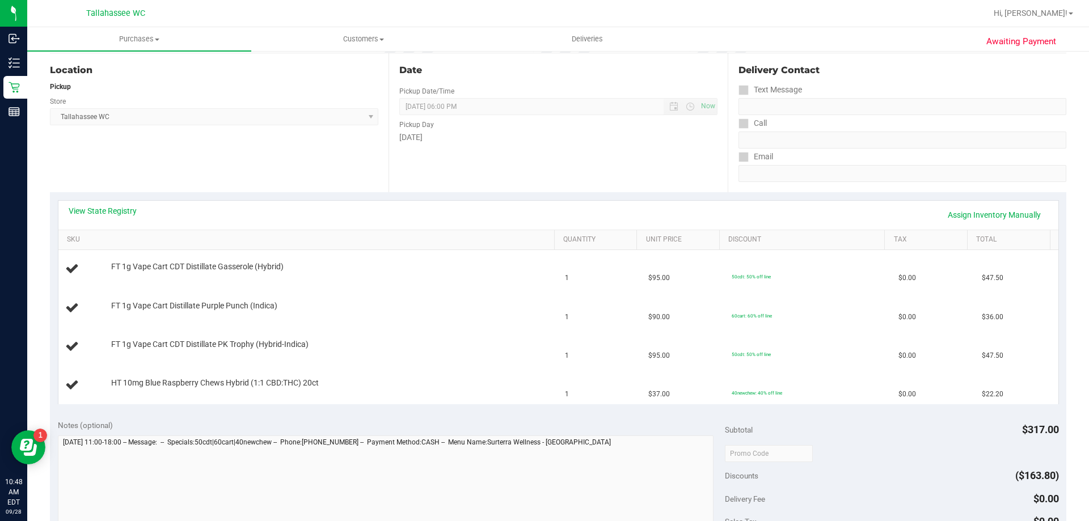
click at [123, 217] on div "View State Registry Assign Inventory Manually" at bounding box center [559, 214] width 980 height 19
click at [127, 210] on link "View State Registry" at bounding box center [103, 210] width 68 height 11
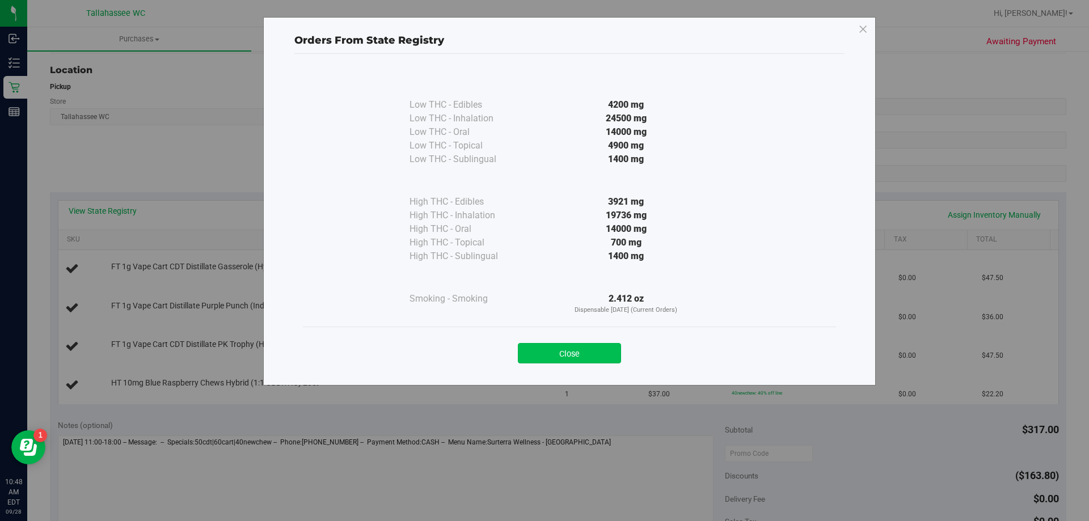
click at [546, 351] on button "Close" at bounding box center [569, 353] width 103 height 20
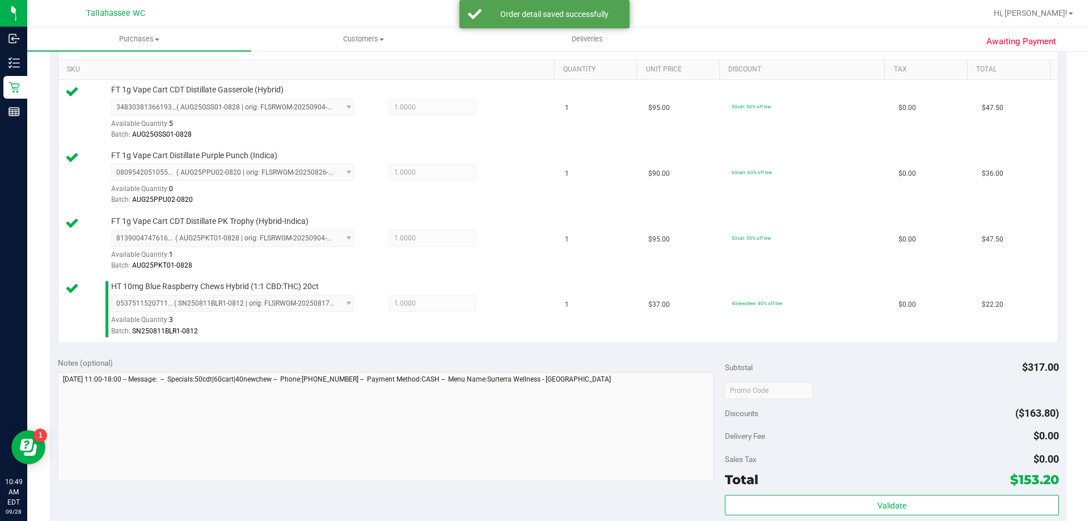
scroll to position [340, 0]
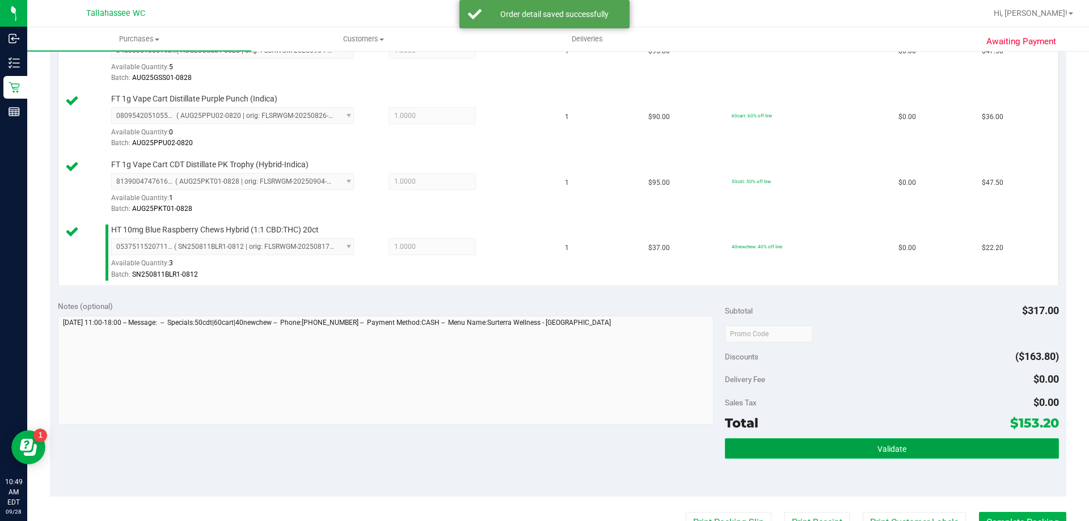
click at [767, 456] on button "Validate" at bounding box center [892, 449] width 334 height 20
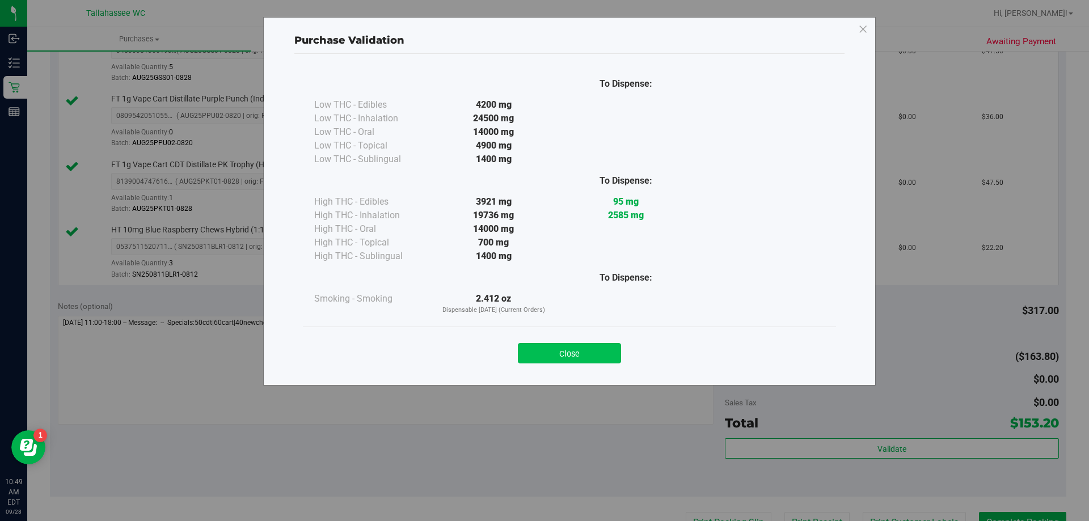
click at [596, 349] on button "Close" at bounding box center [569, 353] width 103 height 20
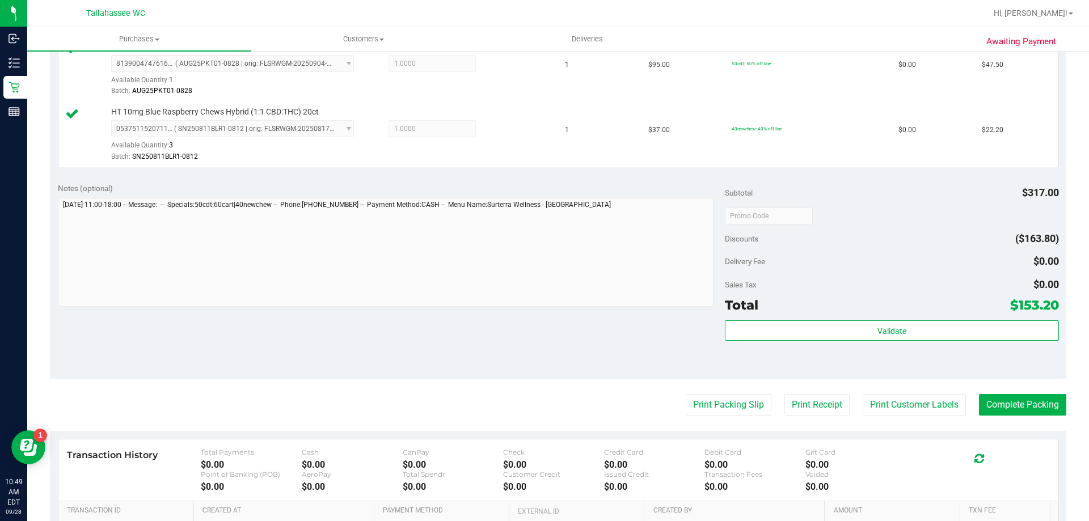
scroll to position [603, 0]
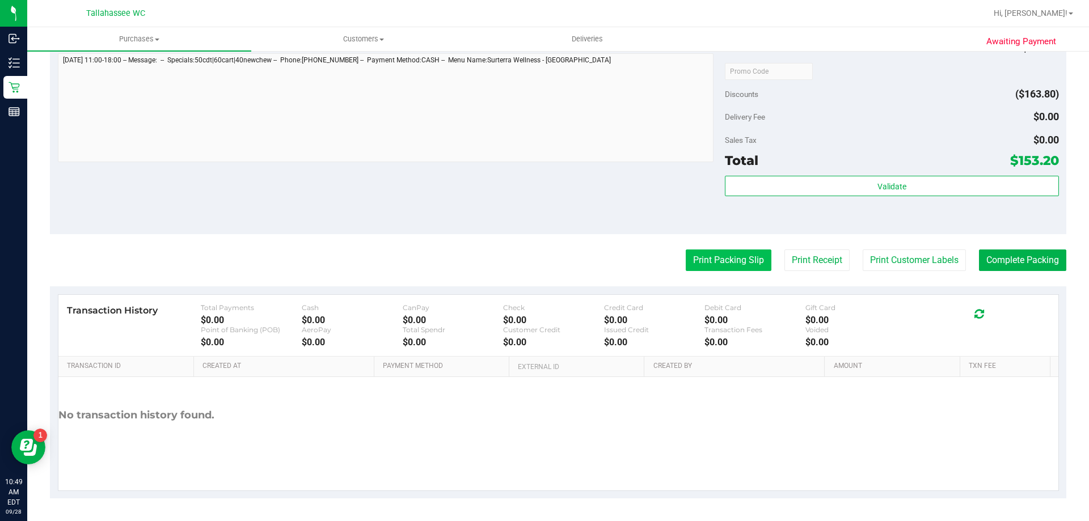
click at [717, 266] on button "Print Packing Slip" at bounding box center [729, 261] width 86 height 22
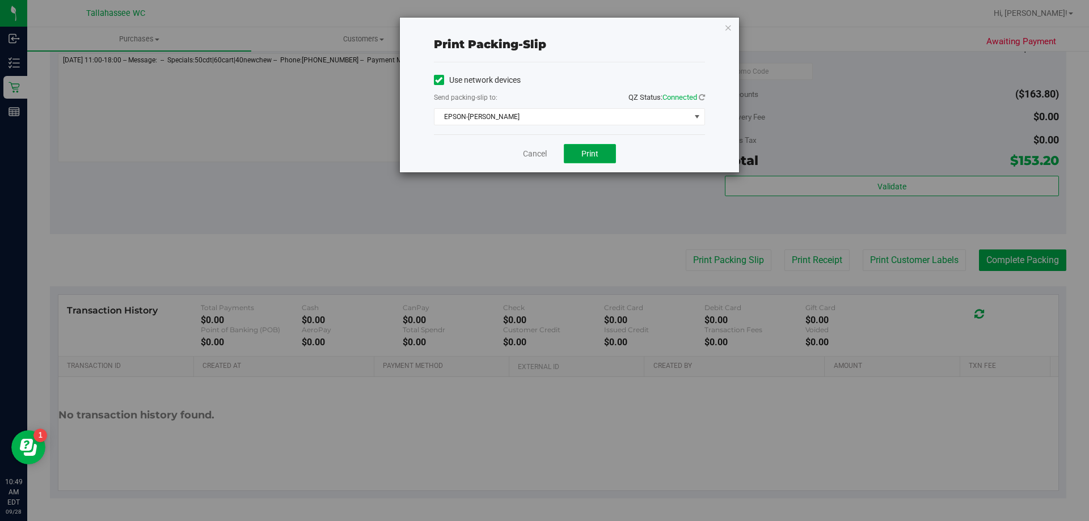
click at [596, 153] on span "Print" at bounding box center [590, 153] width 17 height 9
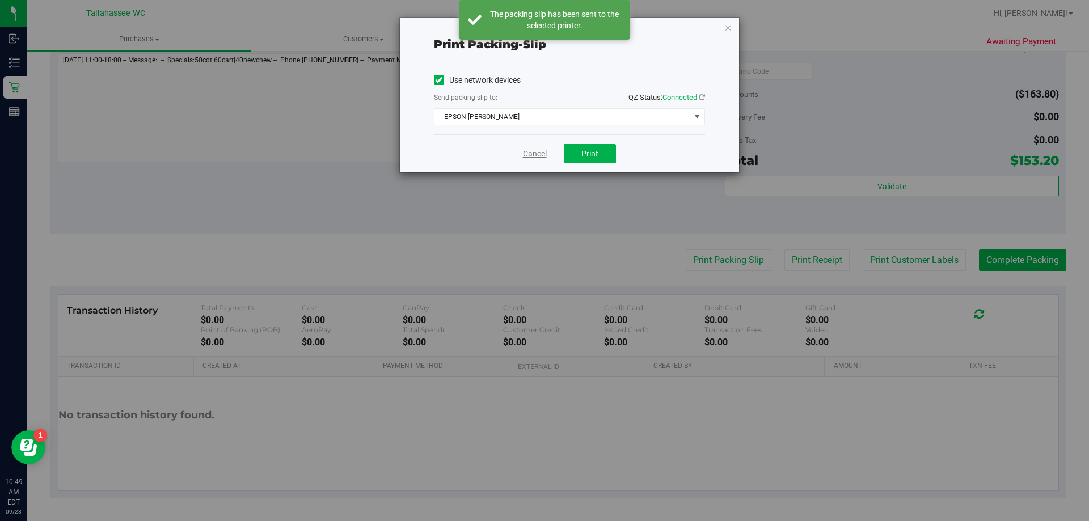
click at [531, 151] on link "Cancel" at bounding box center [535, 154] width 24 height 12
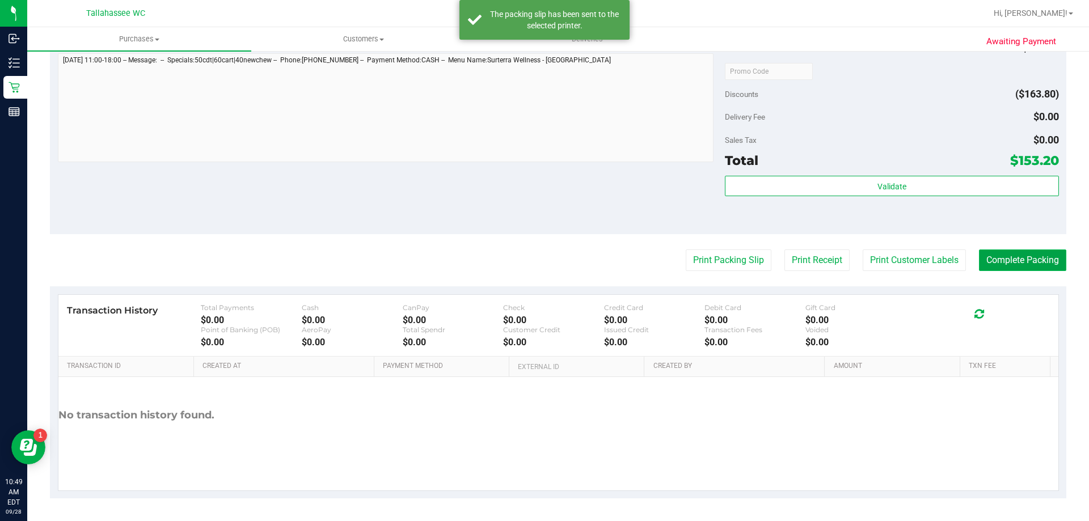
click at [979, 262] on button "Complete Packing" at bounding box center [1022, 261] width 87 height 22
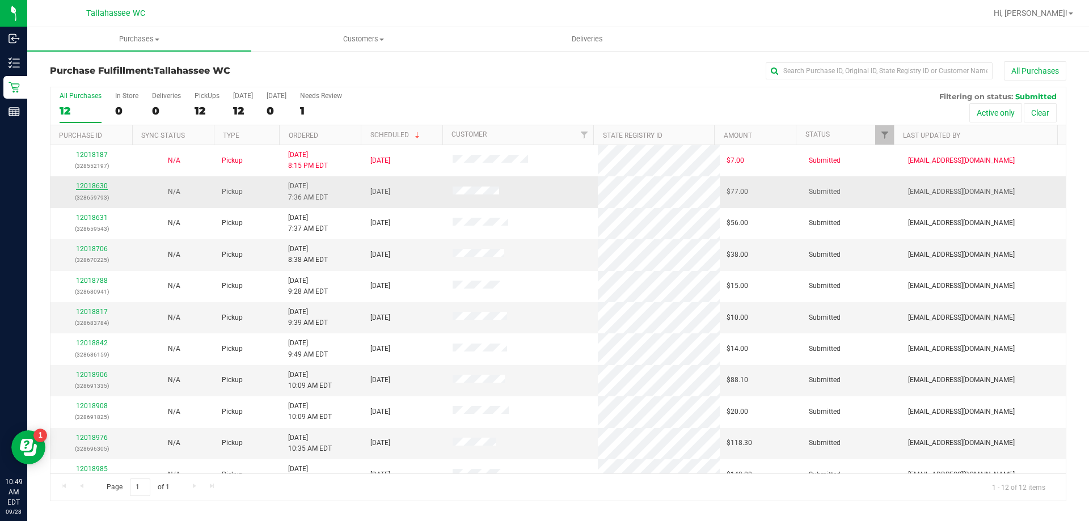
click at [103, 184] on link "12018630" at bounding box center [92, 186] width 32 height 8
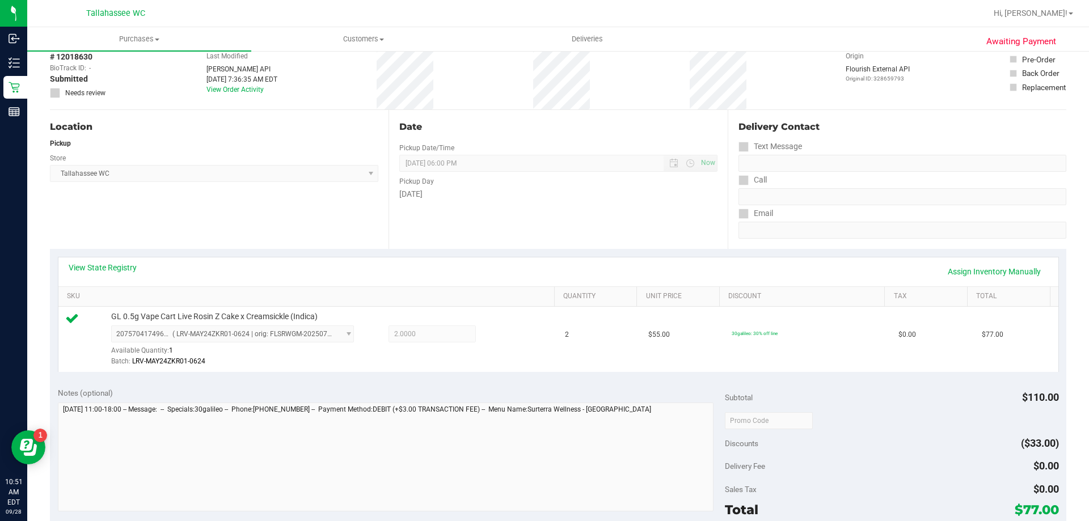
scroll to position [170, 0]
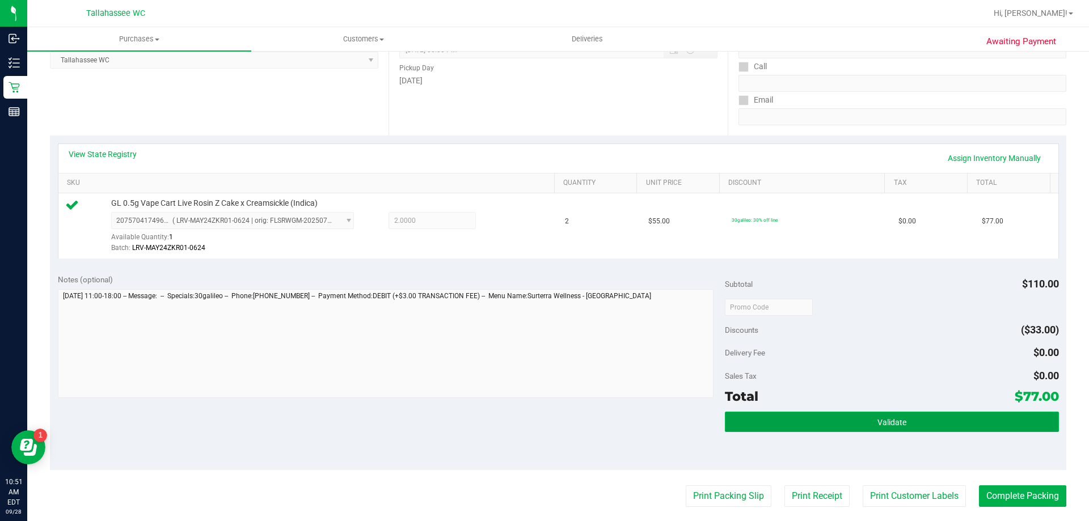
click at [810, 430] on button "Validate" at bounding box center [892, 422] width 334 height 20
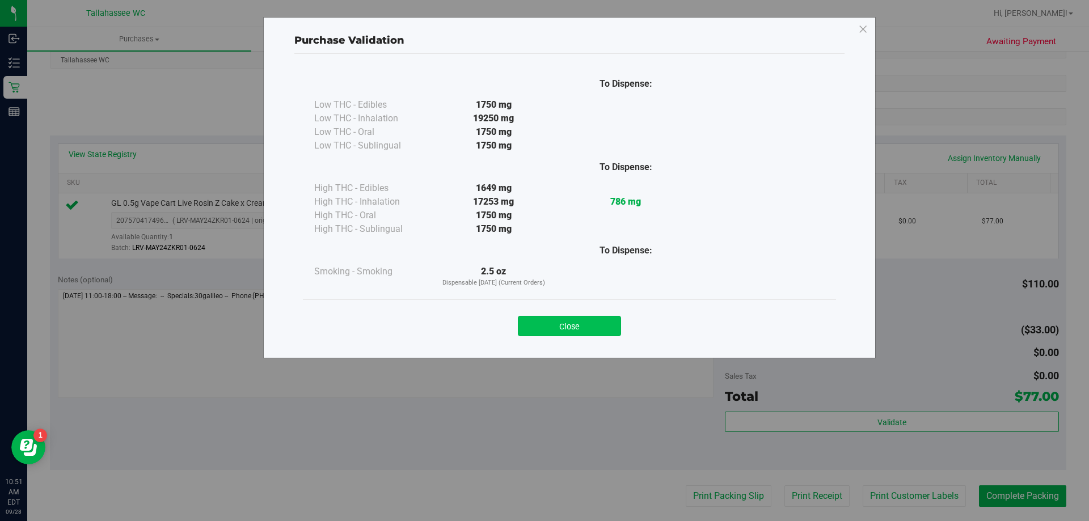
click at [569, 323] on button "Close" at bounding box center [569, 326] width 103 height 20
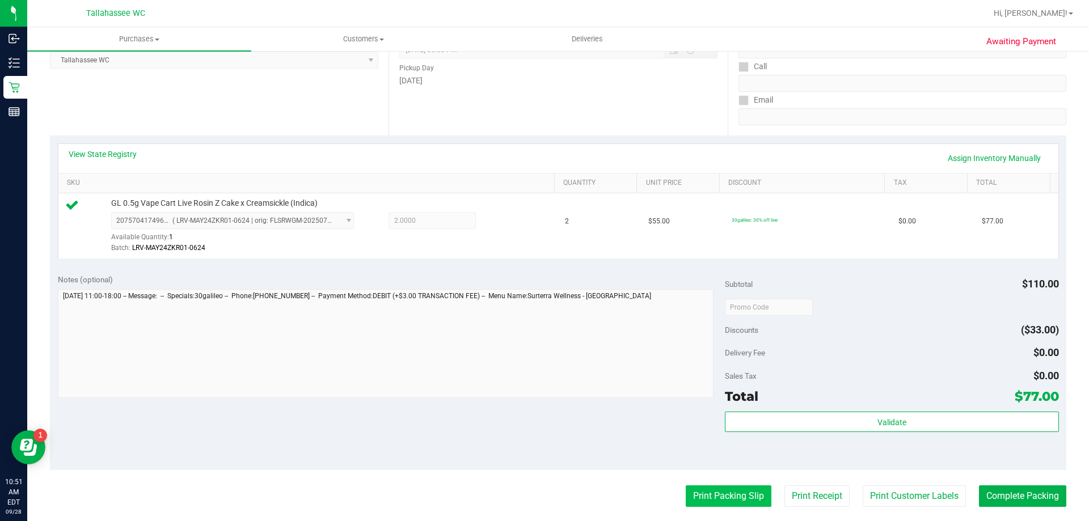
click at [716, 489] on button "Print Packing Slip" at bounding box center [729, 497] width 86 height 22
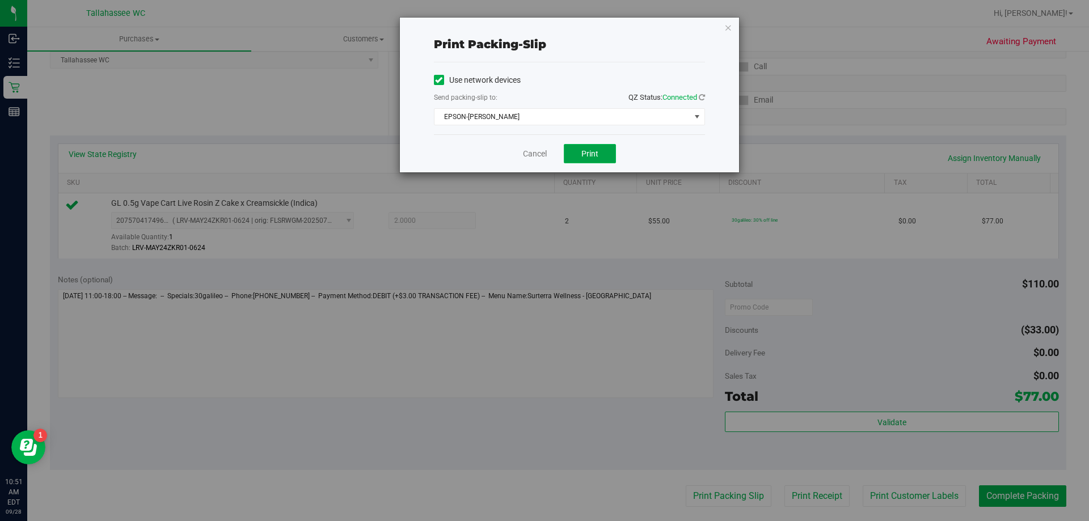
click at [577, 159] on button "Print" at bounding box center [590, 153] width 52 height 19
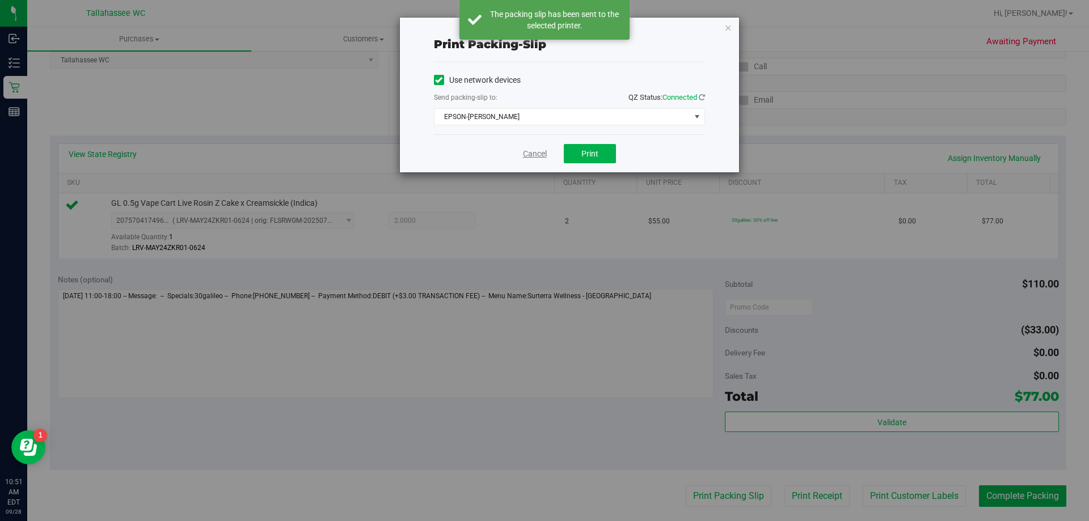
click at [533, 153] on link "Cancel" at bounding box center [535, 154] width 24 height 12
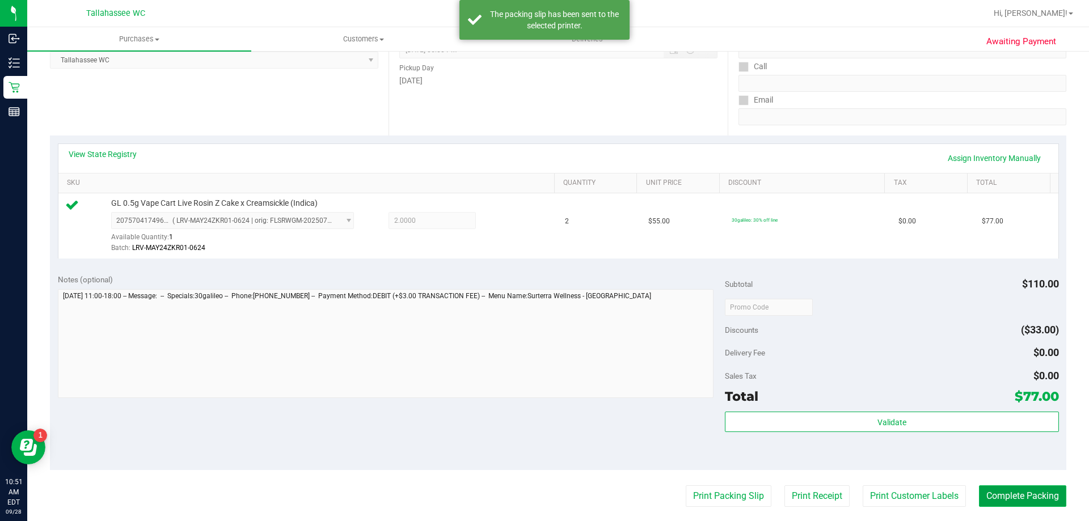
click at [986, 490] on button "Complete Packing" at bounding box center [1022, 497] width 87 height 22
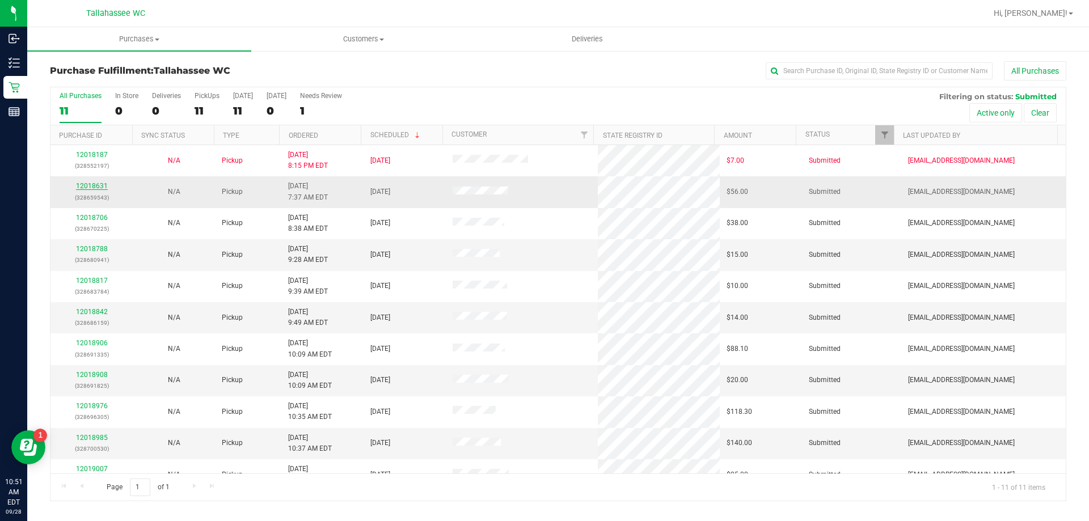
click at [87, 187] on link "12018631" at bounding box center [92, 186] width 32 height 8
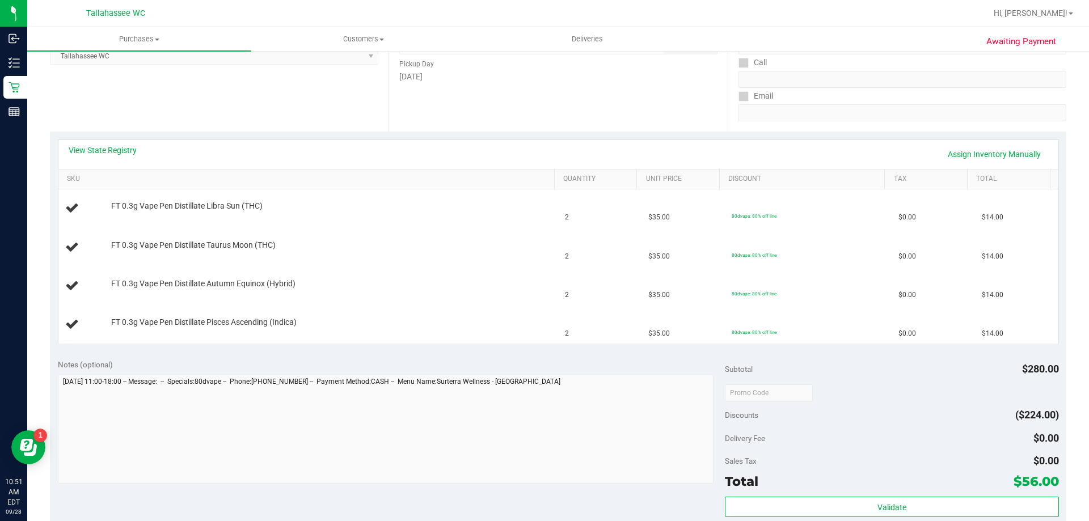
scroll to position [170, 0]
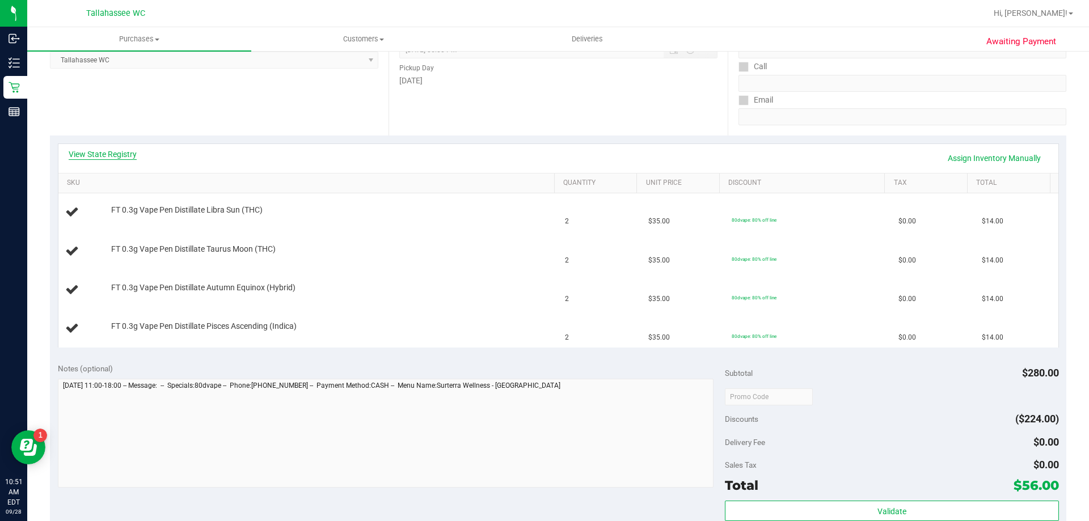
click at [103, 155] on link "View State Registry" at bounding box center [103, 154] width 68 height 11
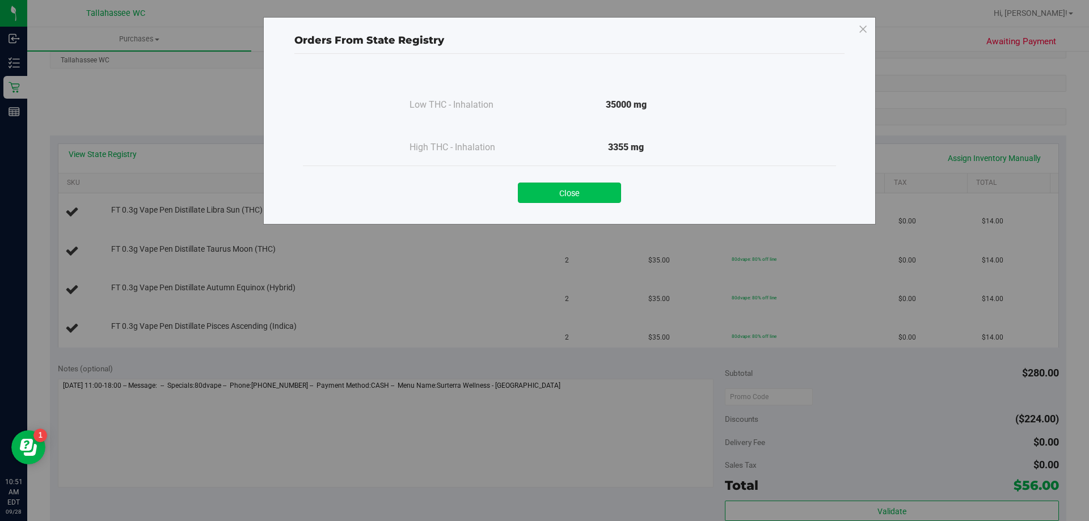
click at [532, 193] on button "Close" at bounding box center [569, 193] width 103 height 20
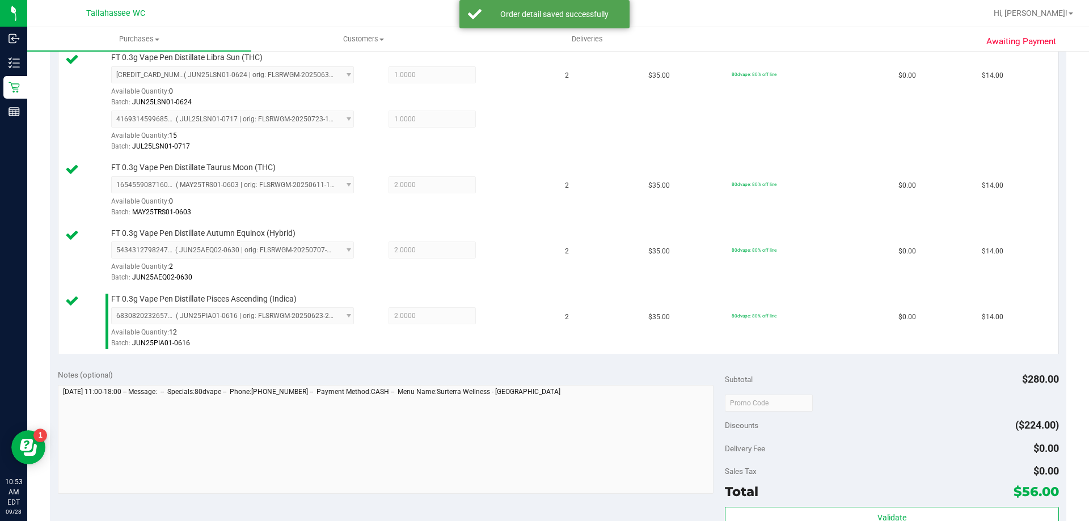
scroll to position [397, 0]
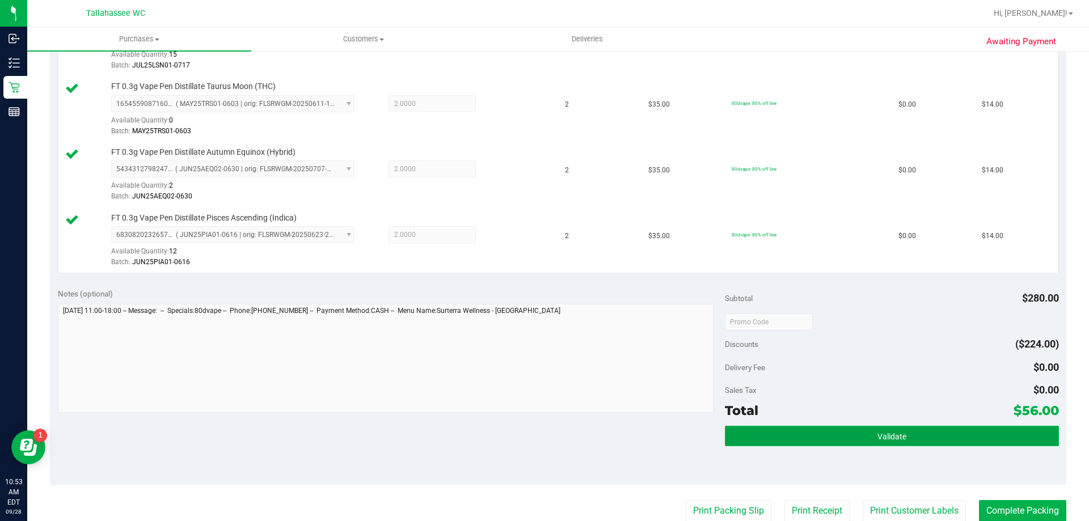
click at [822, 435] on button "Validate" at bounding box center [892, 436] width 334 height 20
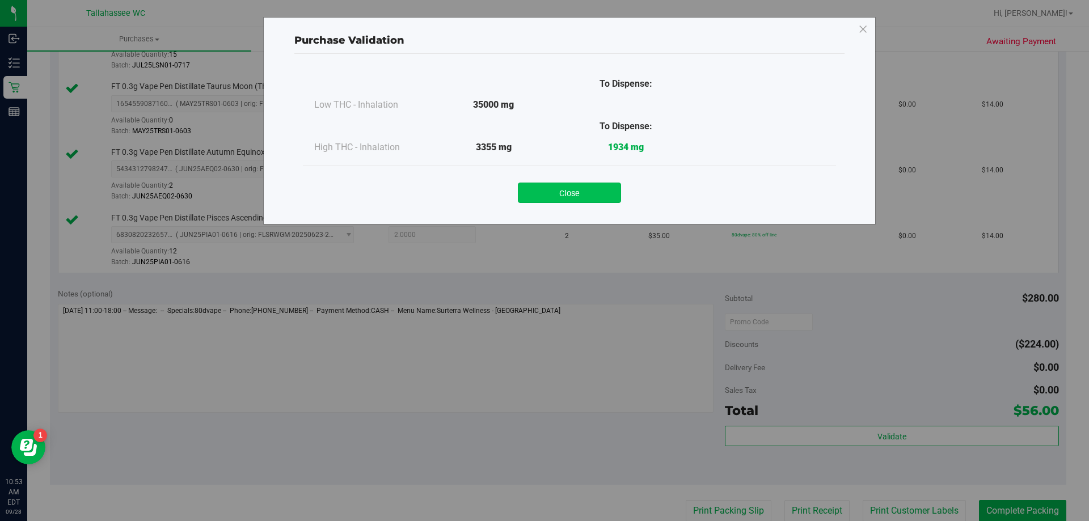
click at [607, 195] on button "Close" at bounding box center [569, 193] width 103 height 20
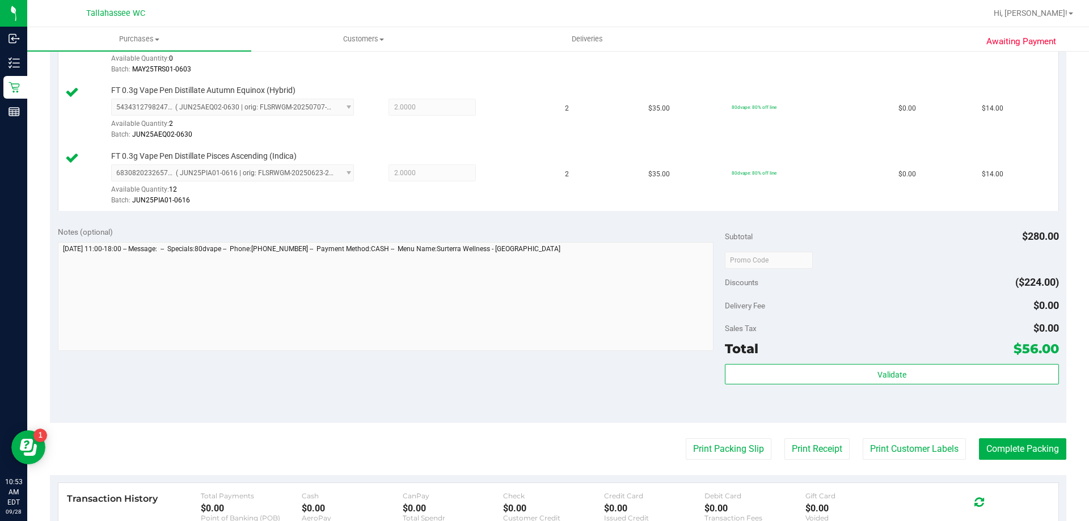
scroll to position [648, 0]
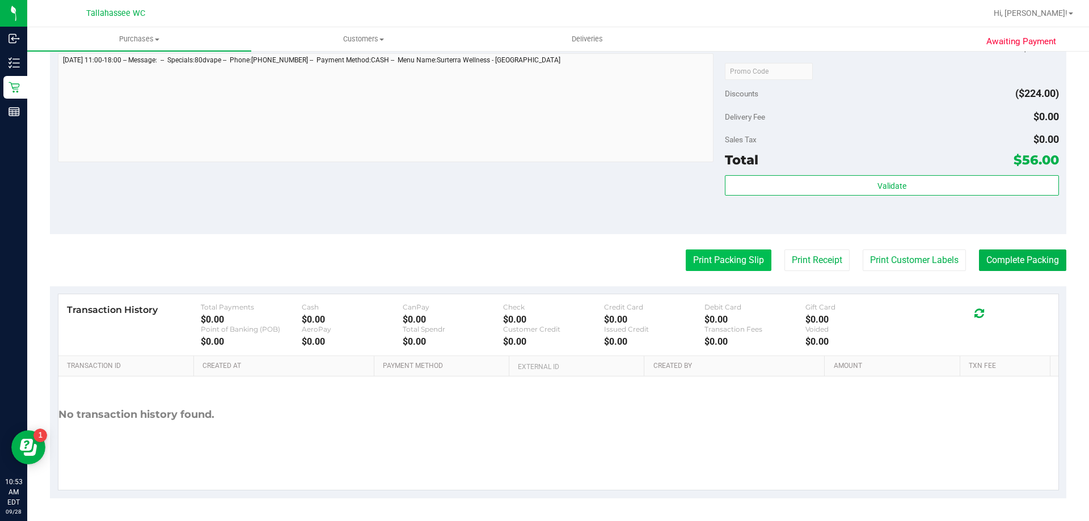
click at [688, 267] on button "Print Packing Slip" at bounding box center [729, 261] width 86 height 22
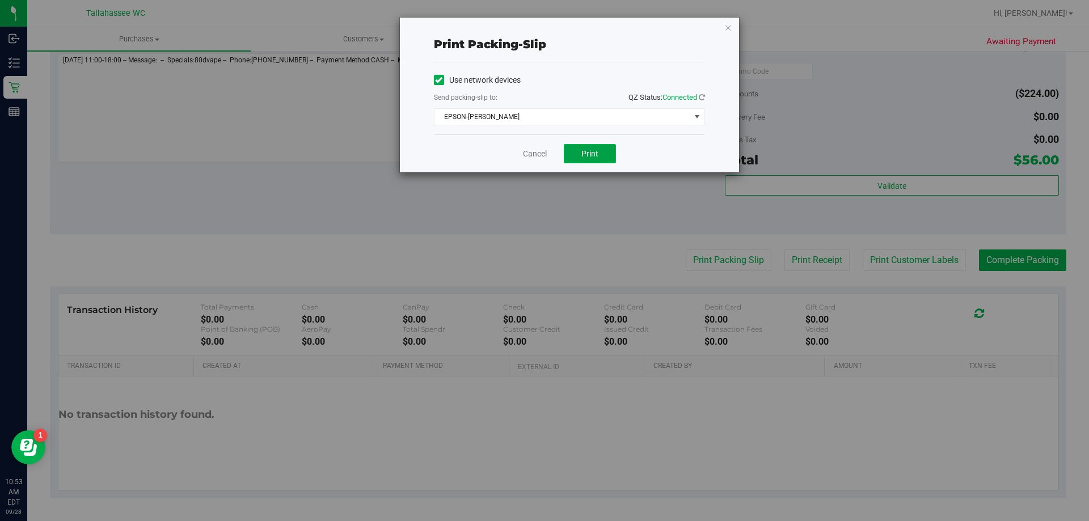
click at [591, 154] on span "Print" at bounding box center [590, 153] width 17 height 9
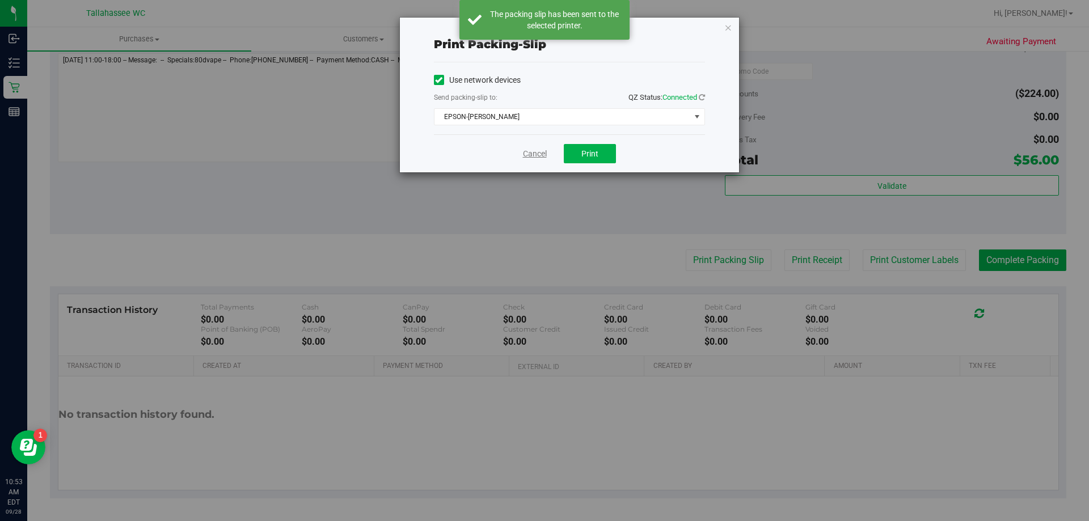
click at [532, 154] on link "Cancel" at bounding box center [535, 154] width 24 height 12
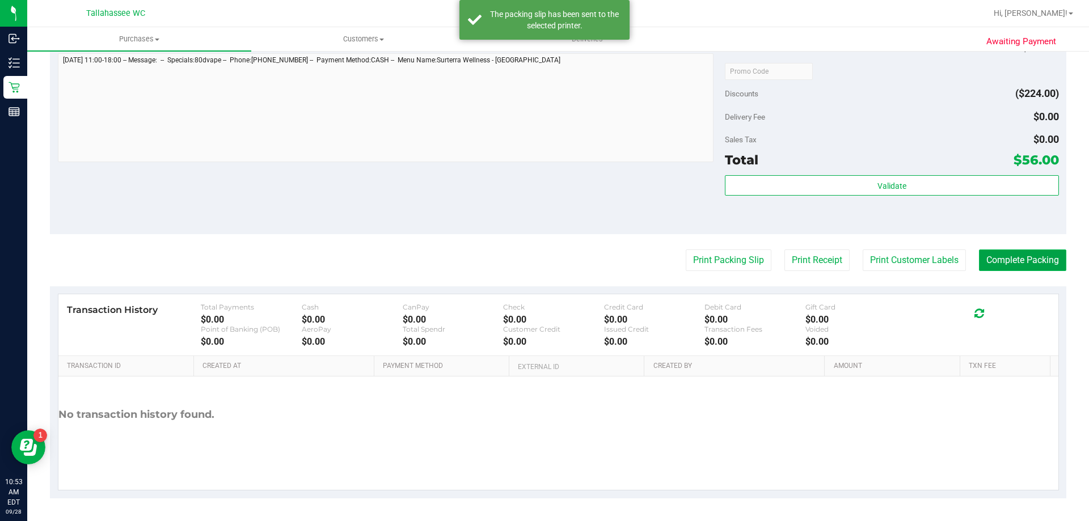
click at [995, 255] on button "Complete Packing" at bounding box center [1022, 261] width 87 height 22
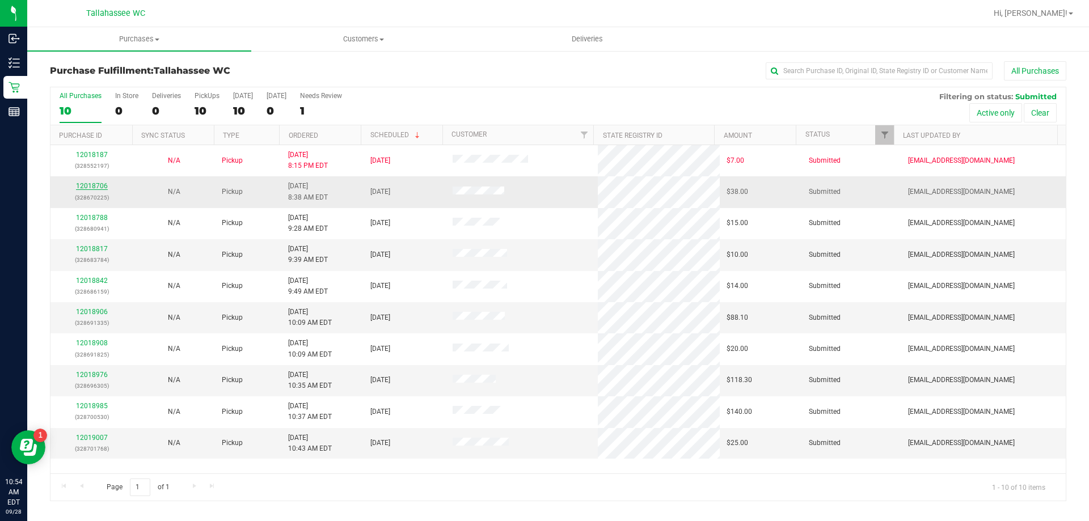
click at [89, 184] on link "12018706" at bounding box center [92, 186] width 32 height 8
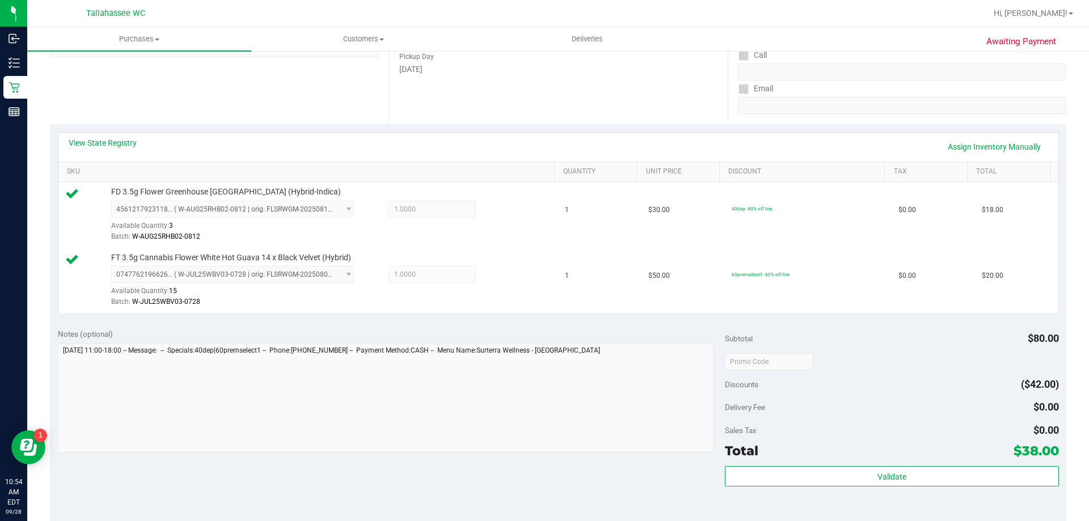
scroll to position [340, 0]
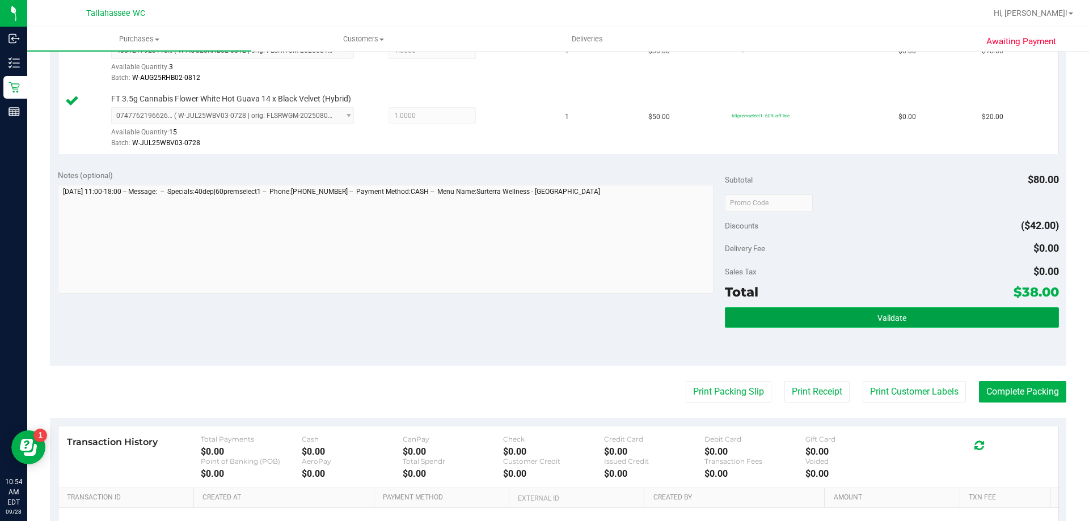
click at [800, 311] on button "Validate" at bounding box center [892, 318] width 334 height 20
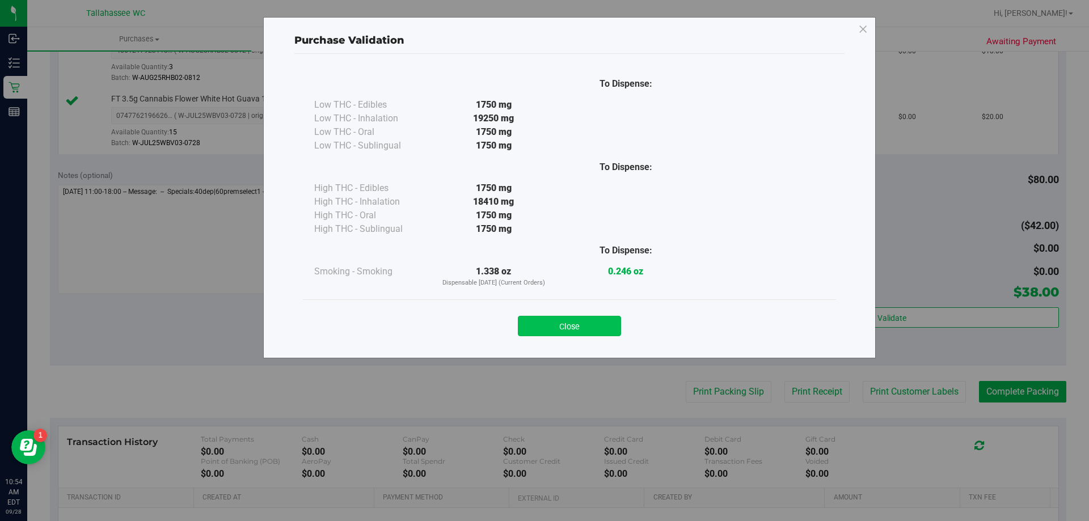
click at [565, 318] on button "Close" at bounding box center [569, 326] width 103 height 20
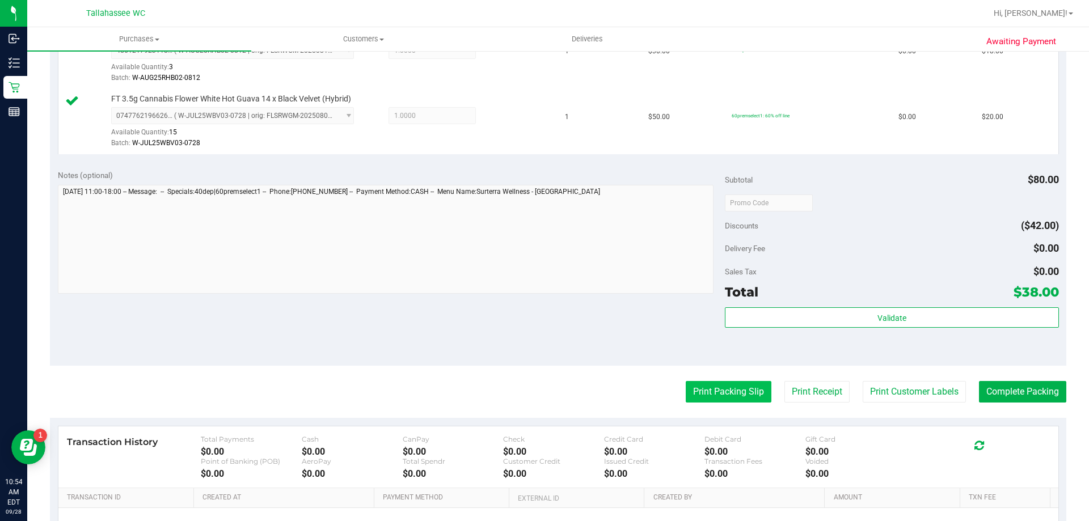
click at [708, 386] on button "Print Packing Slip" at bounding box center [729, 392] width 86 height 22
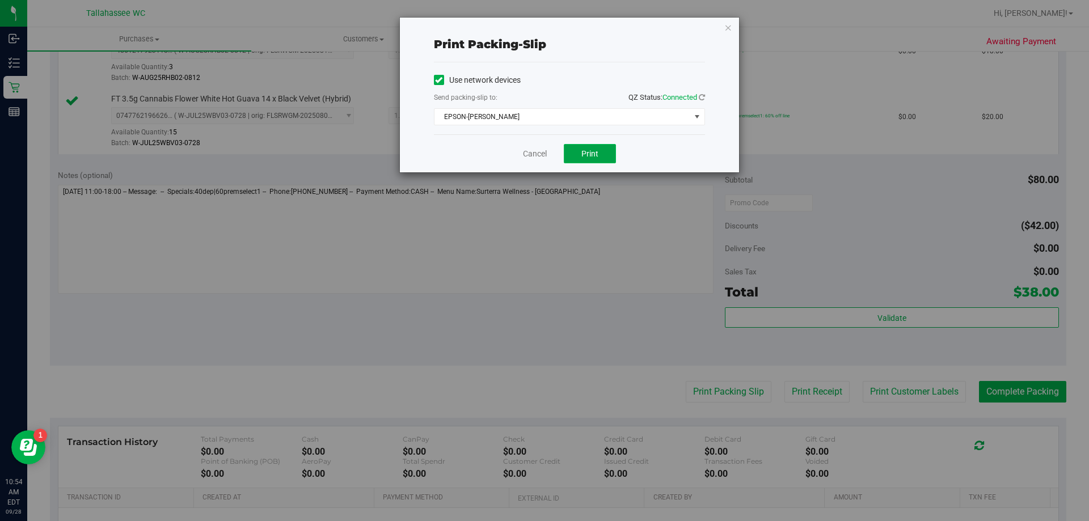
click at [590, 155] on span "Print" at bounding box center [590, 153] width 17 height 9
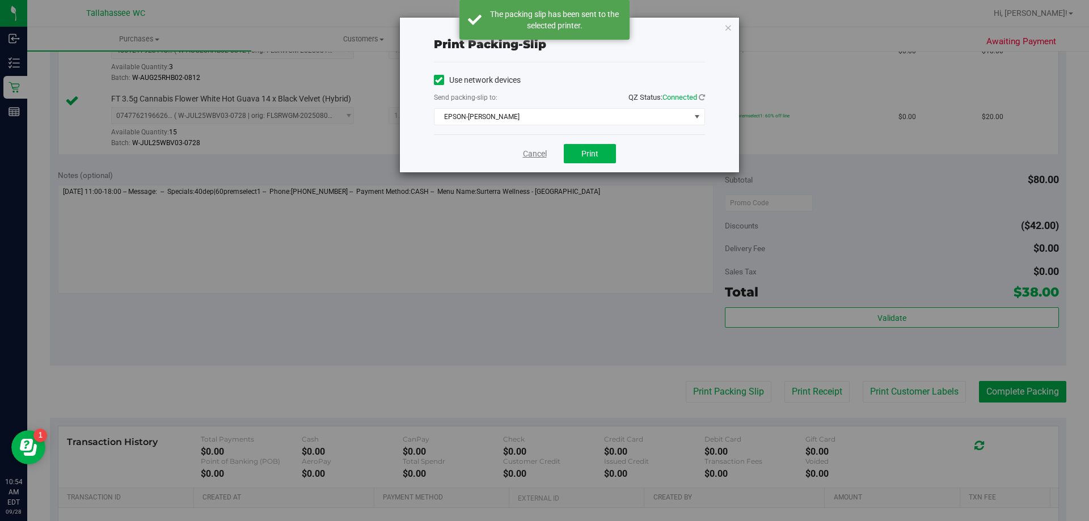
click at [530, 154] on link "Cancel" at bounding box center [535, 154] width 24 height 12
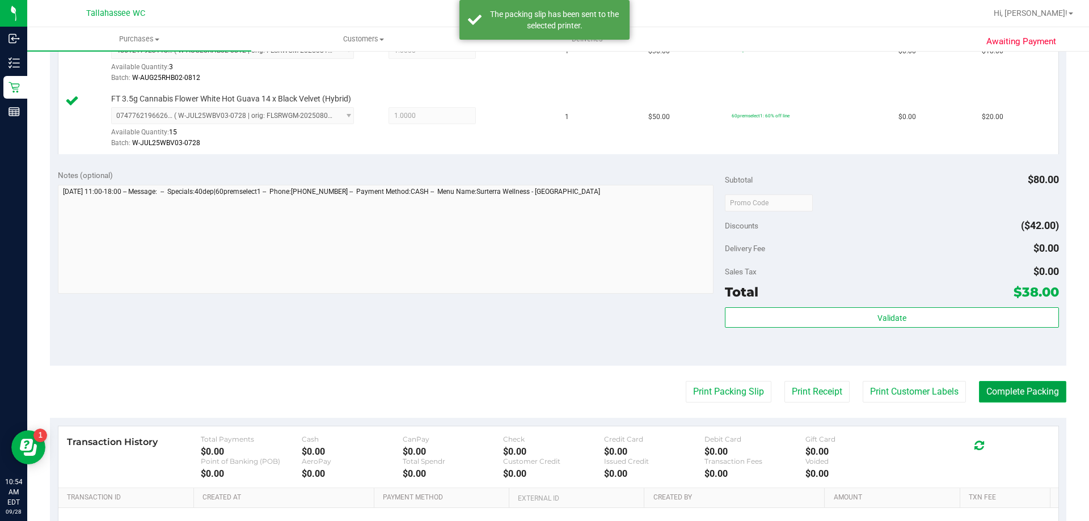
click at [991, 388] on button "Complete Packing" at bounding box center [1022, 392] width 87 height 22
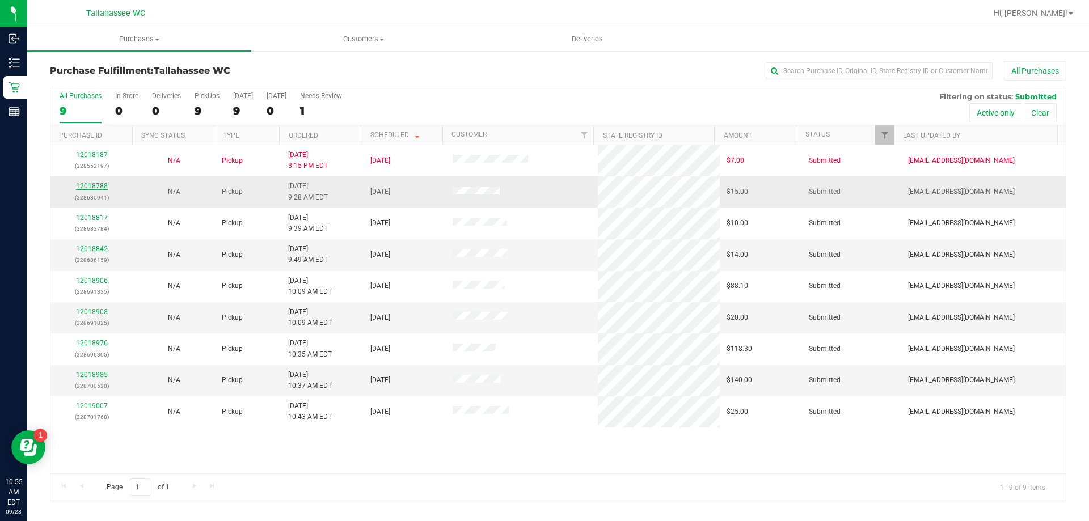
click at [99, 186] on link "12018788" at bounding box center [92, 186] width 32 height 8
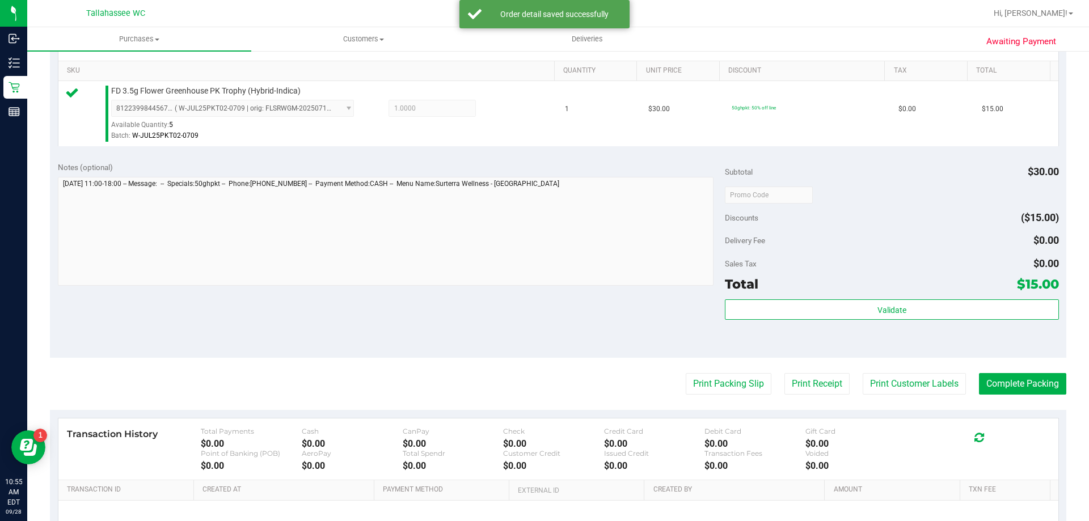
scroll to position [284, 0]
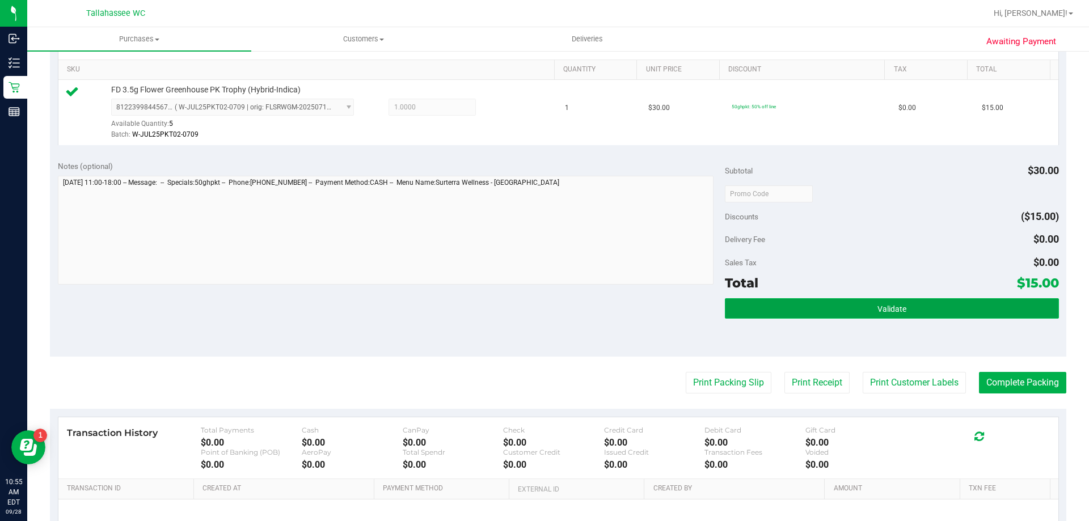
click at [783, 312] on button "Validate" at bounding box center [892, 308] width 334 height 20
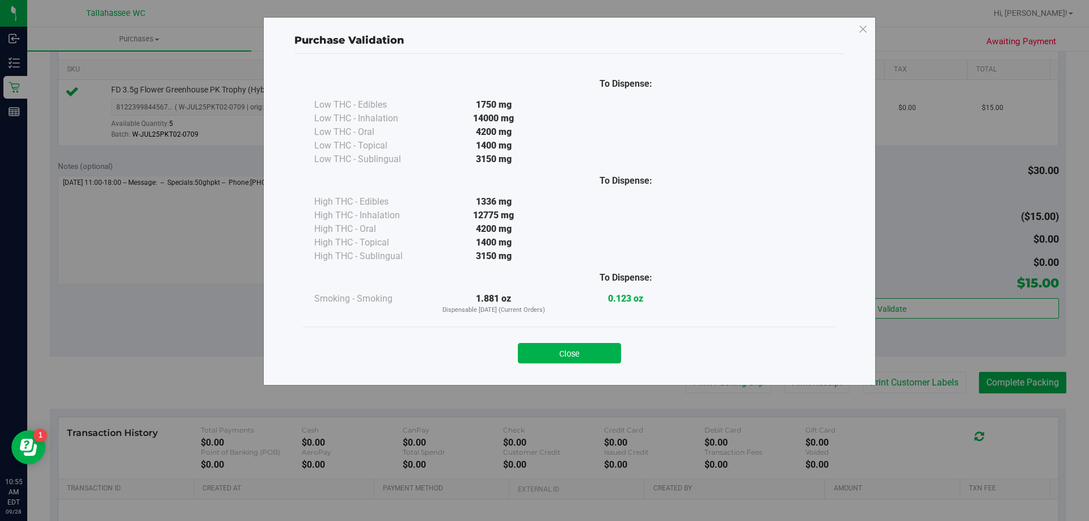
click at [585, 362] on button "Close" at bounding box center [569, 353] width 103 height 20
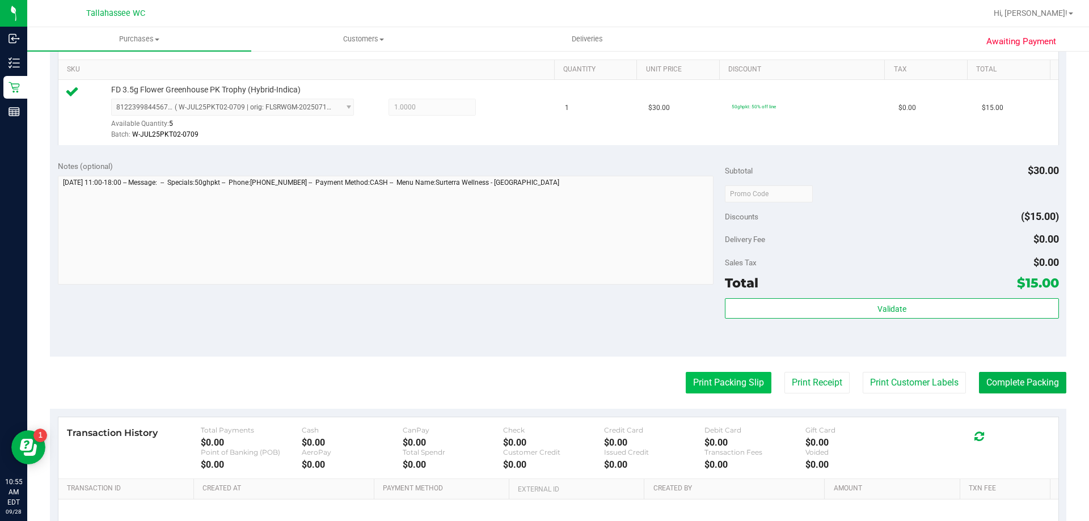
click at [739, 386] on button "Print Packing Slip" at bounding box center [729, 383] width 86 height 22
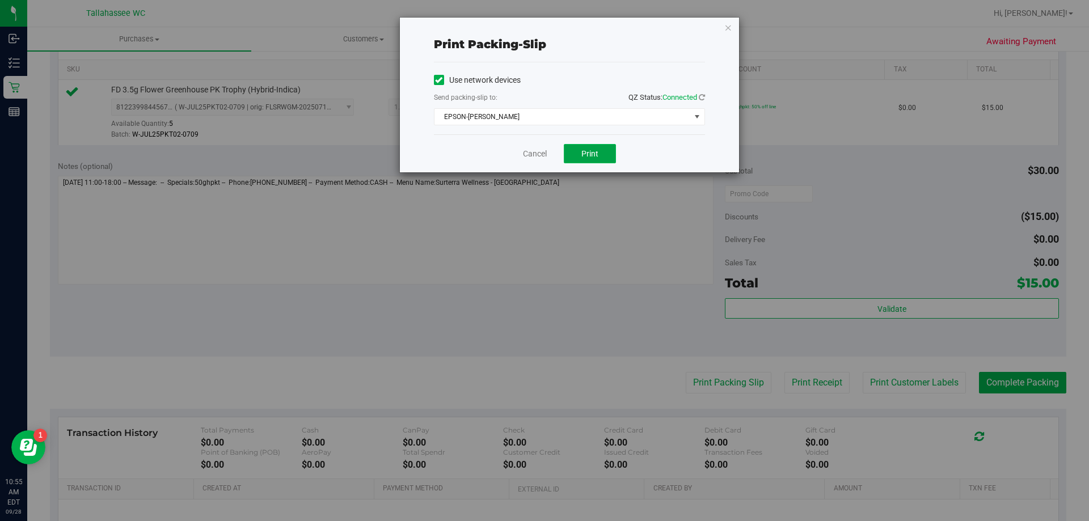
click at [583, 154] on span "Print" at bounding box center [590, 153] width 17 height 9
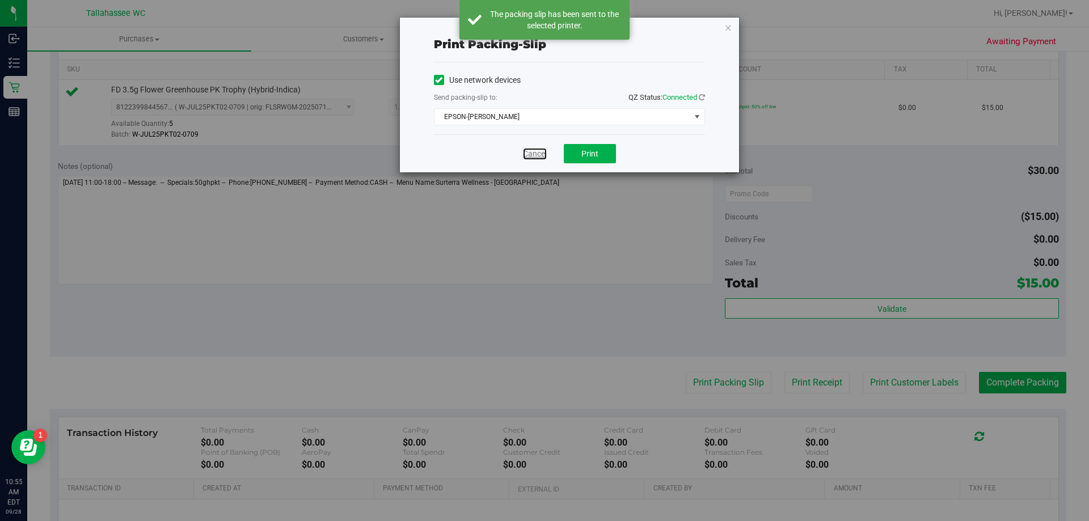
click at [531, 153] on link "Cancel" at bounding box center [535, 154] width 24 height 12
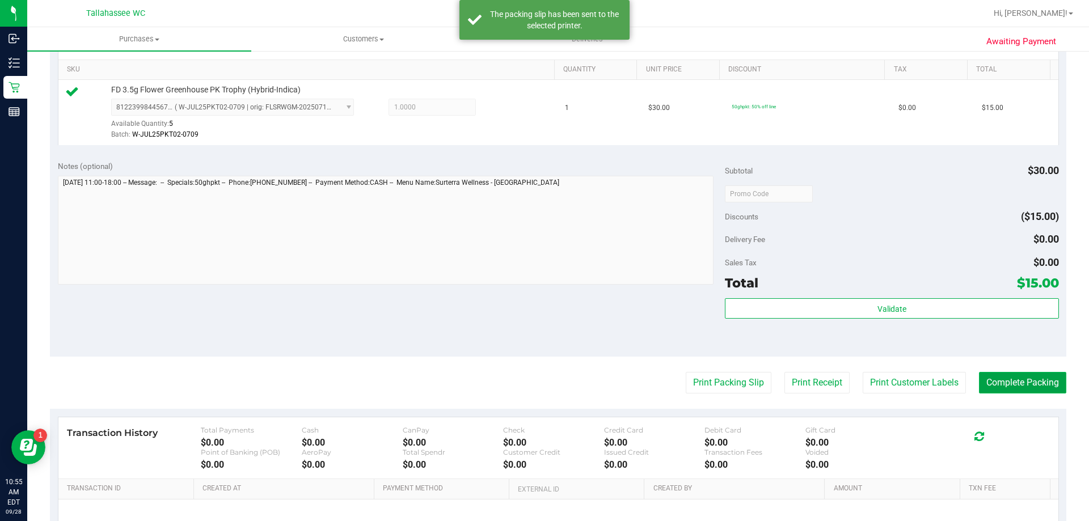
click at [983, 375] on button "Complete Packing" at bounding box center [1022, 383] width 87 height 22
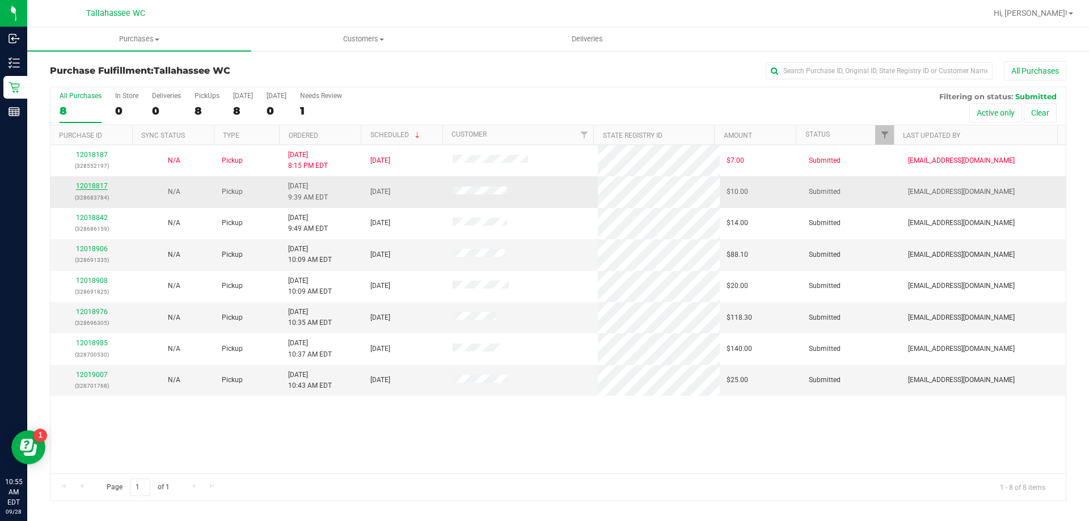
click at [84, 184] on link "12018817" at bounding box center [92, 186] width 32 height 8
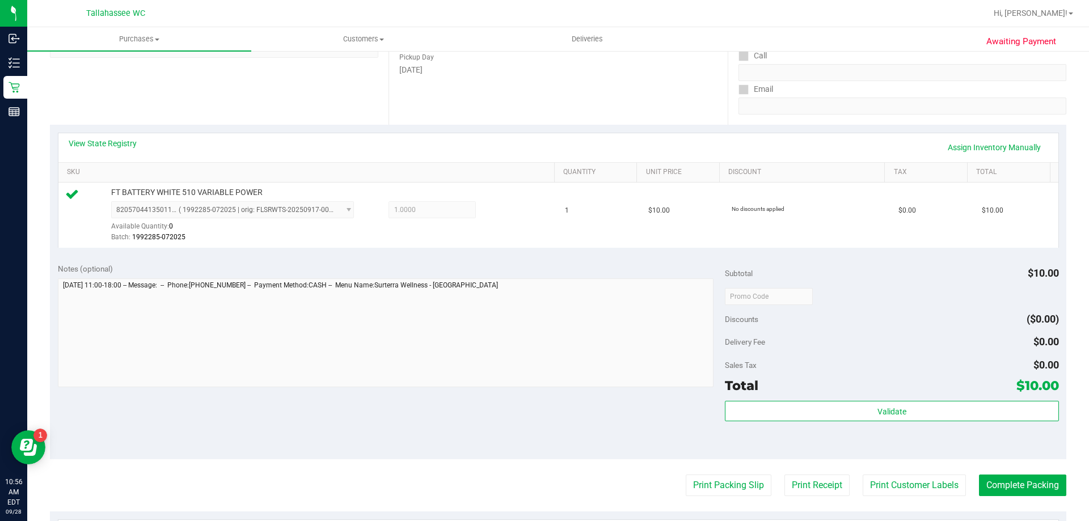
scroll to position [227, 0]
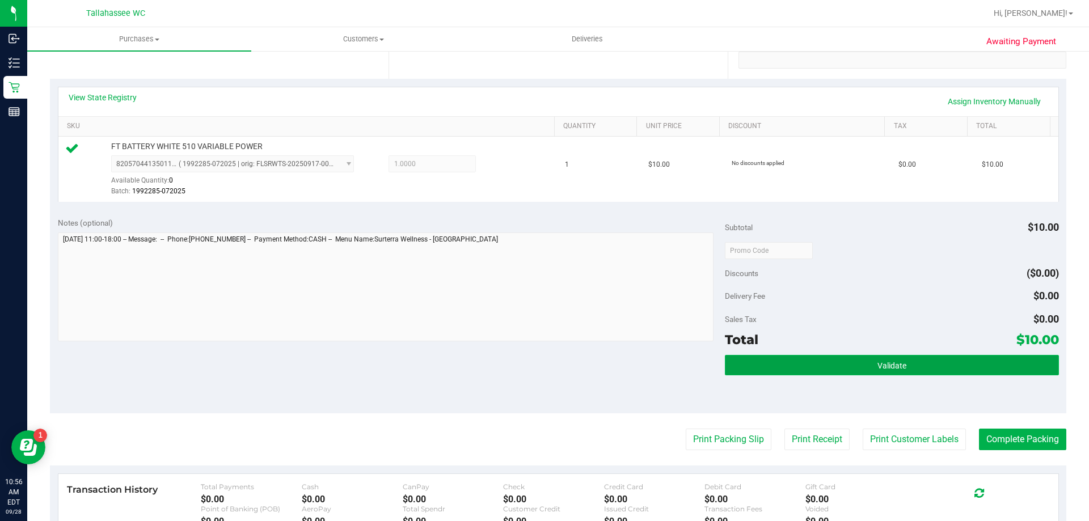
click at [776, 363] on button "Validate" at bounding box center [892, 365] width 334 height 20
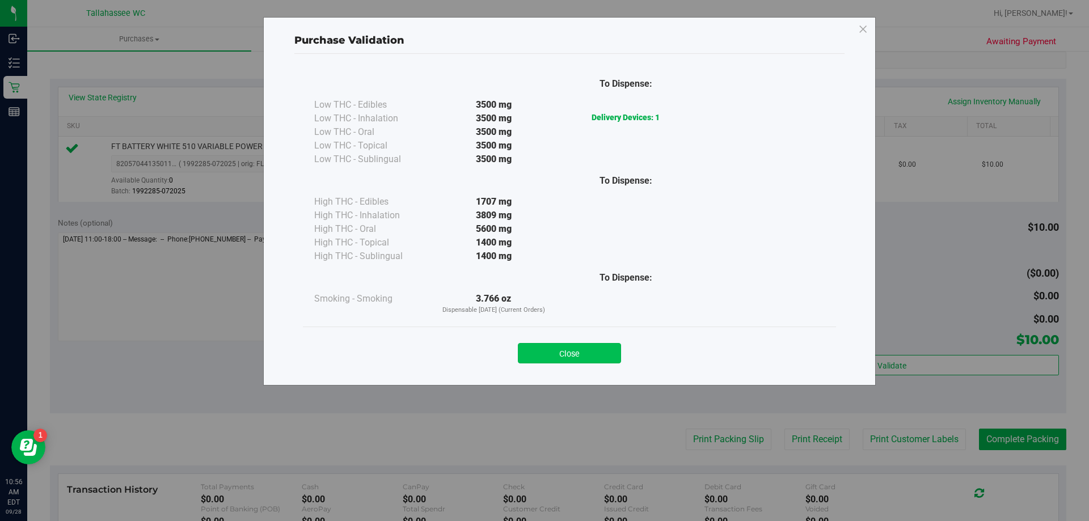
click at [588, 350] on button "Close" at bounding box center [569, 353] width 103 height 20
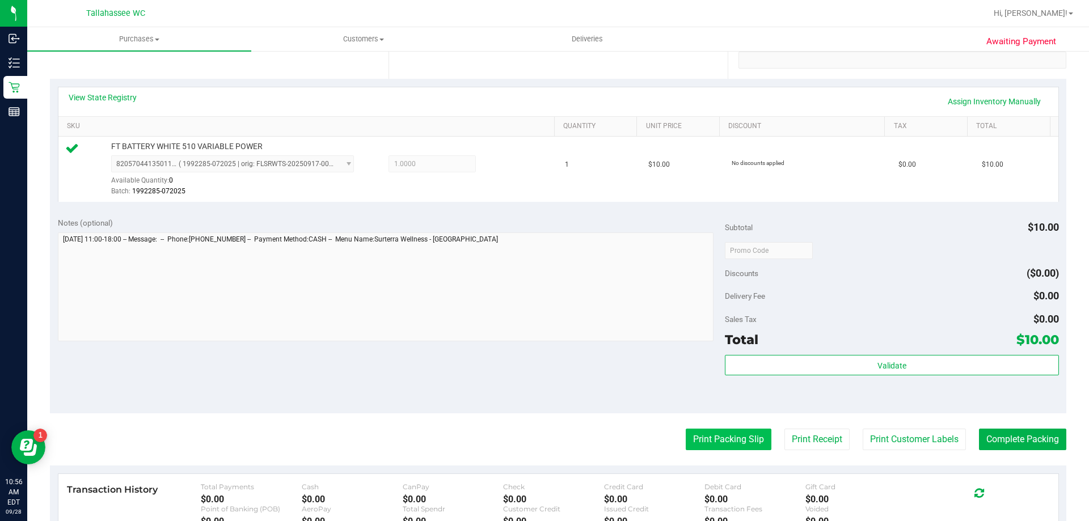
click at [699, 431] on button "Print Packing Slip" at bounding box center [729, 440] width 86 height 22
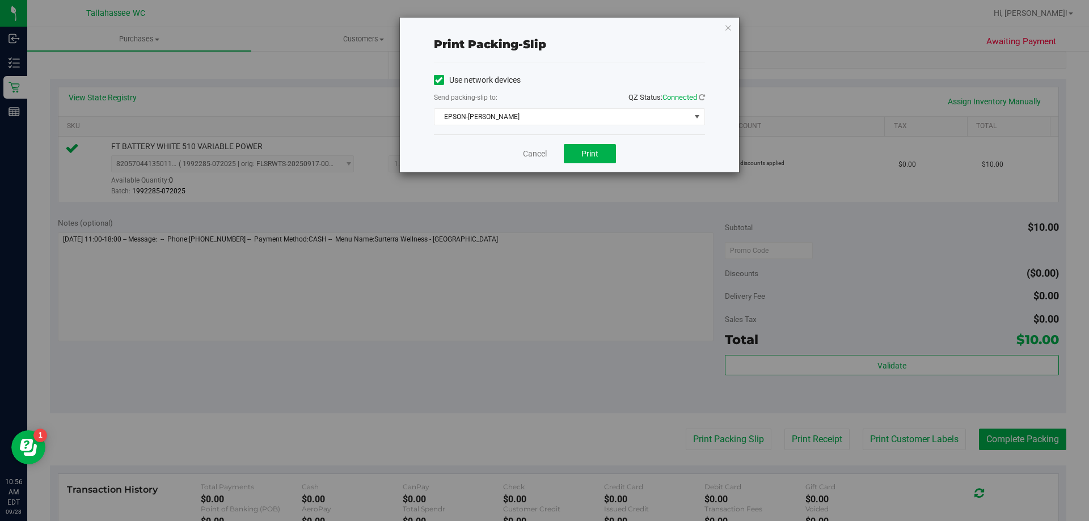
click at [573, 163] on div "Cancel Print" at bounding box center [569, 153] width 271 height 38
click at [577, 159] on button "Print" at bounding box center [590, 153] width 52 height 19
click at [533, 153] on link "Cancel" at bounding box center [535, 154] width 24 height 12
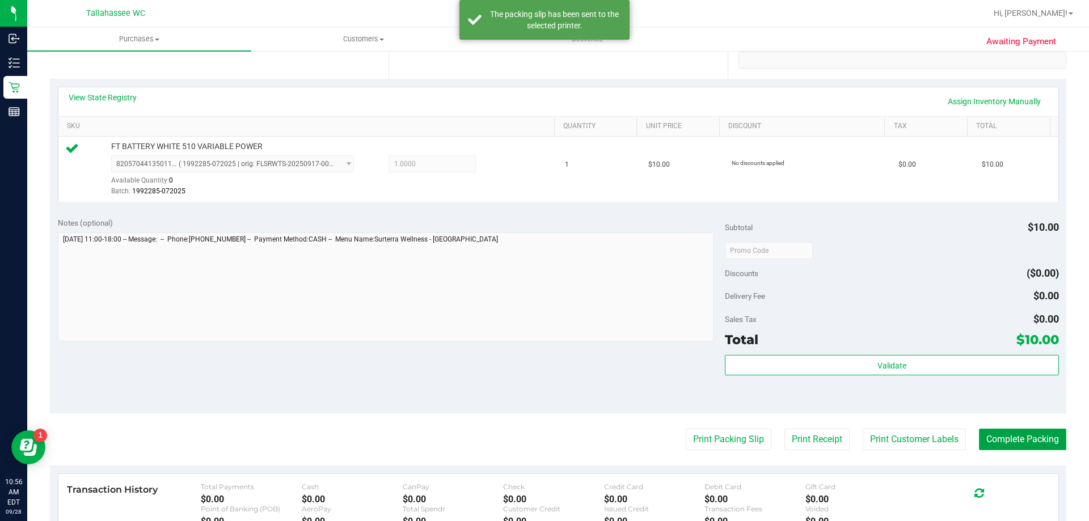
click at [1024, 433] on button "Complete Packing" at bounding box center [1022, 440] width 87 height 22
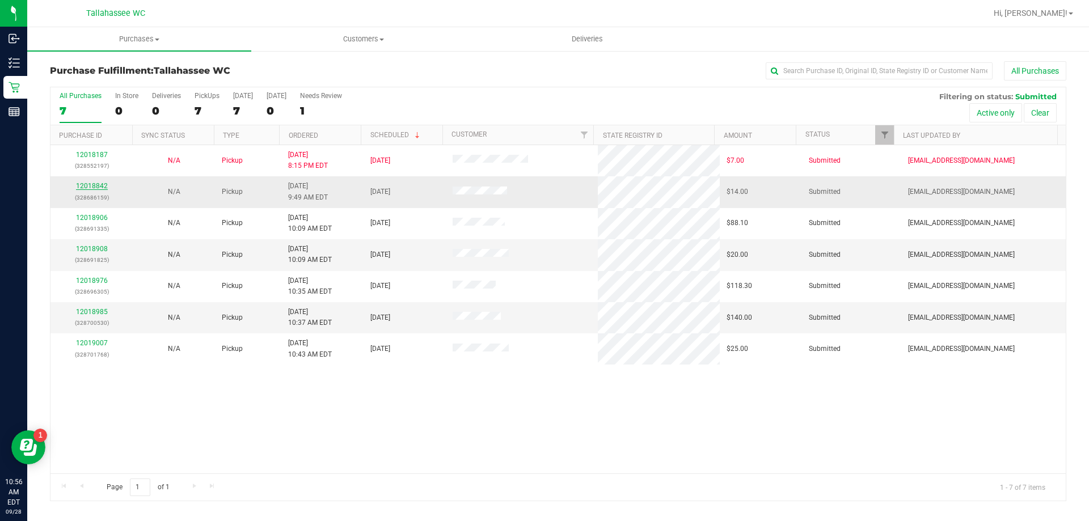
click at [82, 184] on link "12018842" at bounding box center [92, 186] width 32 height 8
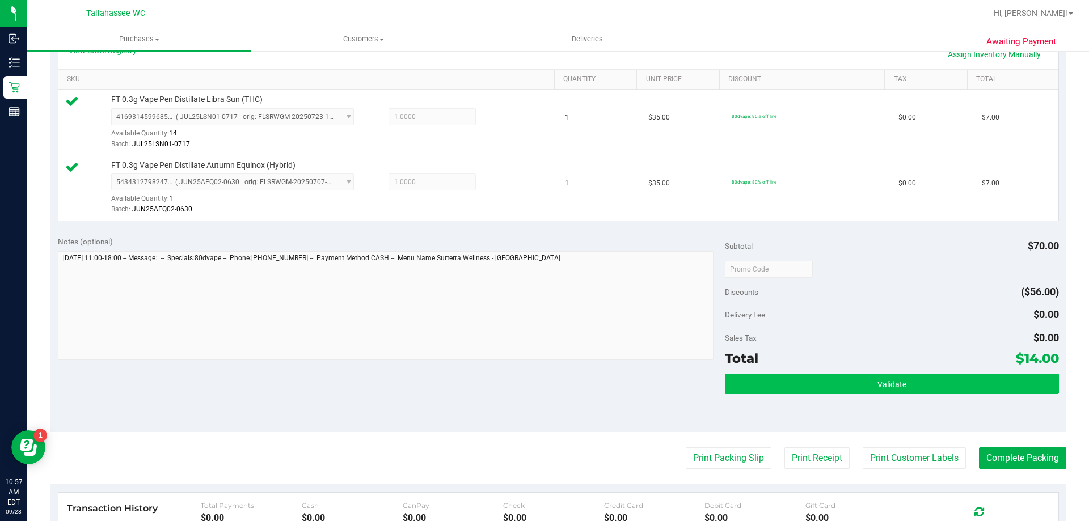
scroll to position [284, 0]
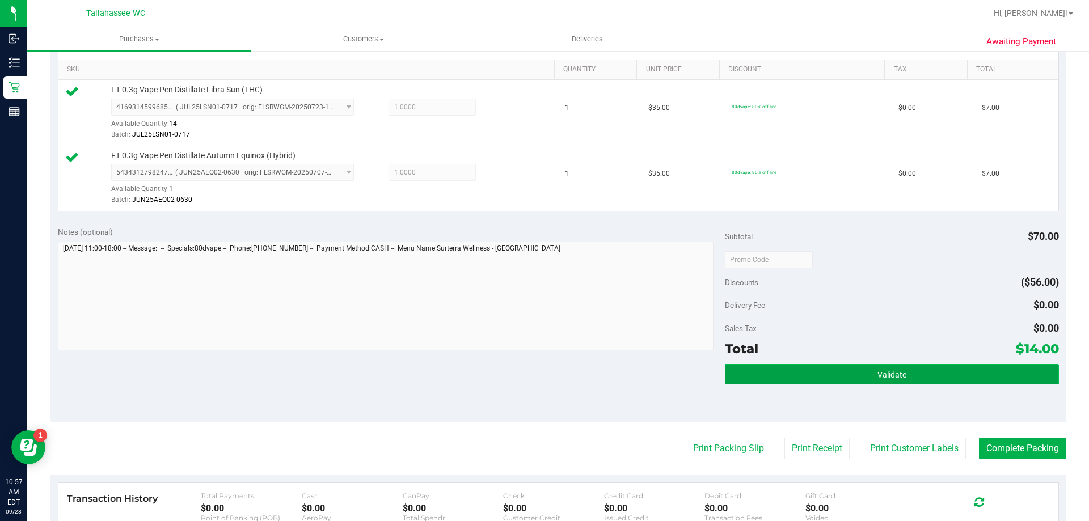
click at [788, 377] on button "Validate" at bounding box center [892, 374] width 334 height 20
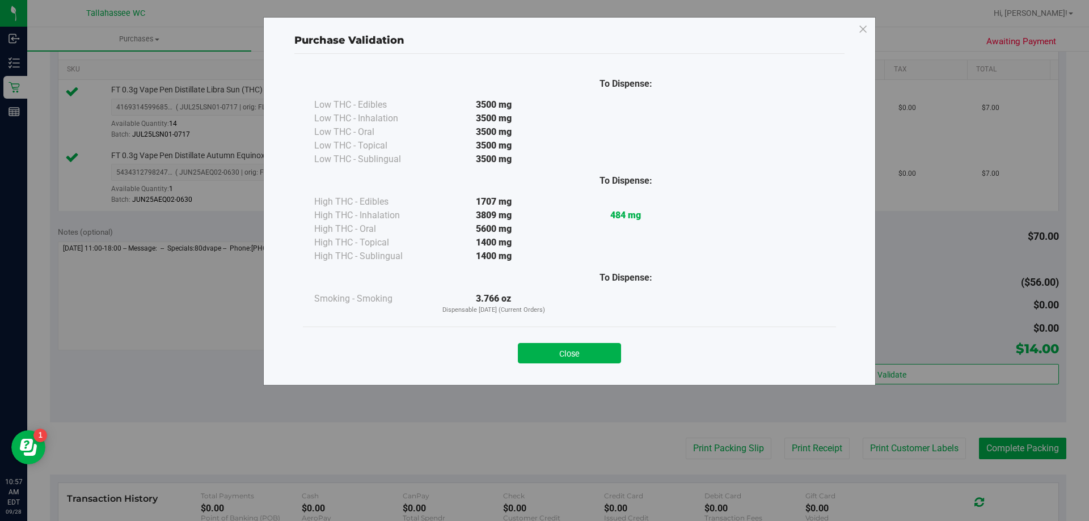
drag, startPoint x: 594, startPoint y: 349, endPoint x: 610, endPoint y: 354, distance: 17.1
click at [594, 349] on button "Close" at bounding box center [569, 353] width 103 height 20
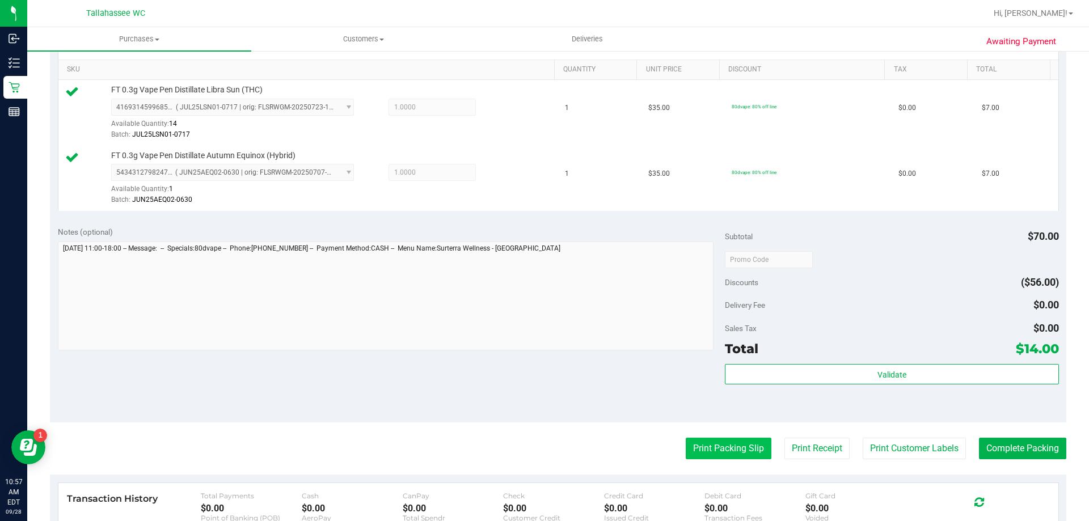
click at [711, 449] on button "Print Packing Slip" at bounding box center [729, 449] width 86 height 22
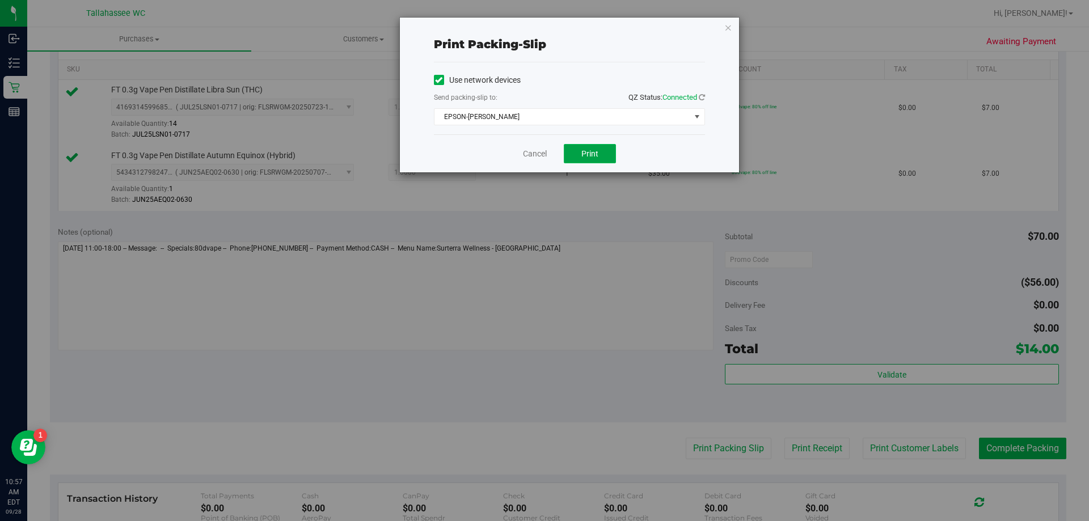
click at [574, 152] on button "Print" at bounding box center [590, 153] width 52 height 19
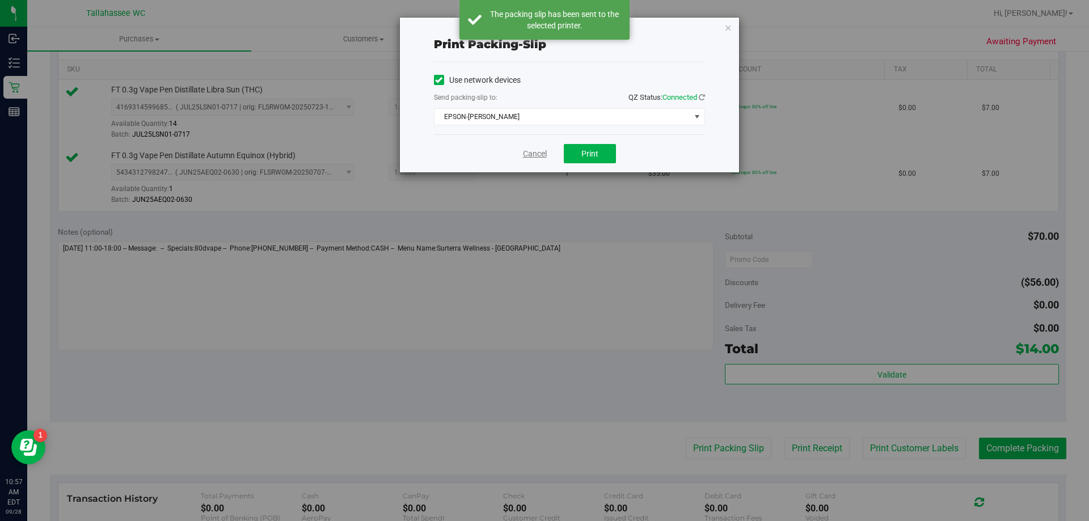
click at [532, 154] on link "Cancel" at bounding box center [535, 154] width 24 height 12
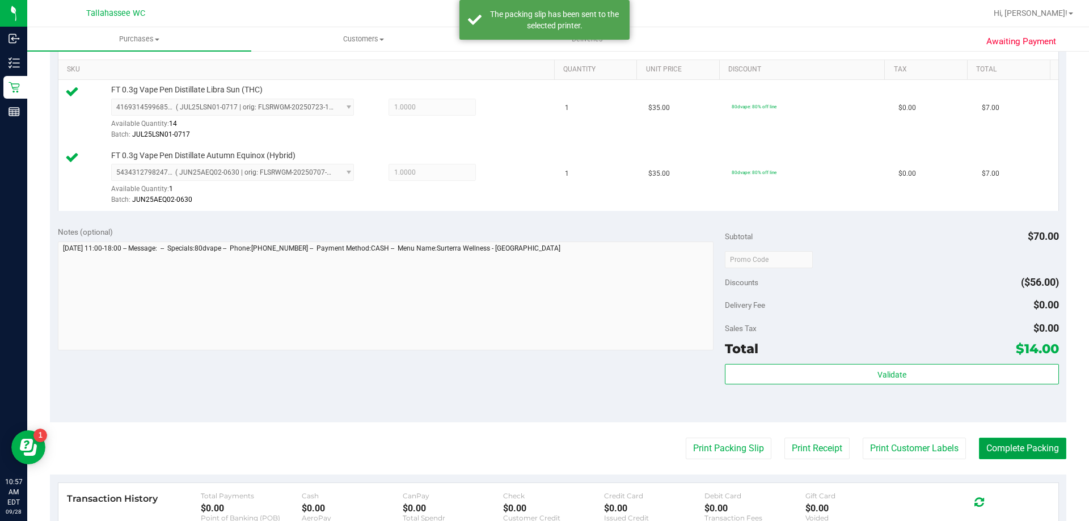
drag, startPoint x: 1004, startPoint y: 447, endPoint x: 1004, endPoint y: 441, distance: 6.2
click at [1004, 446] on button "Complete Packing" at bounding box center [1022, 449] width 87 height 22
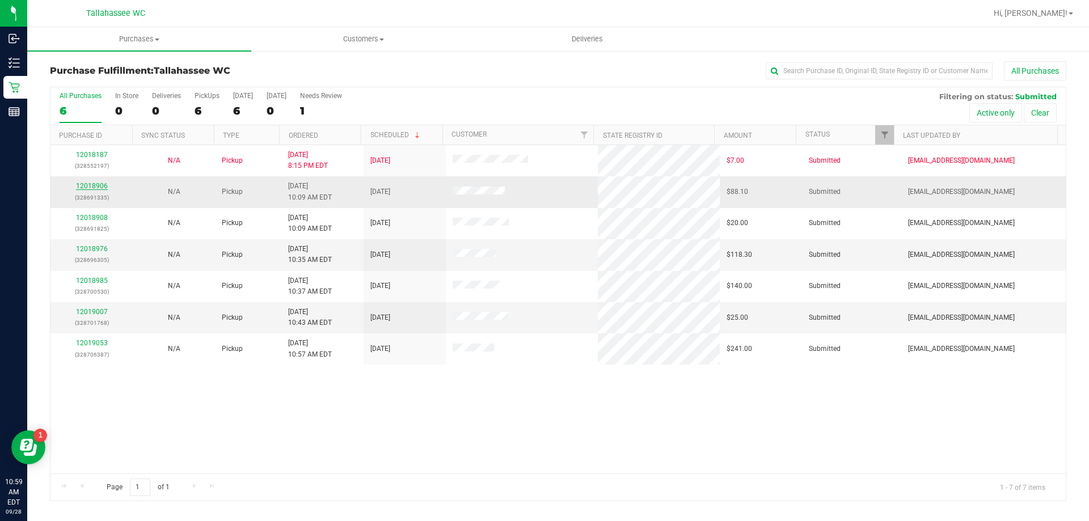
click at [93, 187] on link "12018906" at bounding box center [92, 186] width 32 height 8
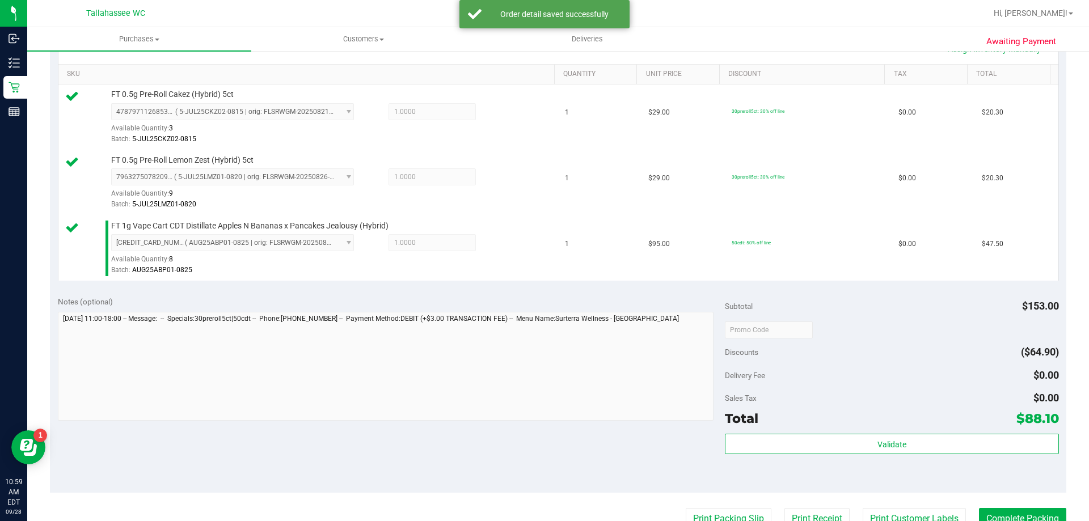
scroll to position [340, 0]
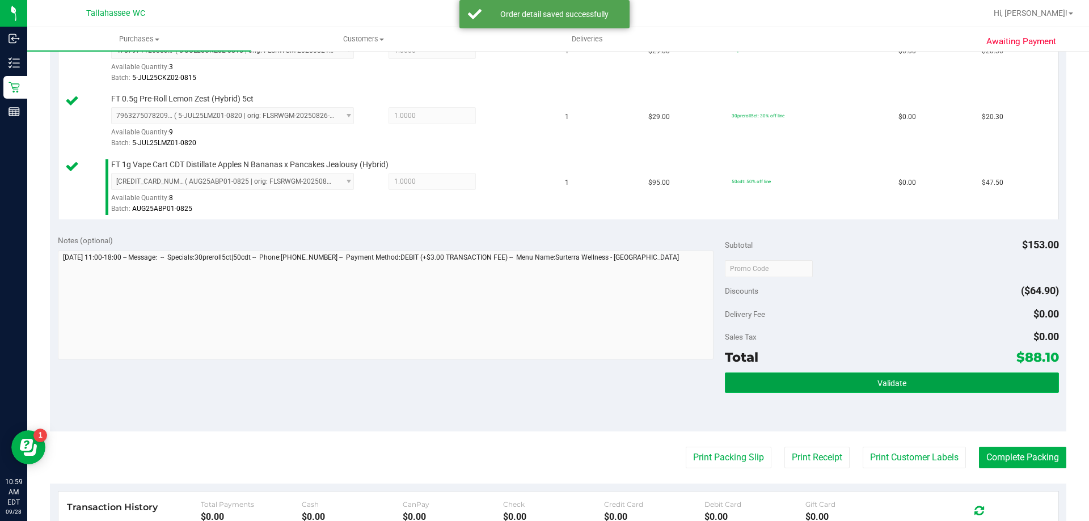
click at [806, 388] on button "Validate" at bounding box center [892, 383] width 334 height 20
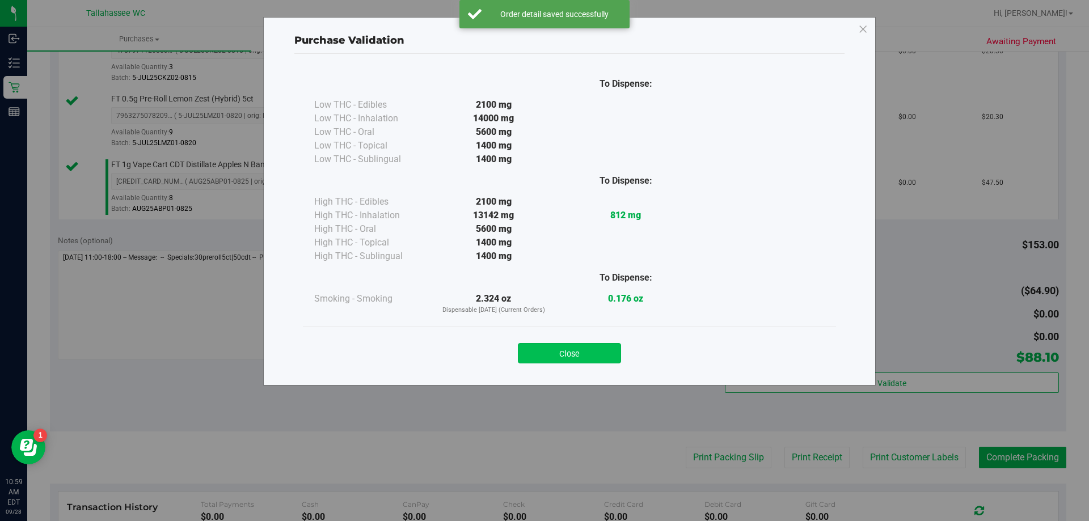
click at [596, 347] on button "Close" at bounding box center [569, 353] width 103 height 20
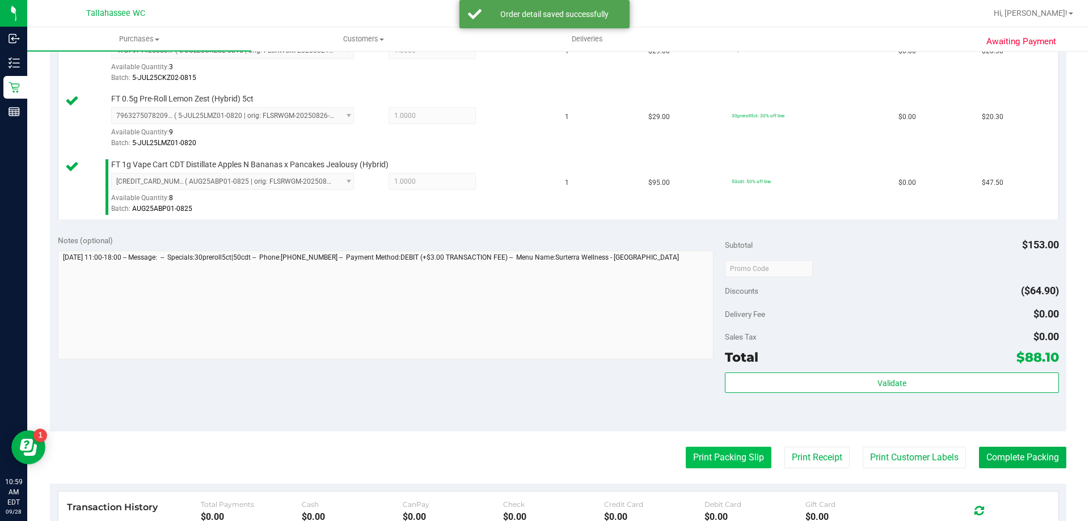
click at [717, 444] on purchase-details "Back Edit Purchase Cancel Purchase View Profile # 12018906 BioTrack ID: - Submi…" at bounding box center [558, 208] width 1017 height 975
click at [717, 447] on button "Print Packing Slip" at bounding box center [729, 458] width 86 height 22
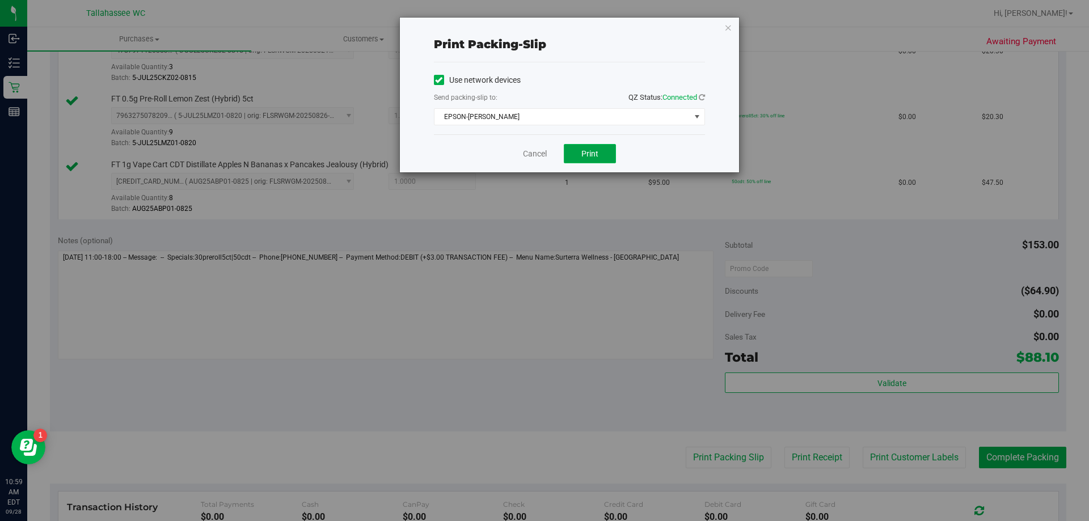
click at [589, 157] on span "Print" at bounding box center [590, 153] width 17 height 9
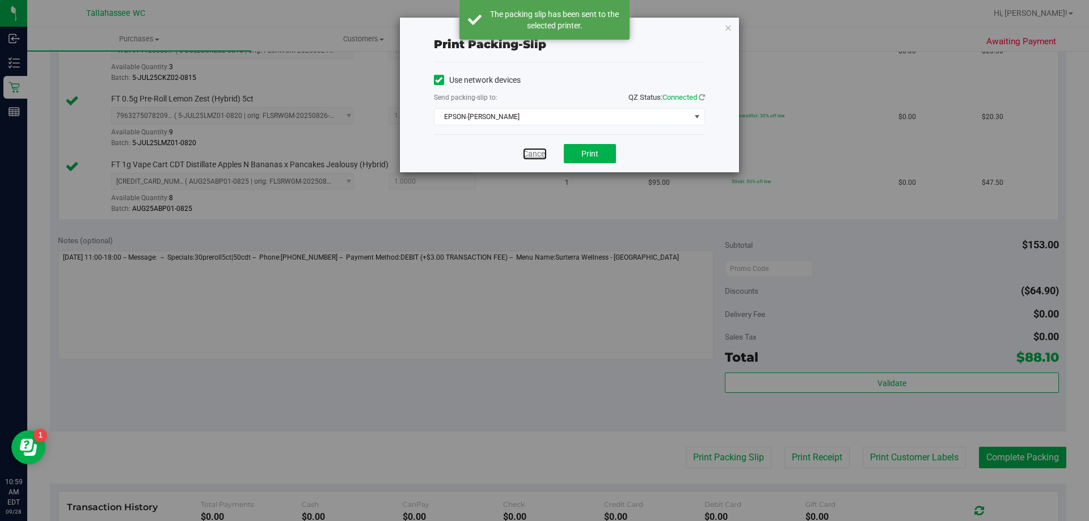
drag, startPoint x: 531, startPoint y: 153, endPoint x: 678, endPoint y: 259, distance: 180.8
click at [532, 154] on link "Cancel" at bounding box center [535, 154] width 24 height 12
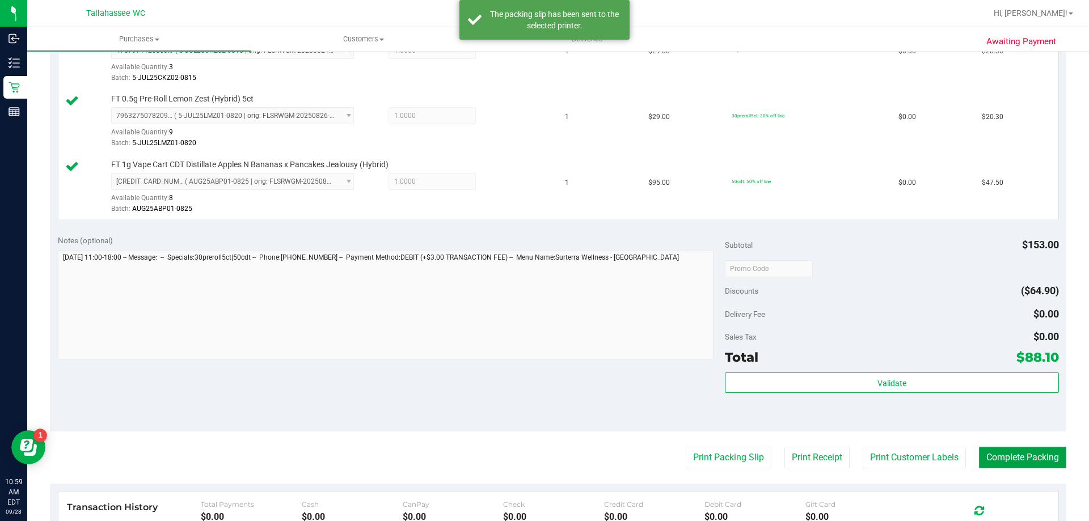
click at [1007, 465] on button "Complete Packing" at bounding box center [1022, 458] width 87 height 22
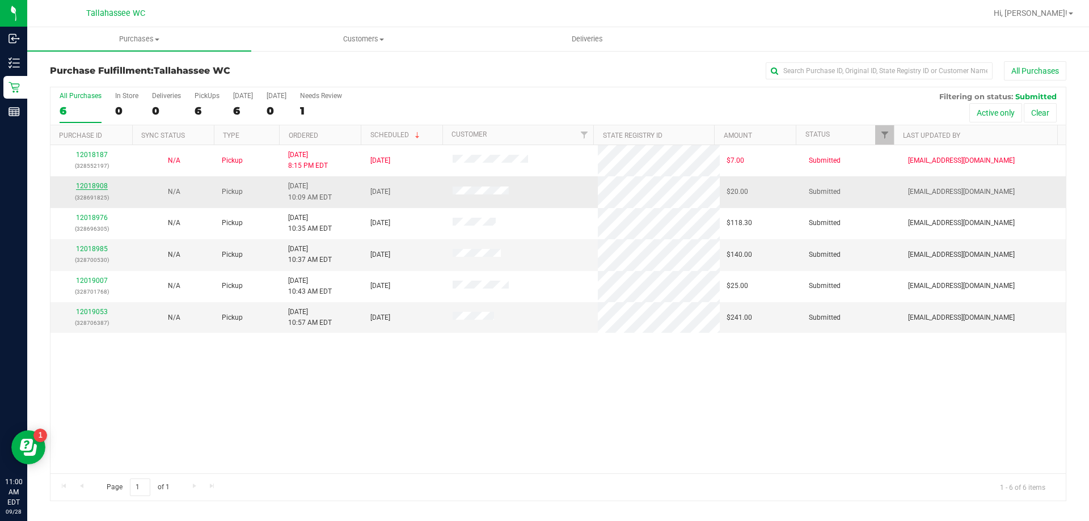
click at [89, 182] on link "12018908" at bounding box center [92, 186] width 32 height 8
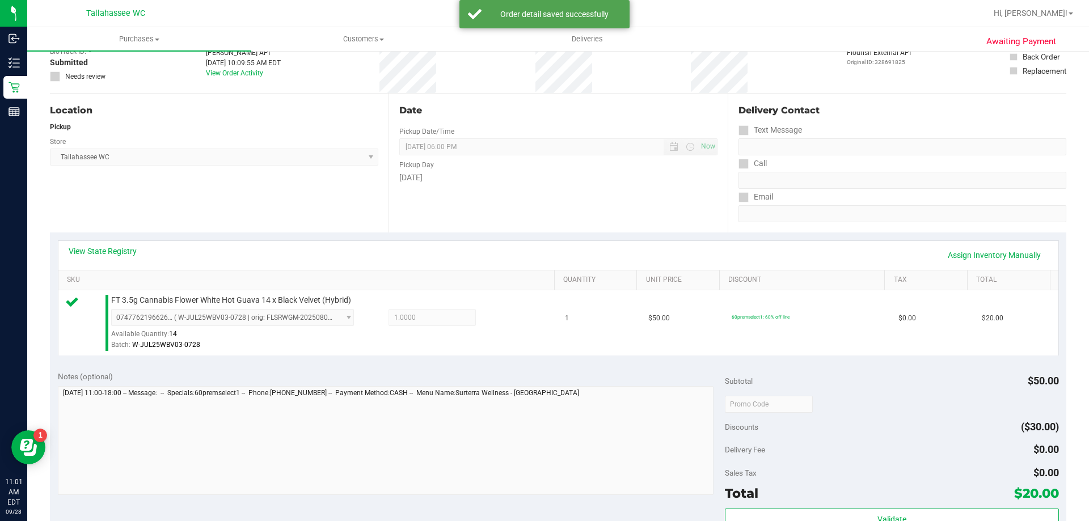
scroll to position [227, 0]
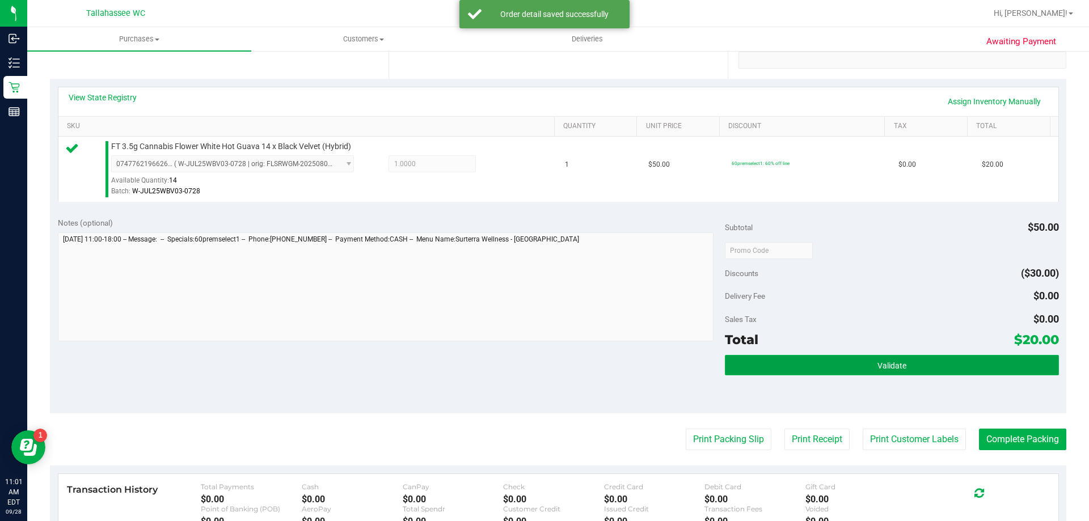
click at [770, 357] on button "Validate" at bounding box center [892, 365] width 334 height 20
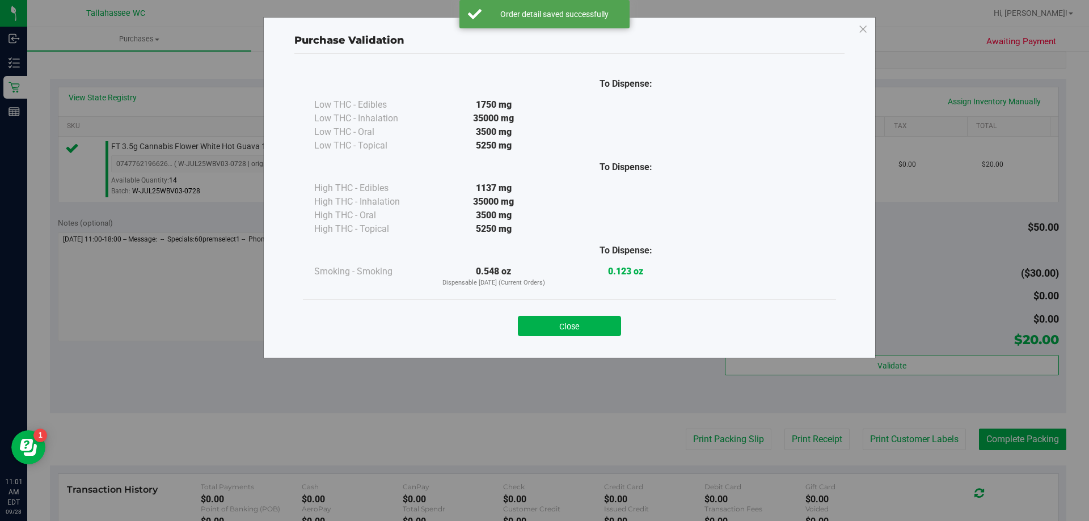
click at [561, 320] on button "Close" at bounding box center [569, 326] width 103 height 20
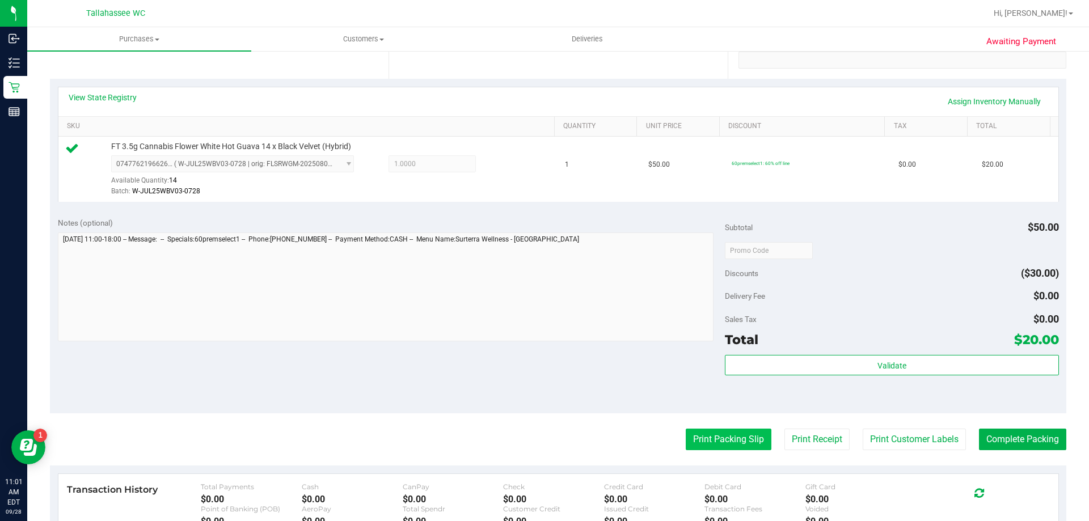
click at [701, 431] on button "Print Packing Slip" at bounding box center [729, 440] width 86 height 22
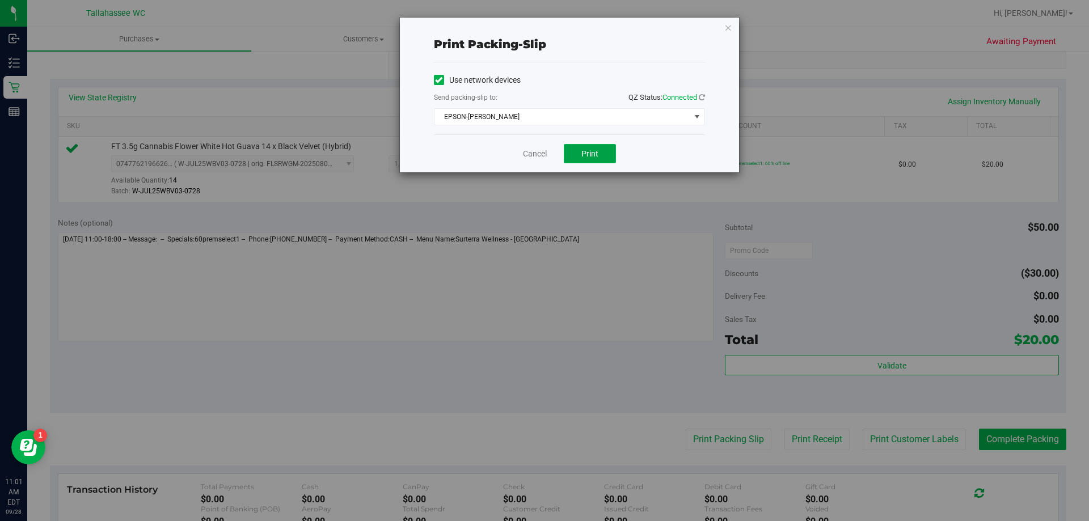
click at [590, 155] on span "Print" at bounding box center [590, 153] width 17 height 9
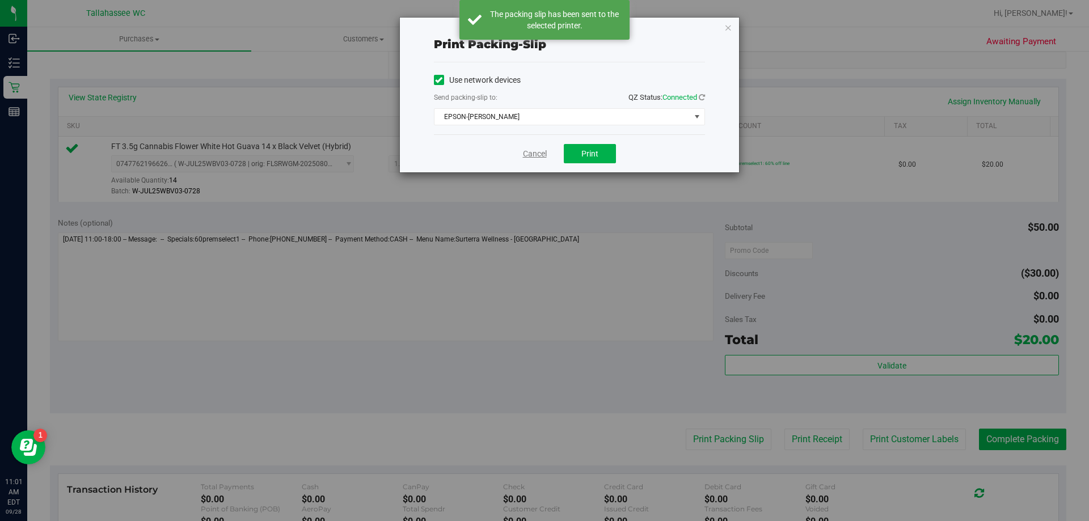
click at [532, 152] on link "Cancel" at bounding box center [535, 154] width 24 height 12
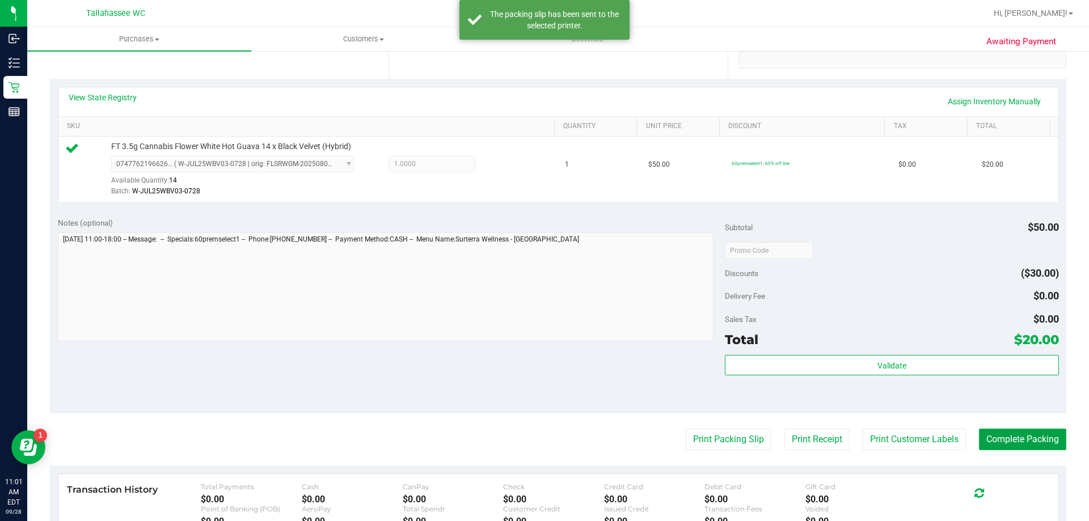
click at [998, 441] on button "Complete Packing" at bounding box center [1022, 440] width 87 height 22
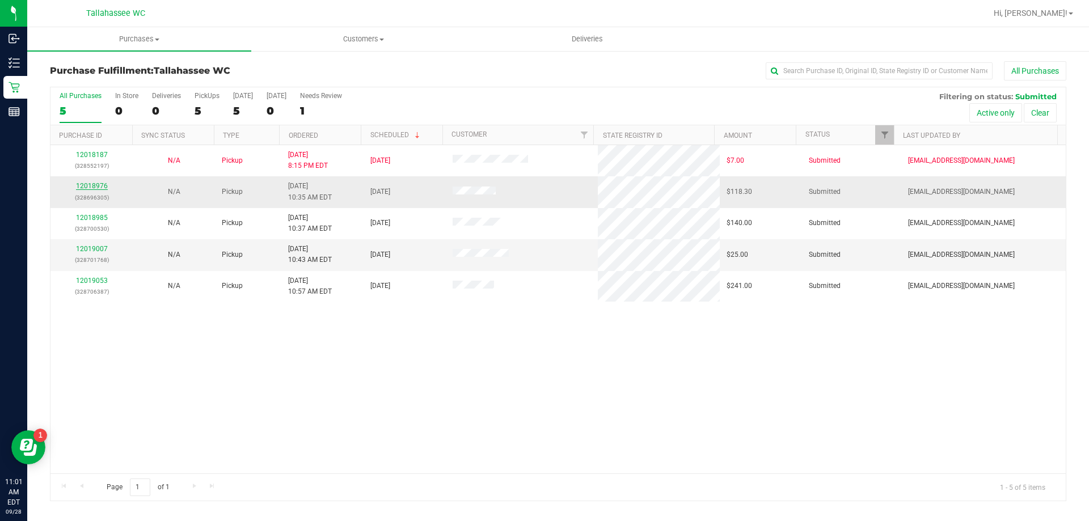
click at [102, 183] on link "12018976" at bounding box center [92, 186] width 32 height 8
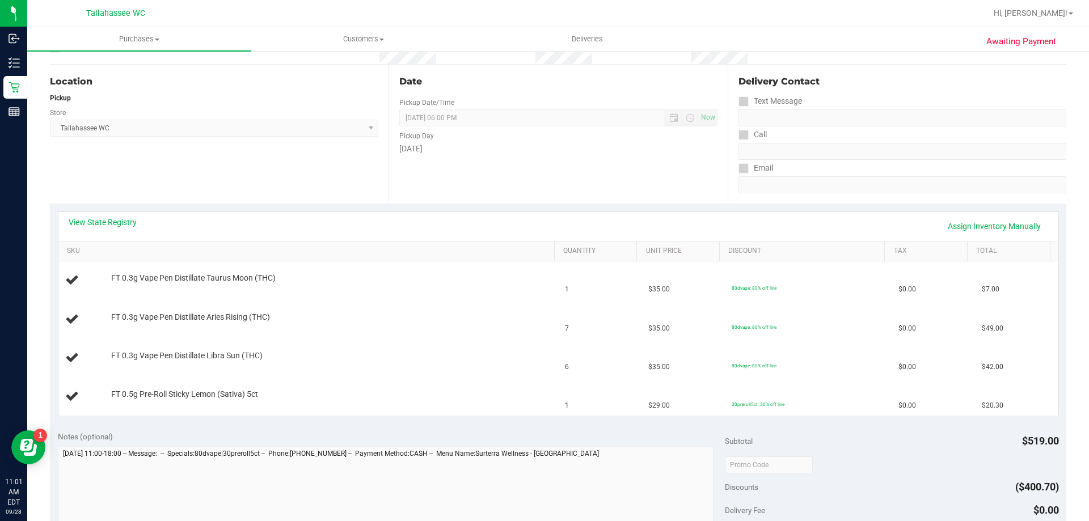
scroll to position [113, 0]
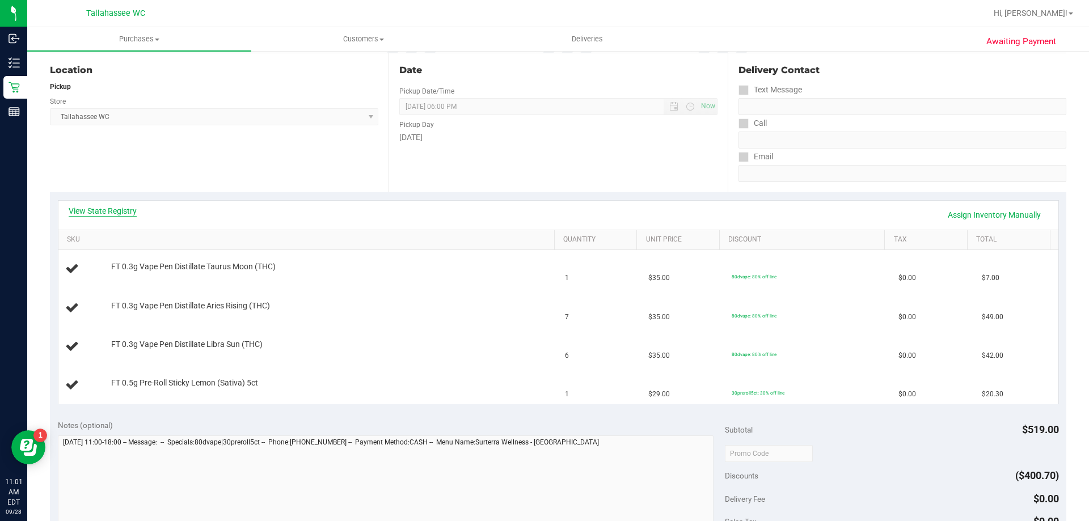
click at [128, 211] on link "View State Registry" at bounding box center [103, 210] width 68 height 11
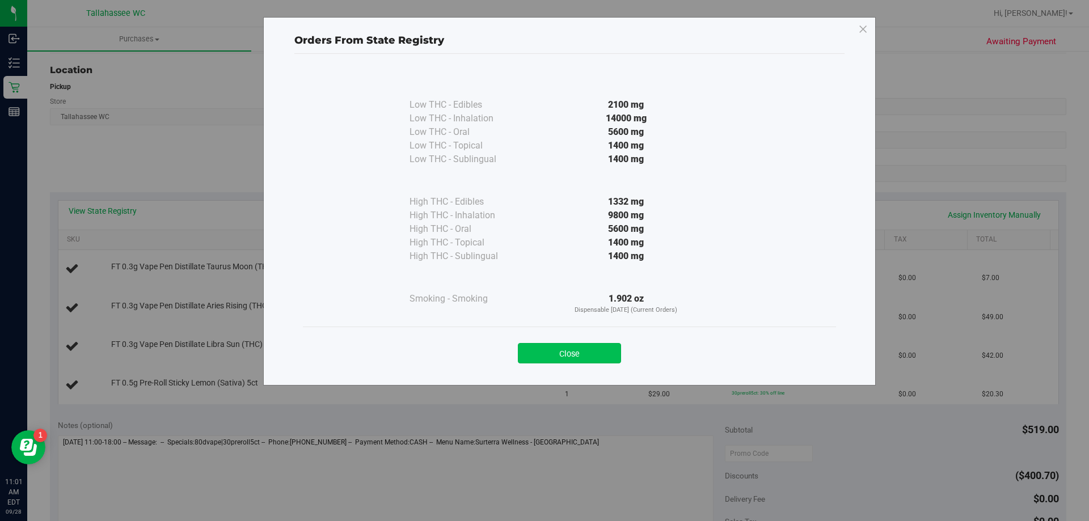
click at [540, 344] on button "Close" at bounding box center [569, 353] width 103 height 20
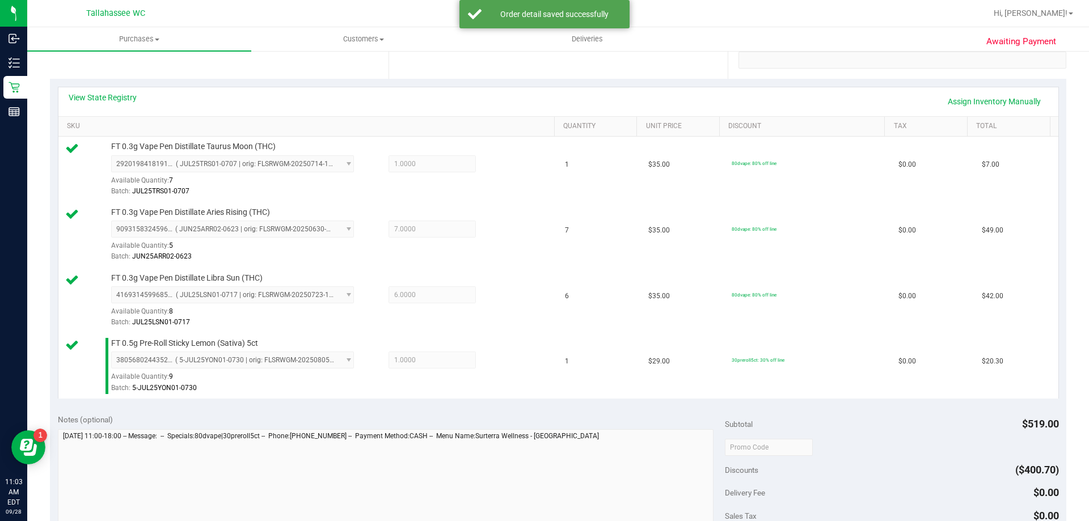
scroll to position [397, 0]
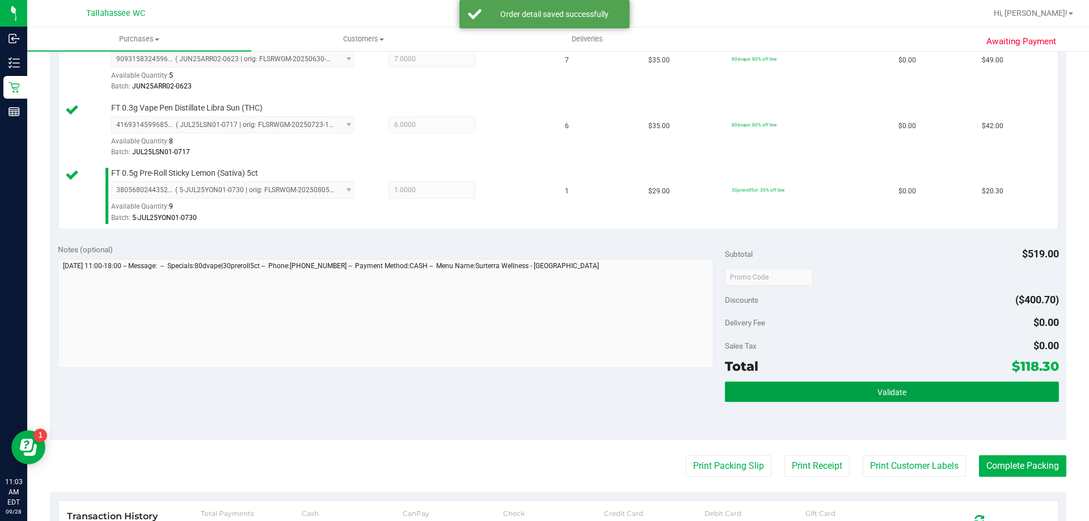
click at [776, 392] on button "Validate" at bounding box center [892, 392] width 334 height 20
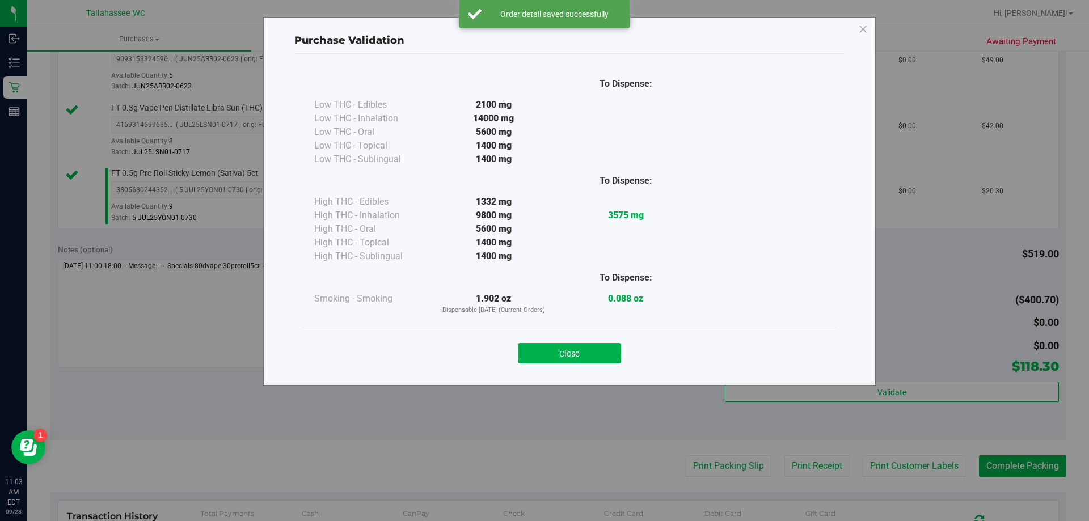
drag, startPoint x: 581, startPoint y: 355, endPoint x: 605, endPoint y: 361, distance: 24.5
click at [585, 358] on button "Close" at bounding box center [569, 353] width 103 height 20
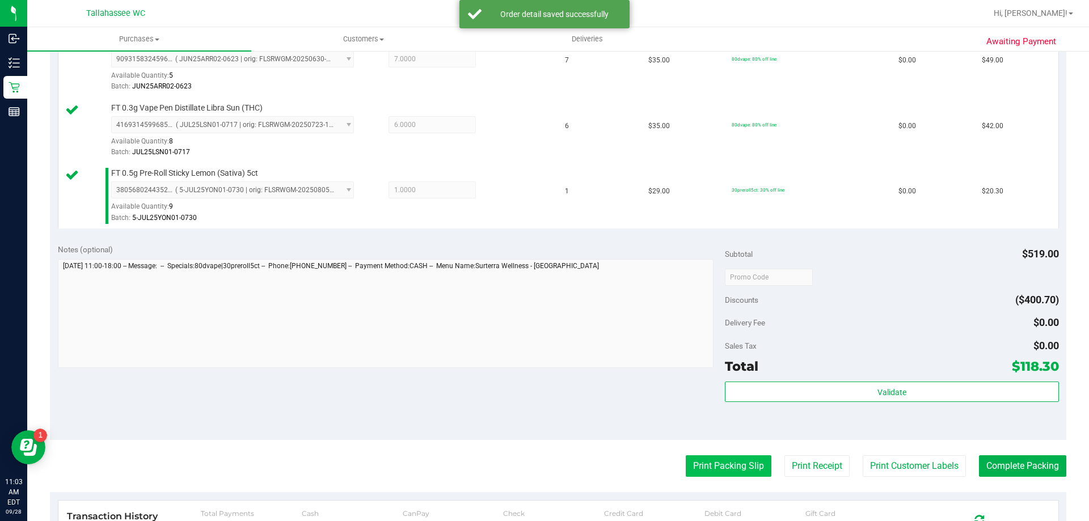
click at [695, 456] on button "Print Packing Slip" at bounding box center [729, 467] width 86 height 22
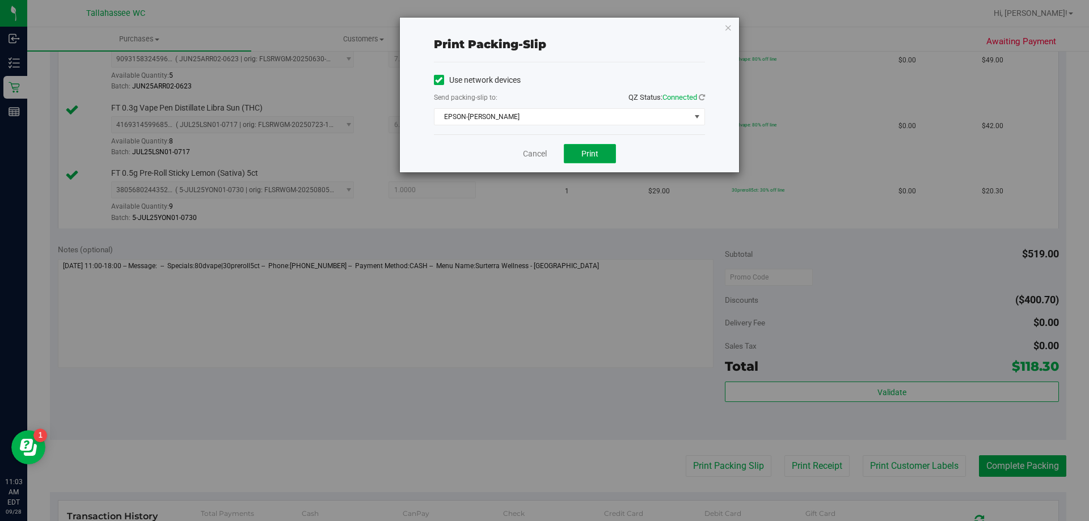
drag, startPoint x: 586, startPoint y: 148, endPoint x: 567, endPoint y: 148, distance: 18.2
click at [584, 148] on button "Print" at bounding box center [590, 153] width 52 height 19
click at [529, 156] on link "Cancel" at bounding box center [535, 154] width 24 height 12
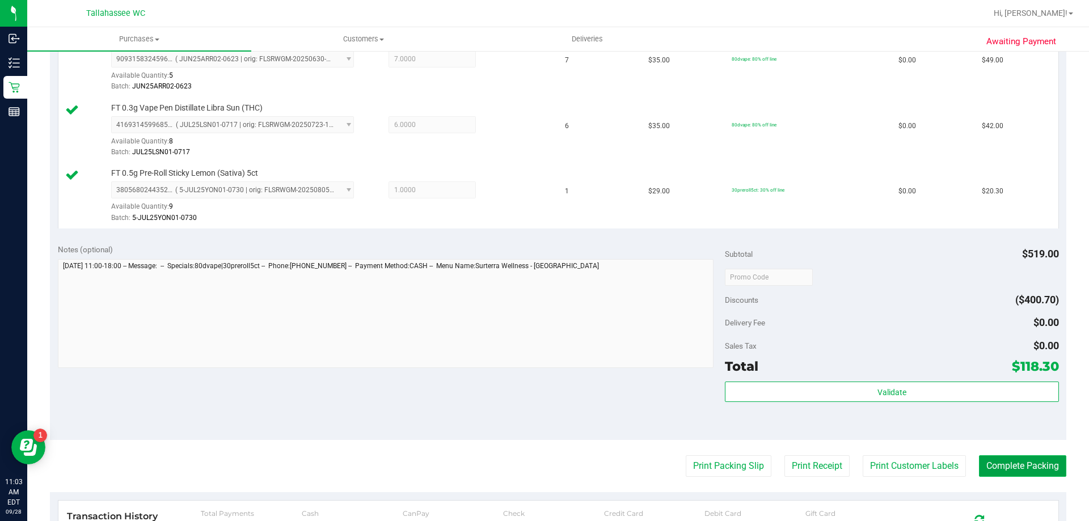
click at [1008, 474] on button "Complete Packing" at bounding box center [1022, 467] width 87 height 22
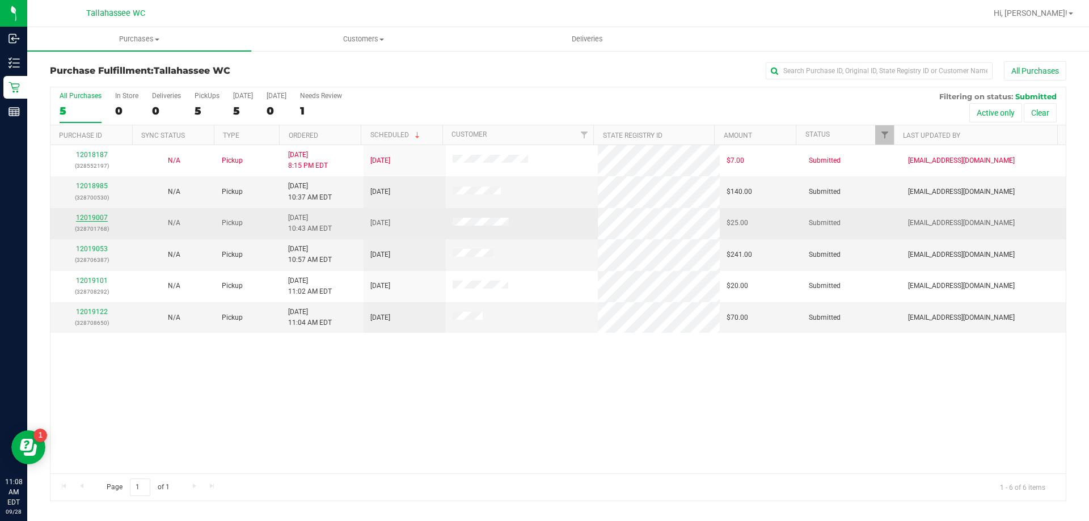
click at [101, 216] on link "12019007" at bounding box center [92, 218] width 32 height 8
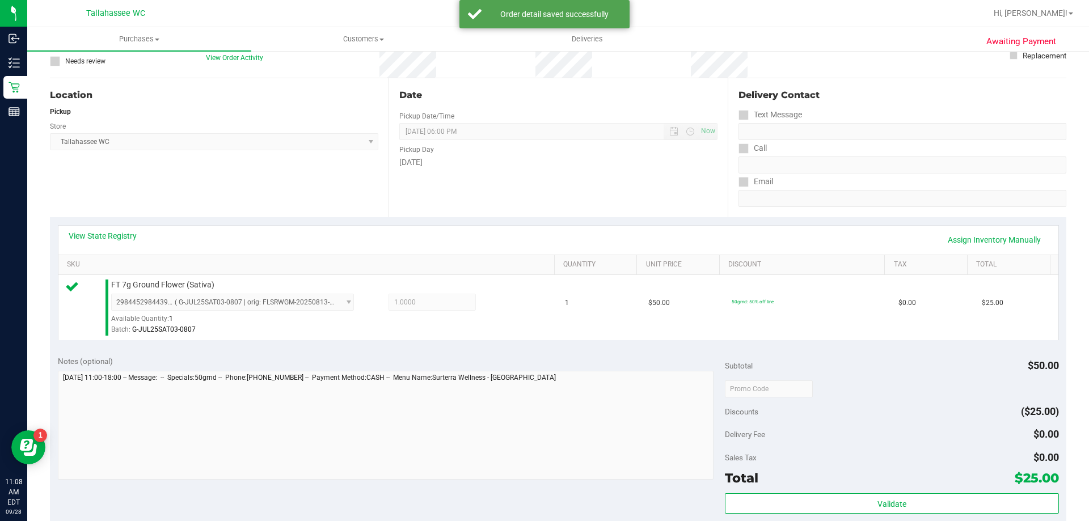
scroll to position [284, 0]
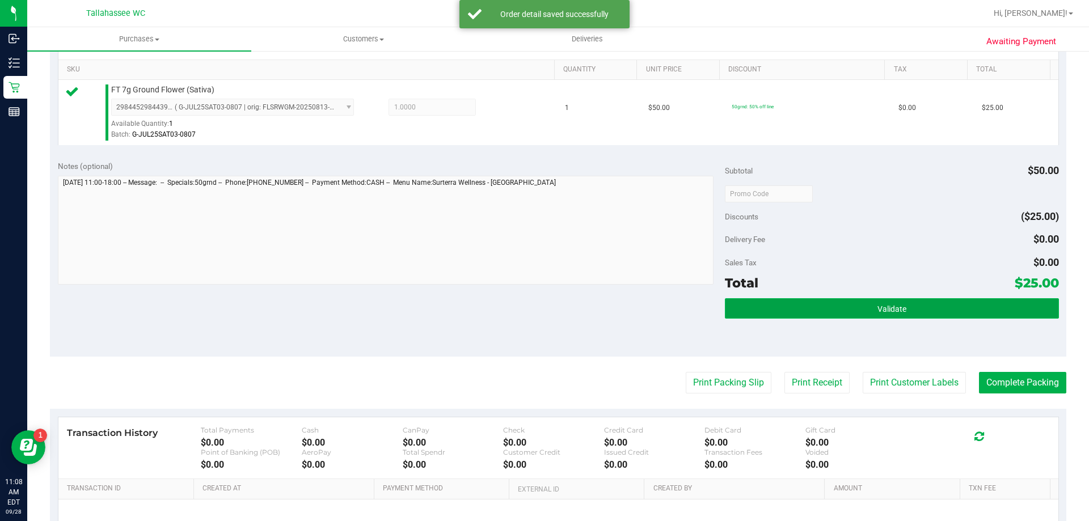
click at [789, 300] on button "Validate" at bounding box center [892, 308] width 334 height 20
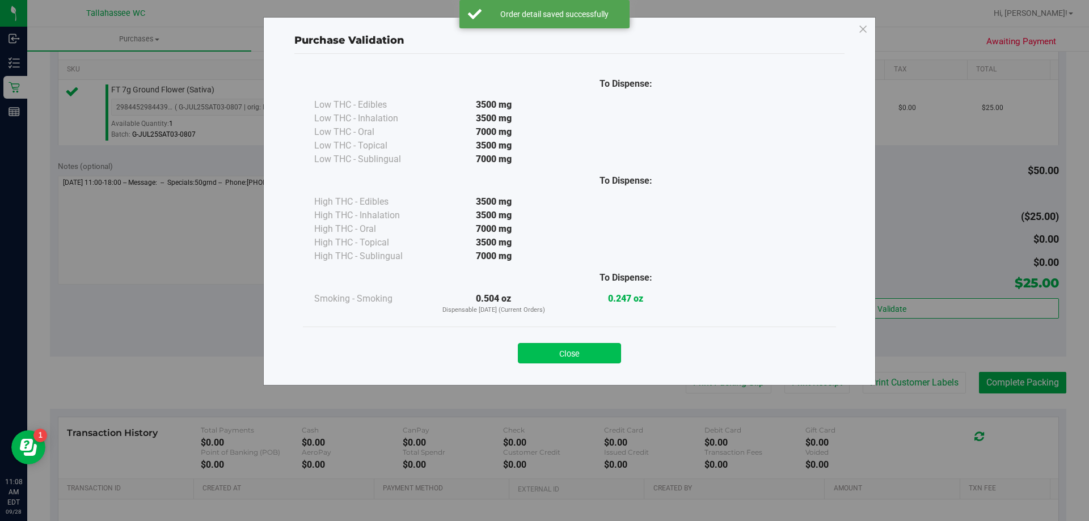
click at [565, 351] on button "Close" at bounding box center [569, 353] width 103 height 20
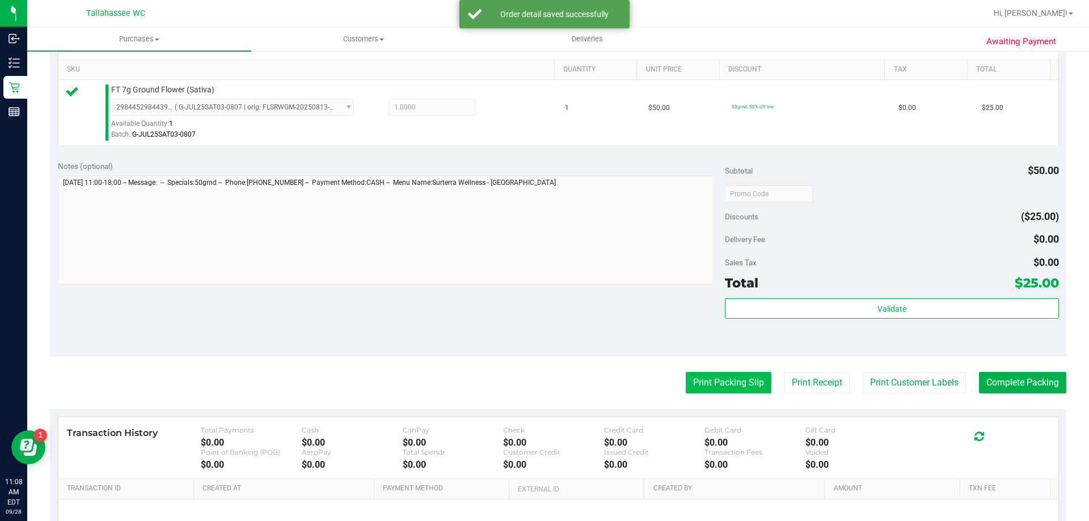
click at [715, 380] on button "Print Packing Slip" at bounding box center [729, 383] width 86 height 22
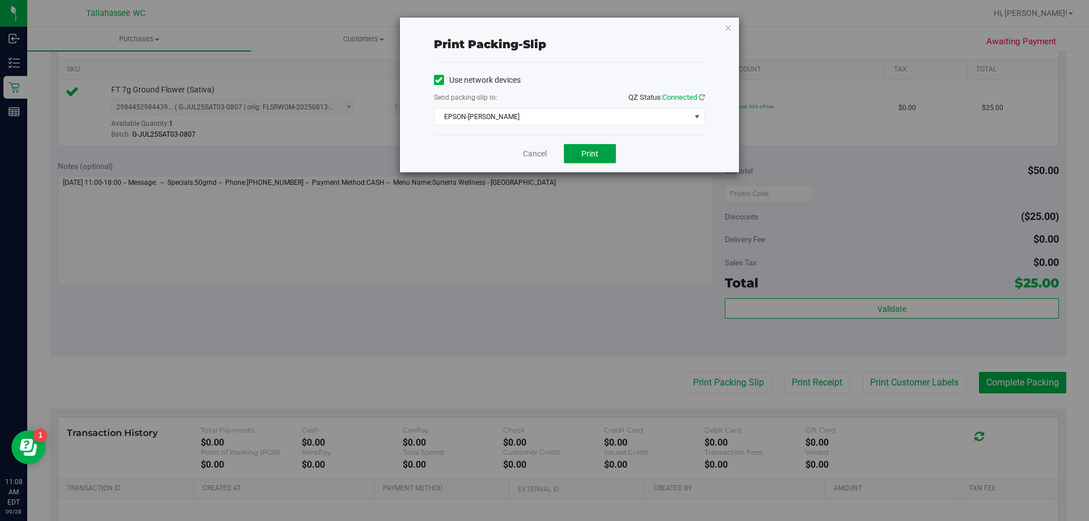
click at [584, 153] on span "Print" at bounding box center [590, 153] width 17 height 9
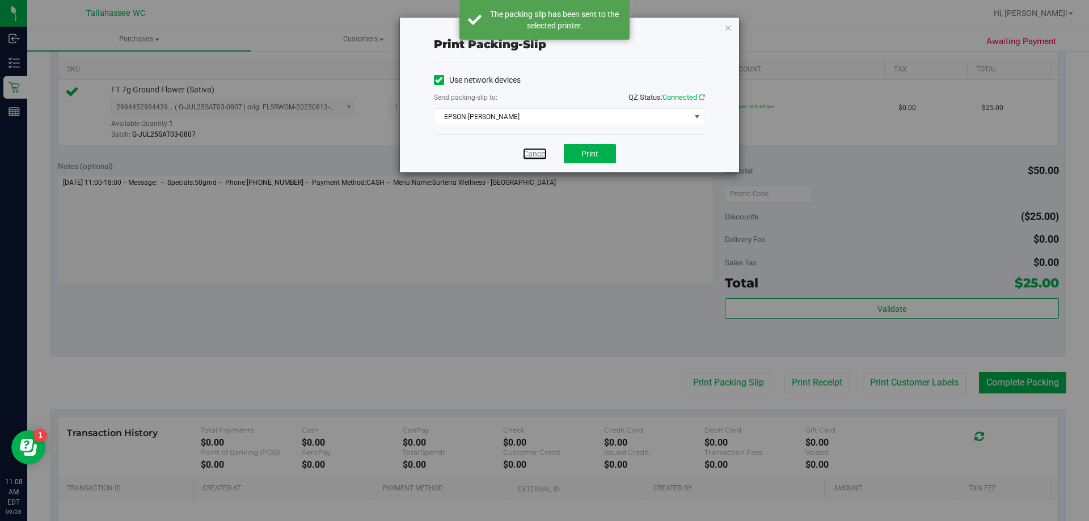
drag, startPoint x: 529, startPoint y: 151, endPoint x: 748, endPoint y: 262, distance: 245.4
click at [530, 151] on link "Cancel" at bounding box center [535, 154] width 24 height 12
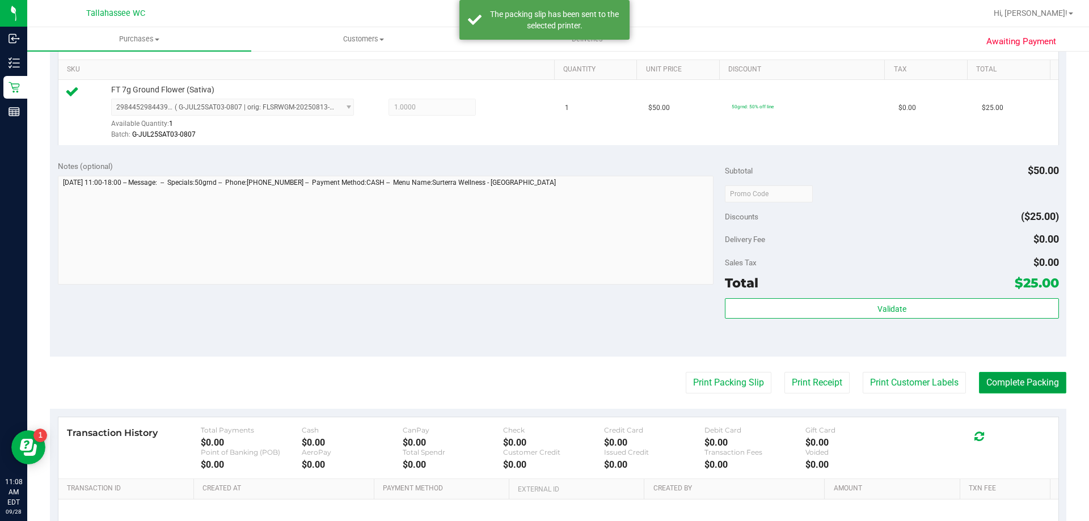
click at [1030, 386] on button "Complete Packing" at bounding box center [1022, 383] width 87 height 22
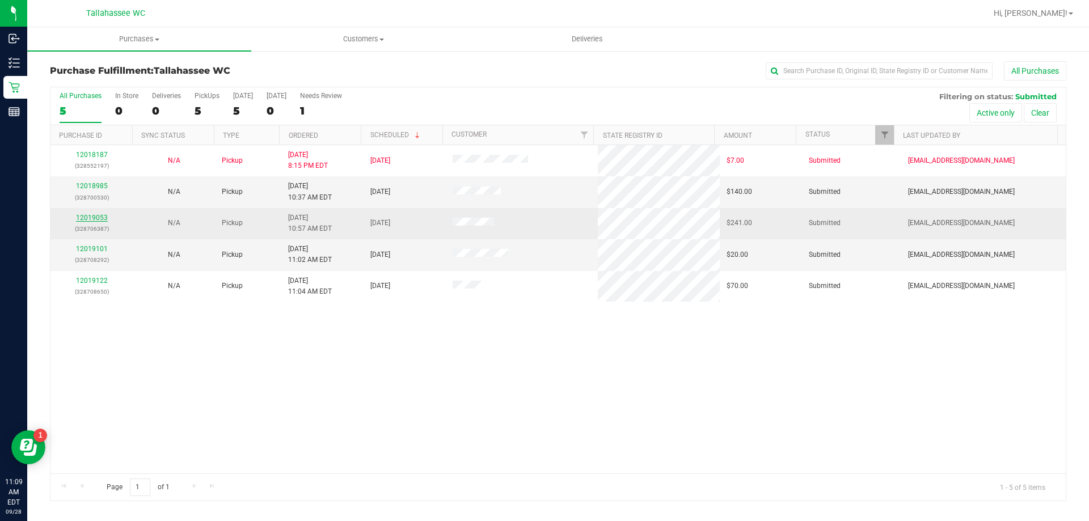
click at [100, 218] on link "12019053" at bounding box center [92, 218] width 32 height 8
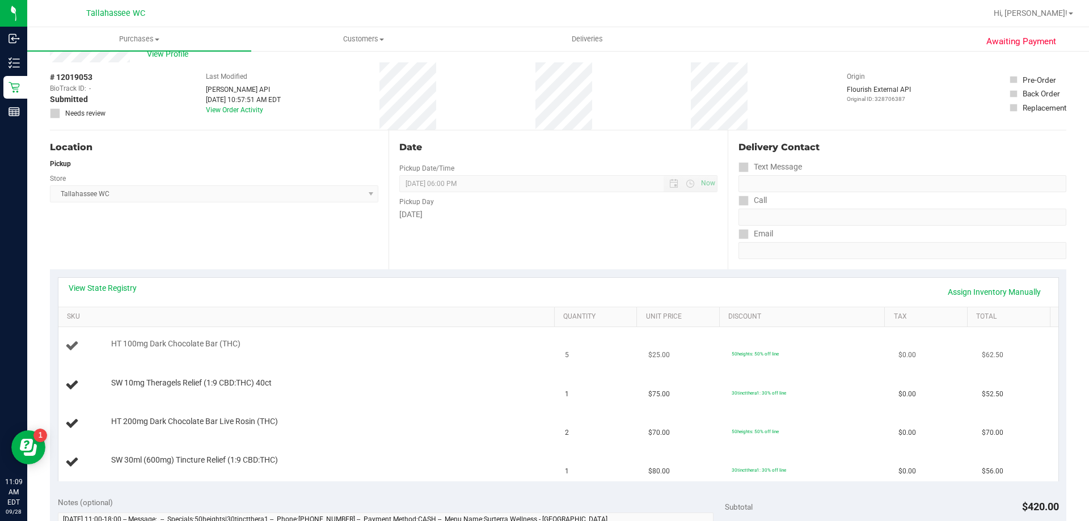
scroll to position [113, 0]
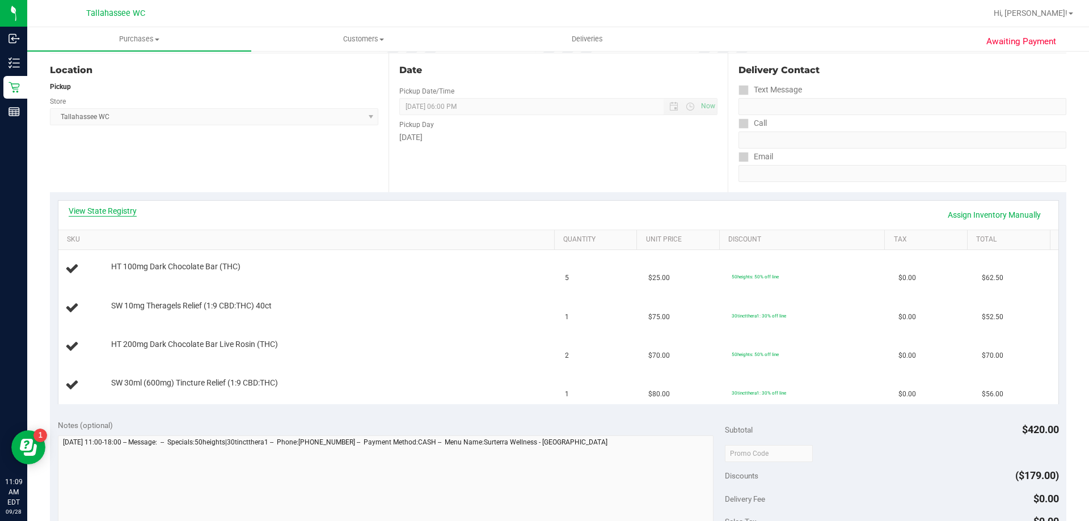
click at [94, 206] on div "View State Registry Assign Inventory Manually" at bounding box center [558, 215] width 1000 height 29
click at [94, 207] on link "View State Registry" at bounding box center [103, 210] width 68 height 11
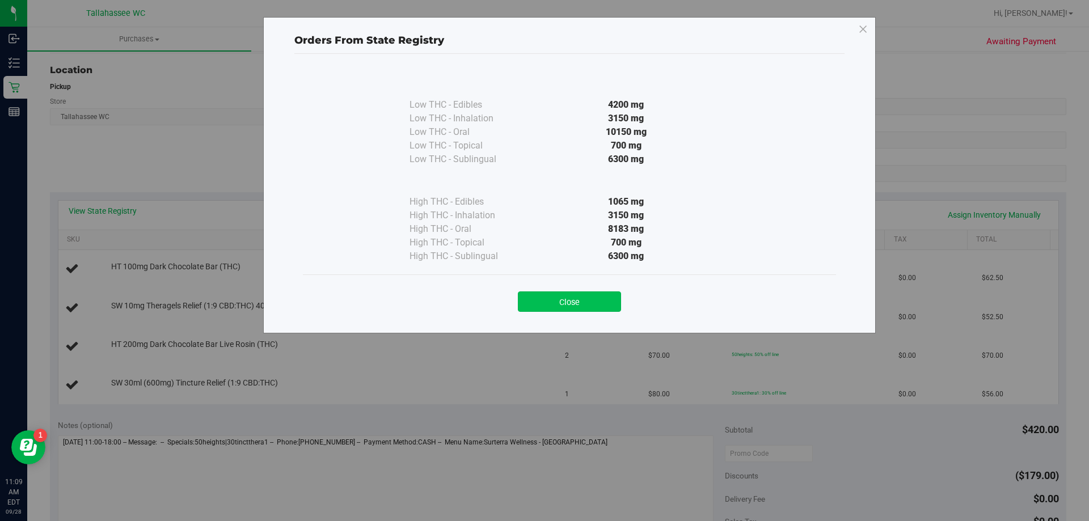
click at [534, 299] on button "Close" at bounding box center [569, 302] width 103 height 20
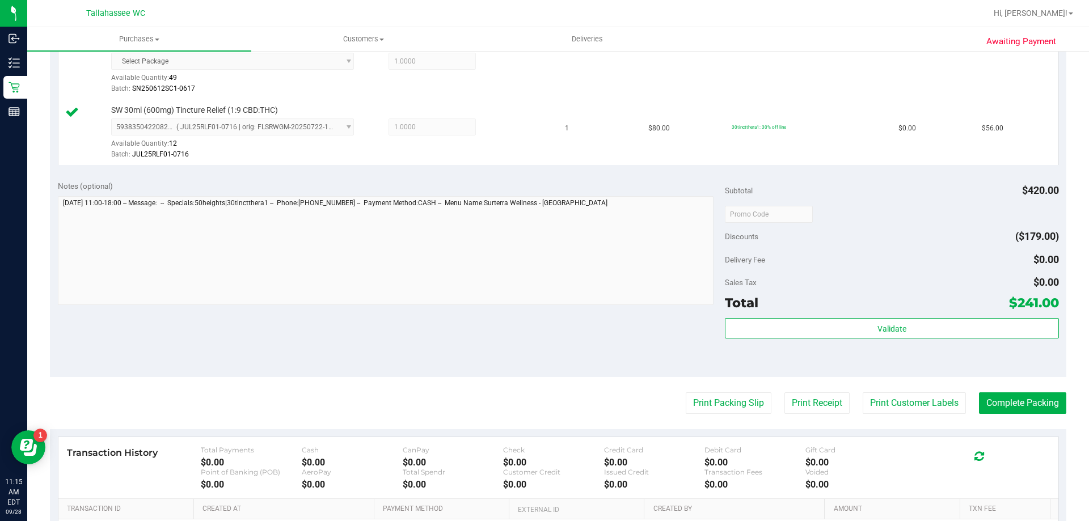
scroll to position [511, 0]
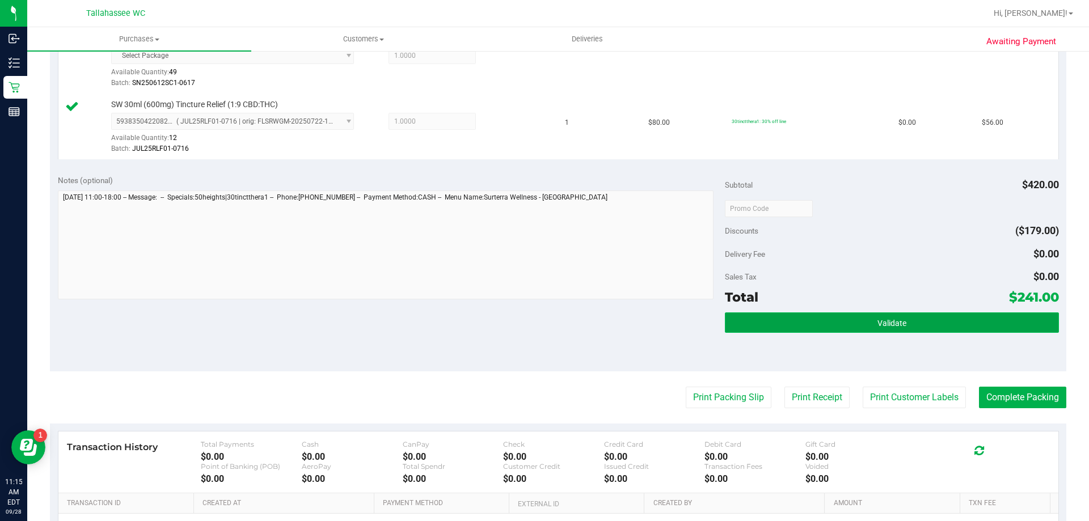
click at [800, 326] on button "Validate" at bounding box center [892, 323] width 334 height 20
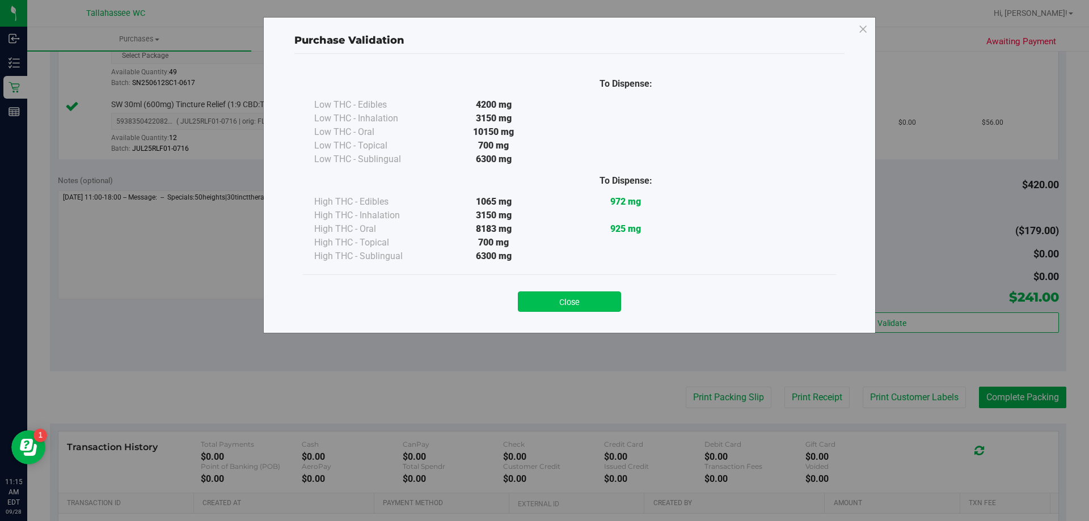
click at [600, 302] on button "Close" at bounding box center [569, 302] width 103 height 20
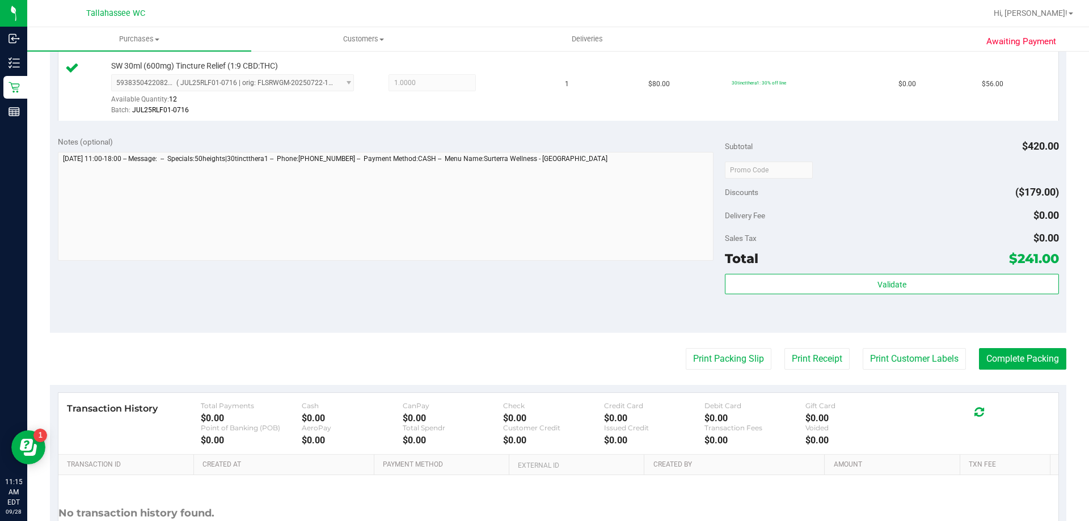
scroll to position [567, 0]
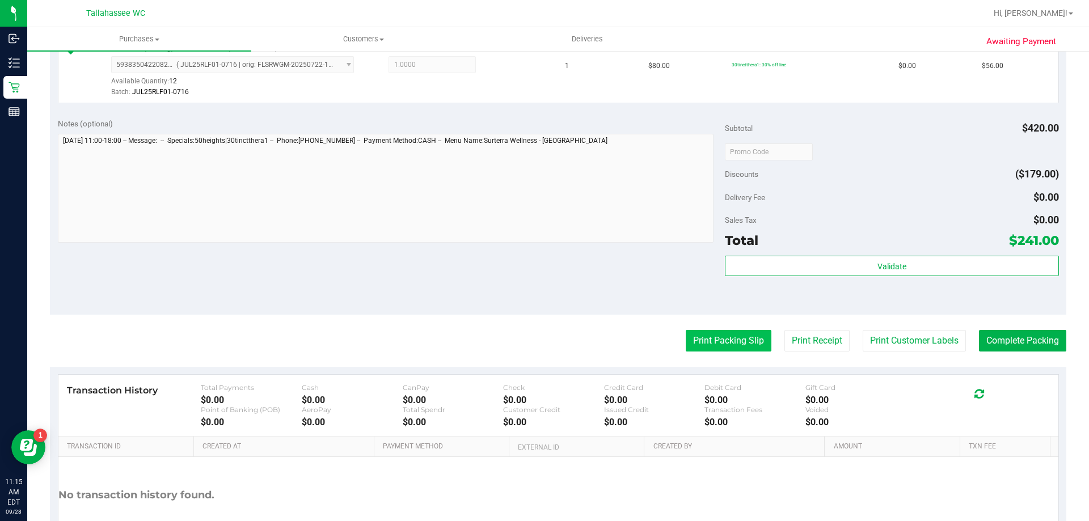
click at [696, 335] on button "Print Packing Slip" at bounding box center [729, 341] width 86 height 22
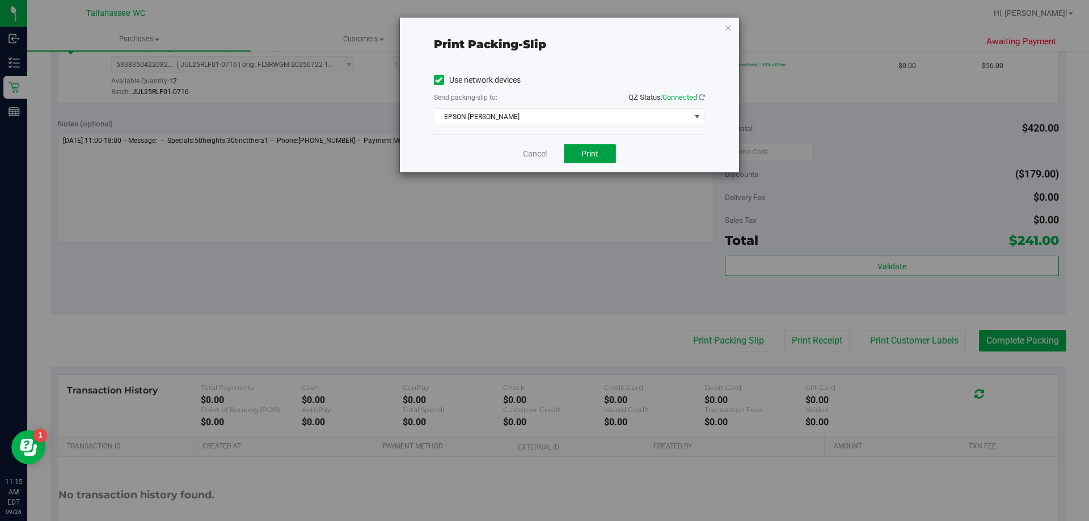
click at [586, 152] on span "Print" at bounding box center [590, 153] width 17 height 9
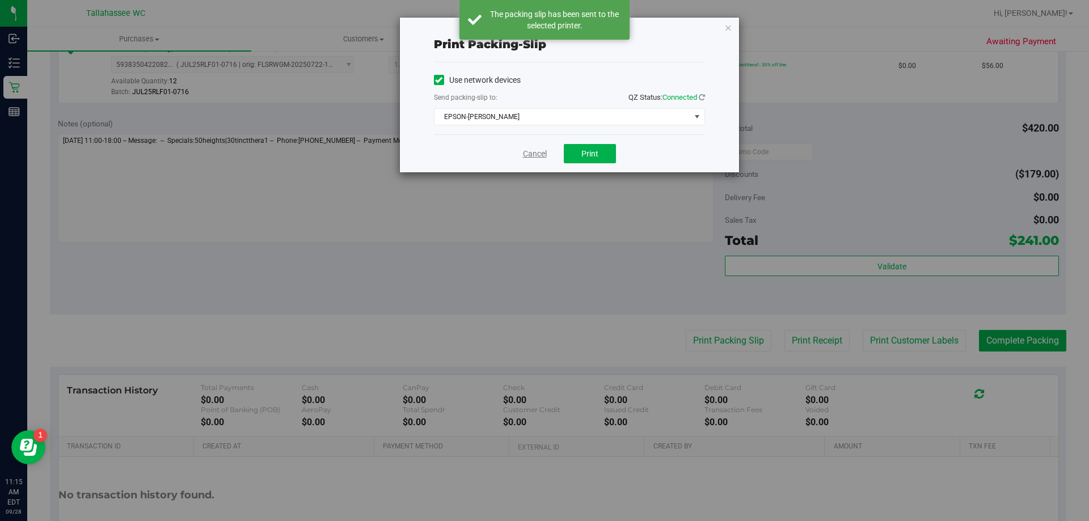
click at [531, 154] on link "Cancel" at bounding box center [535, 154] width 24 height 12
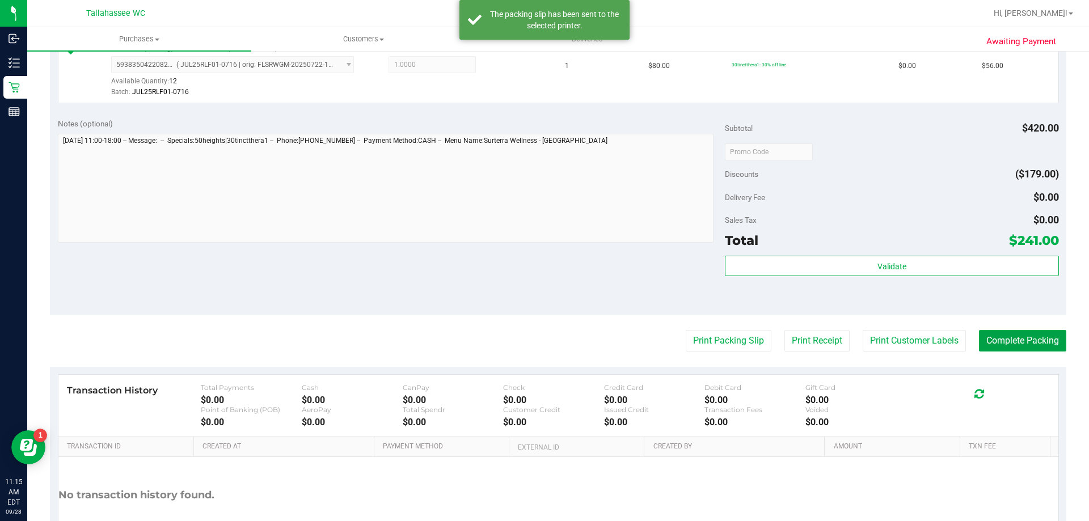
click at [988, 331] on button "Complete Packing" at bounding box center [1022, 341] width 87 height 22
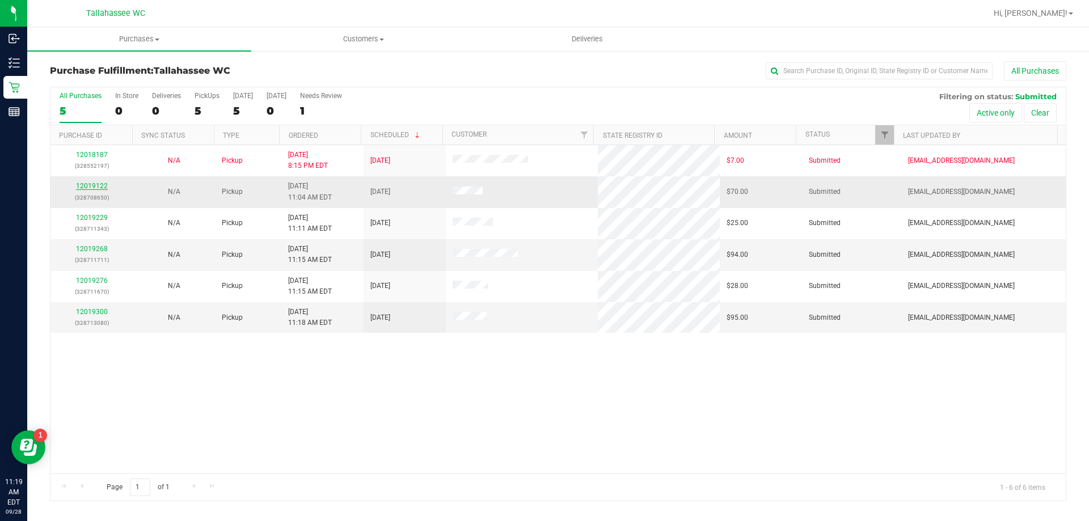
click at [94, 185] on link "12019122" at bounding box center [92, 186] width 32 height 8
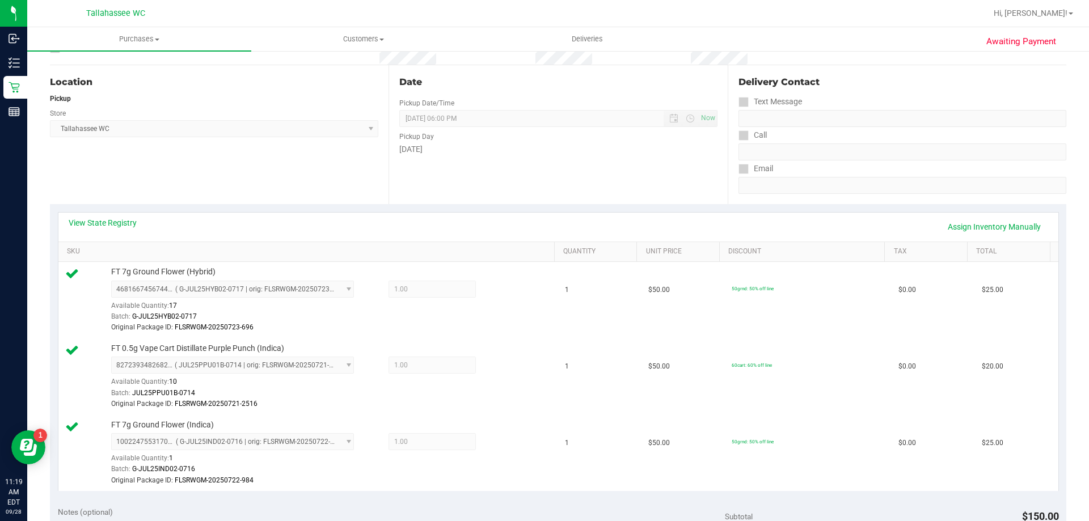
scroll to position [113, 0]
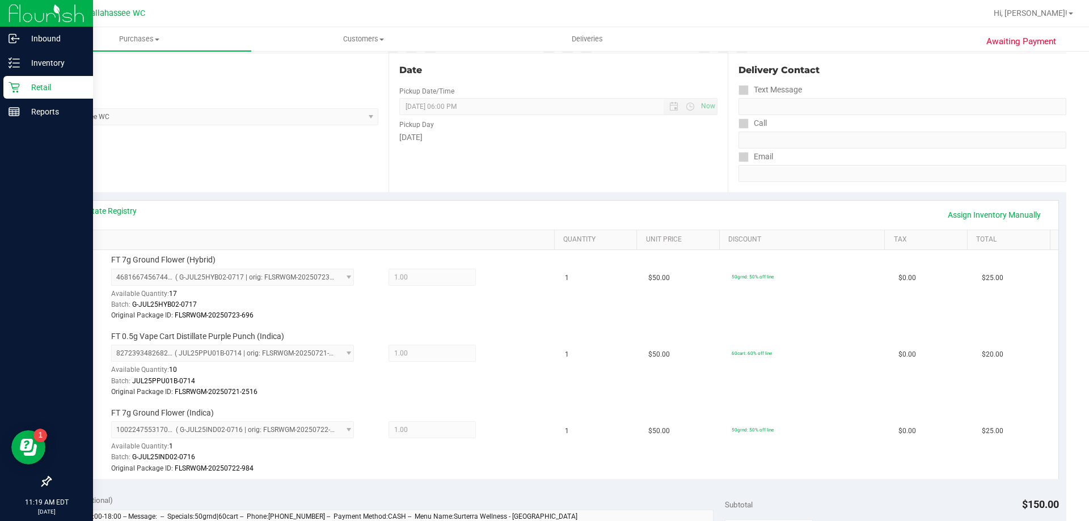
click at [22, 83] on p "Retail" at bounding box center [54, 88] width 68 height 14
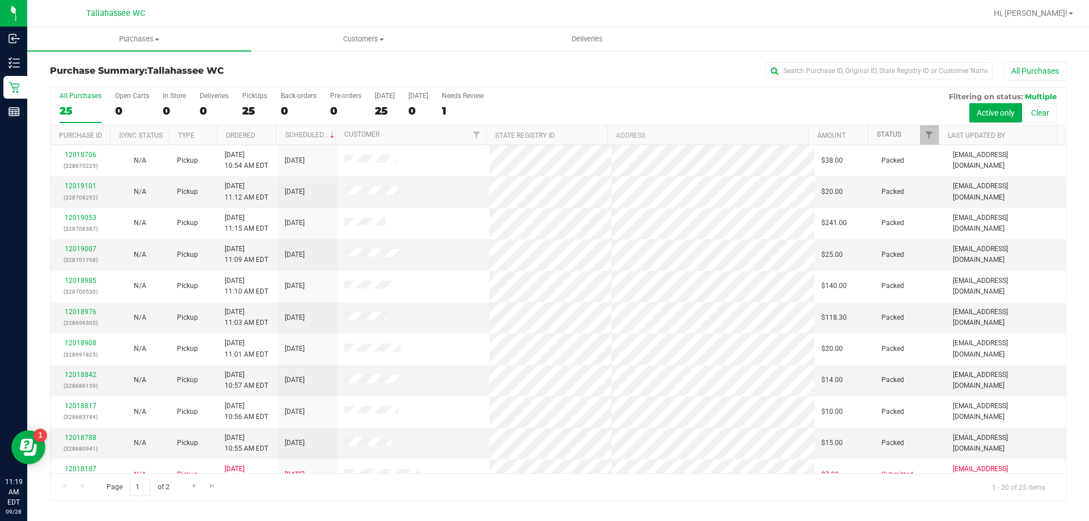
click at [891, 133] on link "Status" at bounding box center [889, 135] width 24 height 8
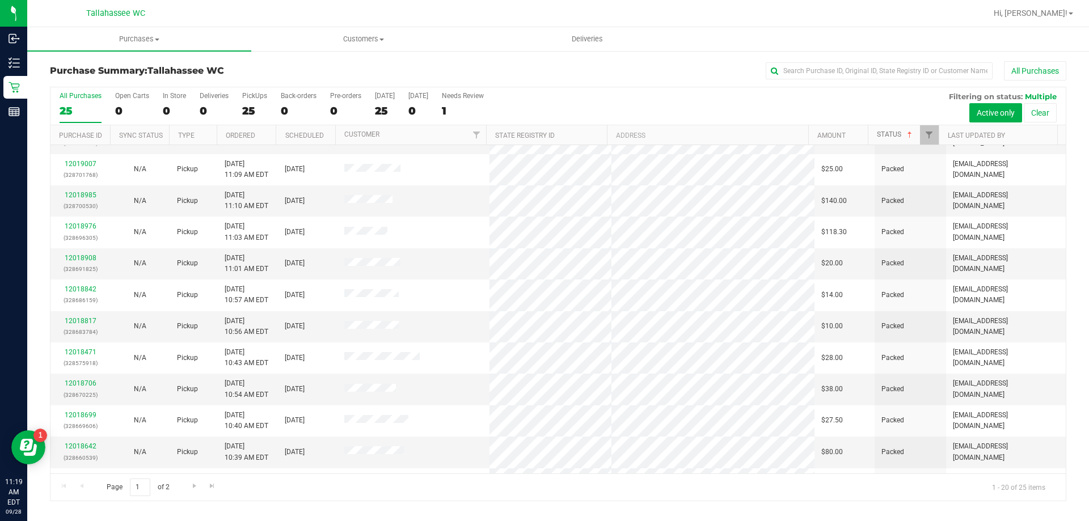
scroll to position [300, 0]
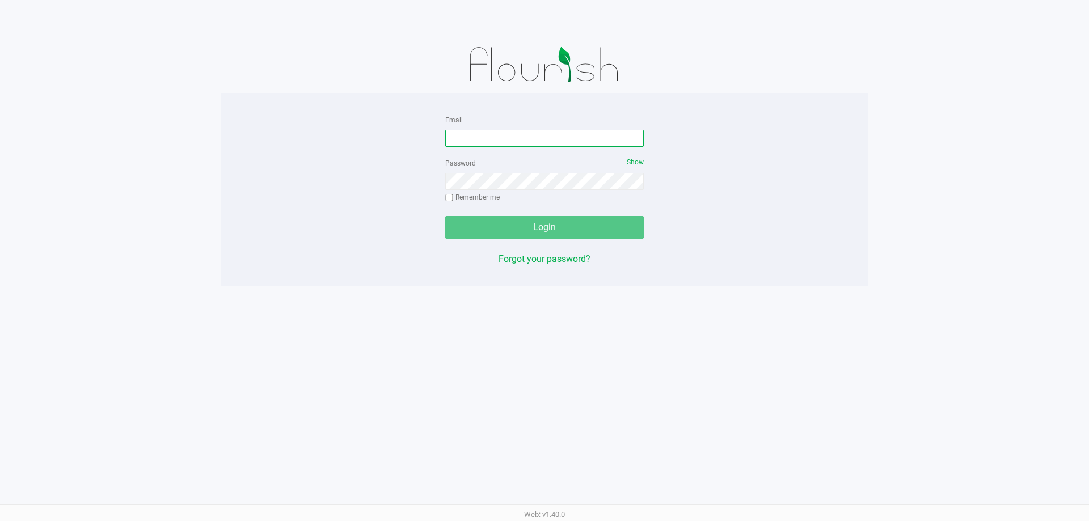
click at [516, 142] on input "Email" at bounding box center [544, 138] width 199 height 17
type input "[EMAIL_ADDRESS][DOMAIN_NAME]"
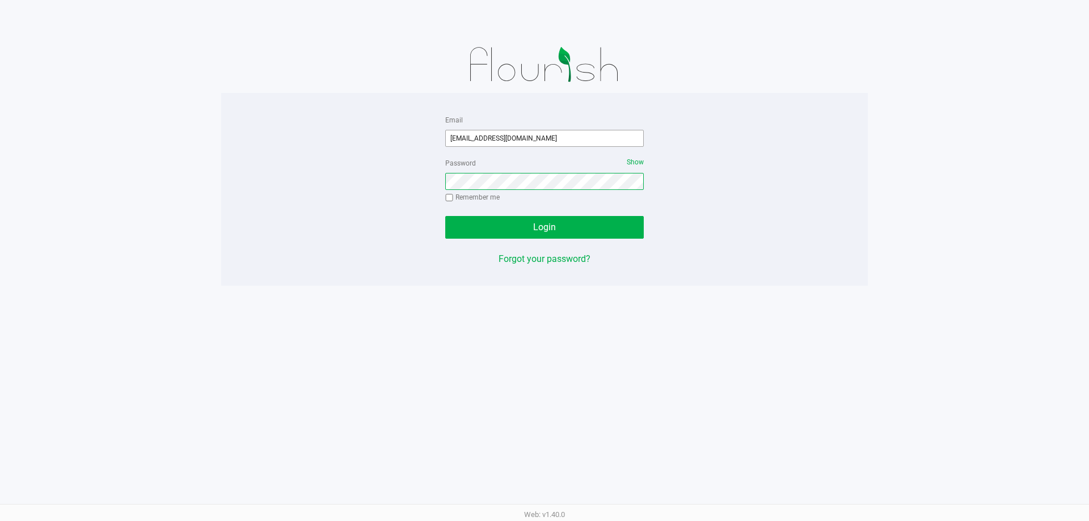
click at [445, 216] on button "Login" at bounding box center [544, 227] width 199 height 23
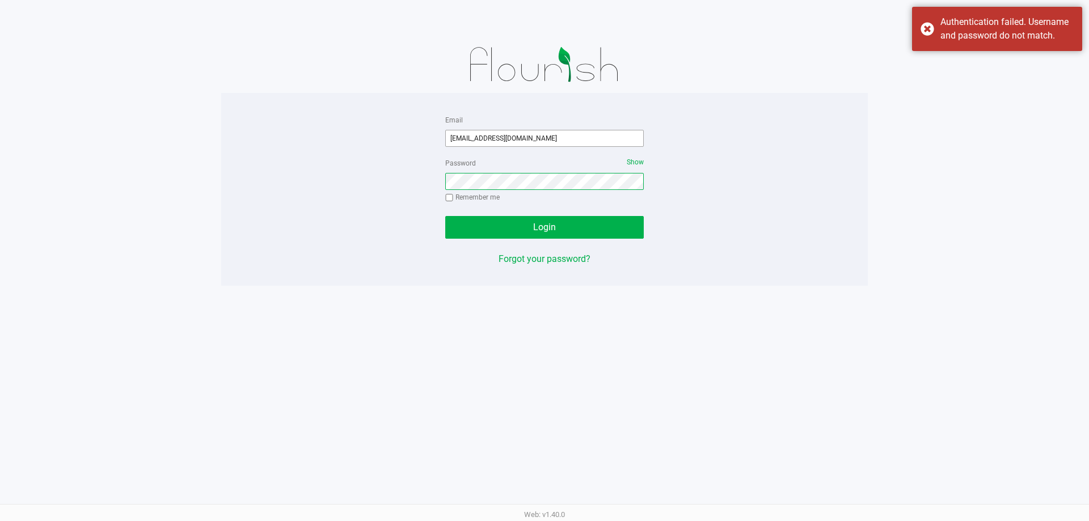
click at [445, 216] on button "Login" at bounding box center [544, 227] width 199 height 23
